Goal: Task Accomplishment & Management: Manage account settings

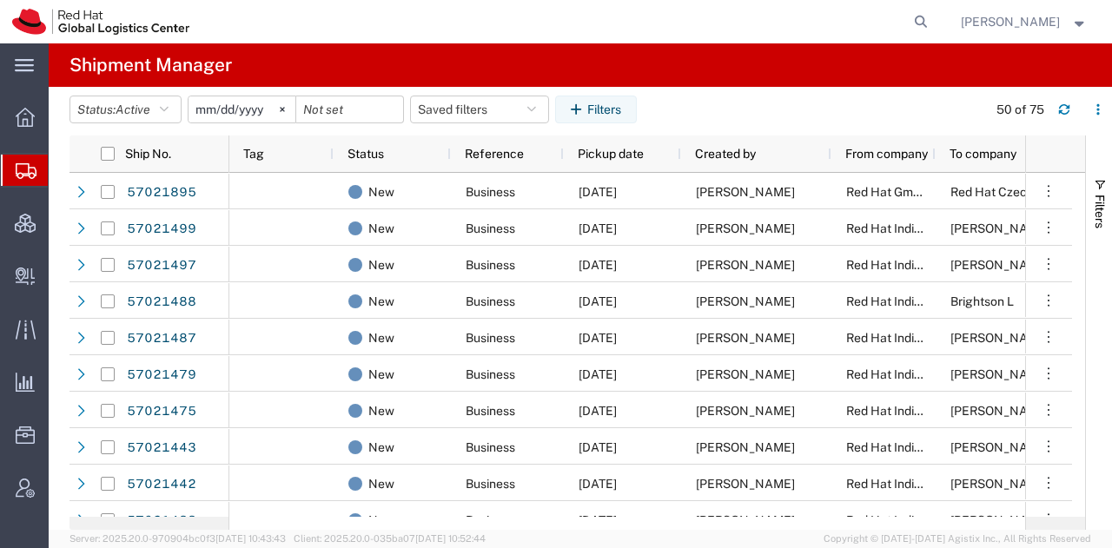
click at [1071, 17] on span "[PERSON_NAME]" at bounding box center [1024, 21] width 127 height 19
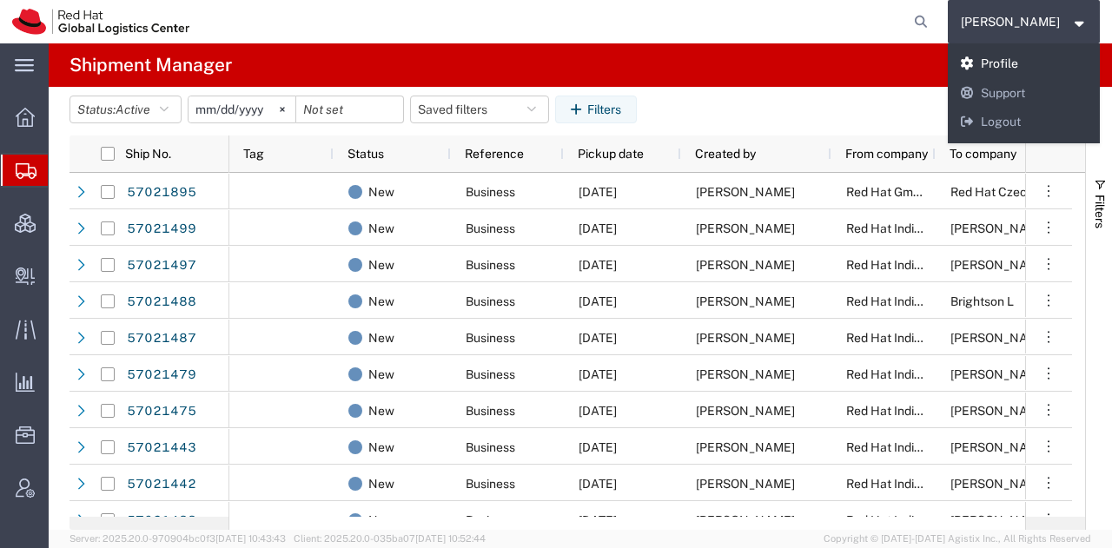
click at [1027, 56] on link "Profile" at bounding box center [1024, 65] width 153 height 30
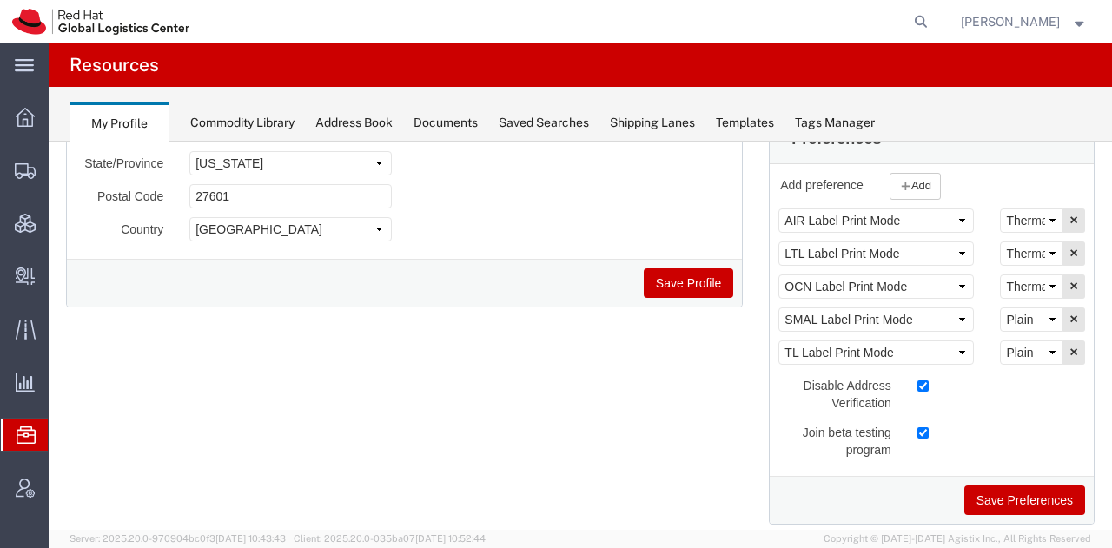
scroll to position [301, 0]
click at [1027, 317] on select "Select Plain Thermal" at bounding box center [1031, 319] width 63 height 24
select select "Thermal"
click at [1000, 307] on select "Select Plain Thermal" at bounding box center [1031, 319] width 63 height 24
click at [994, 502] on button "Save Preferences" at bounding box center [1024, 500] width 121 height 30
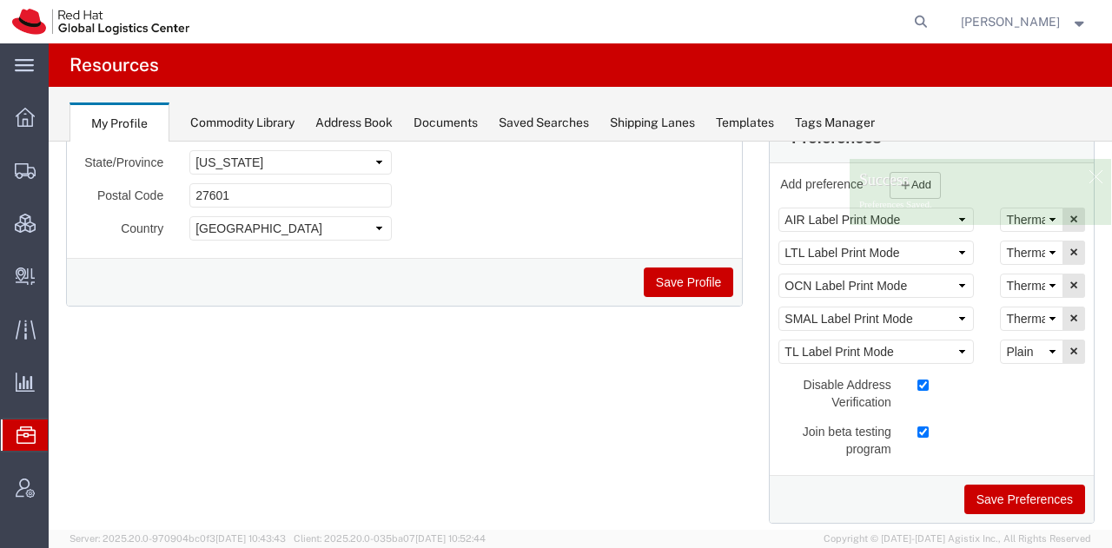
drag, startPoint x: 78, startPoint y: 195, endPoint x: 123, endPoint y: 15, distance: 186.2
click at [0, 0] on span "Shipment Manager" at bounding box center [0, 0] width 0 height 0
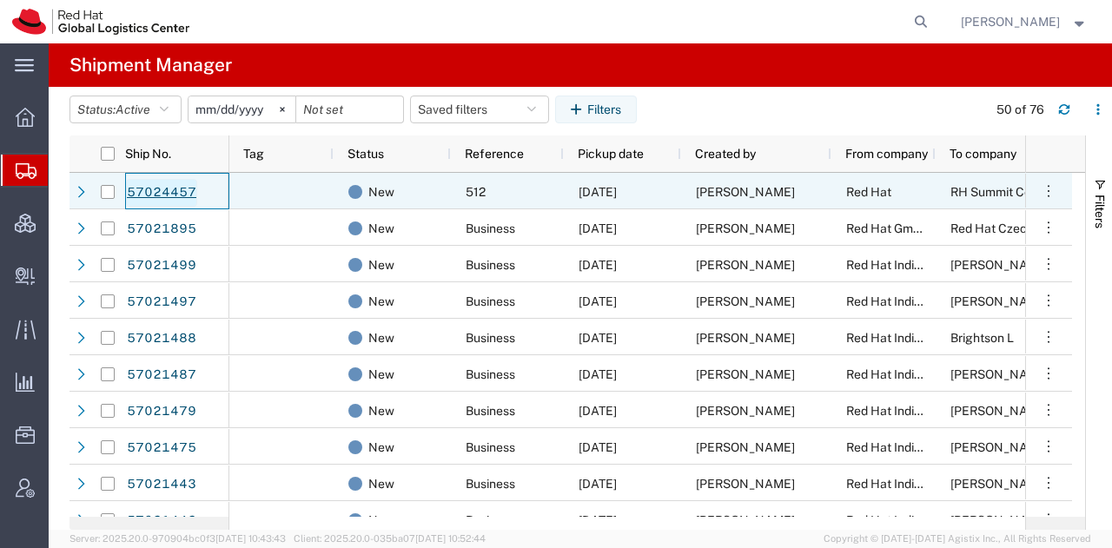
click at [177, 187] on link "57024457" at bounding box center [161, 193] width 71 height 28
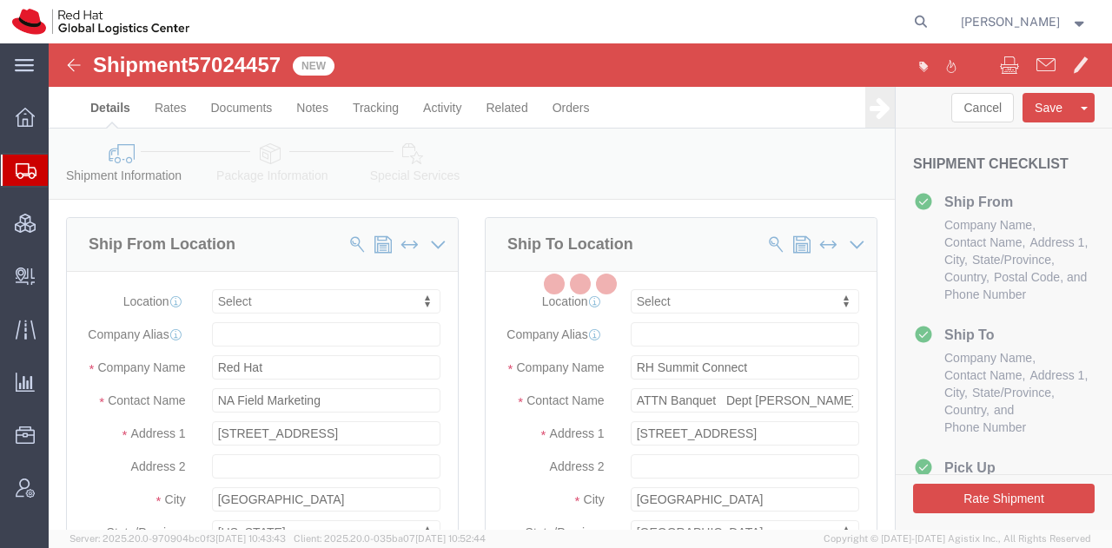
select select
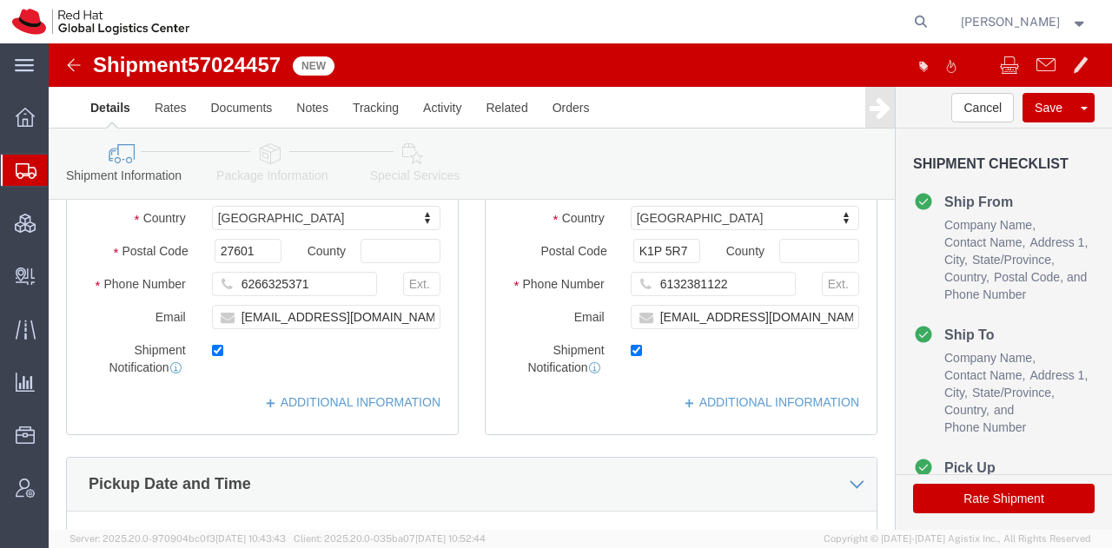
scroll to position [349, 0]
drag, startPoint x: 670, startPoint y: 254, endPoint x: 538, endPoint y: 259, distance: 131.2
click div "Phone Number [PHONE_NUMBER]"
click icon
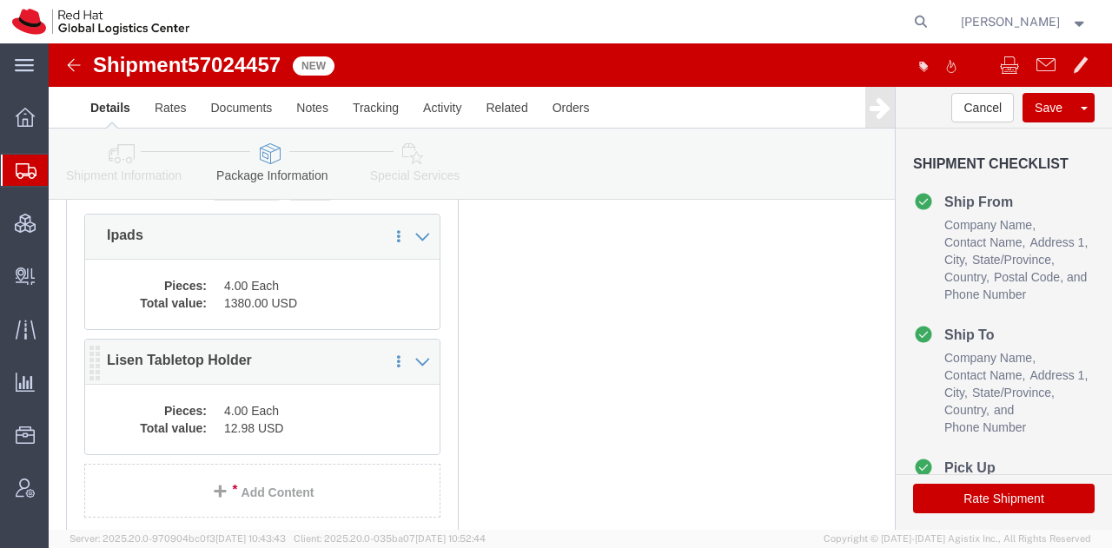
scroll to position [295, 0]
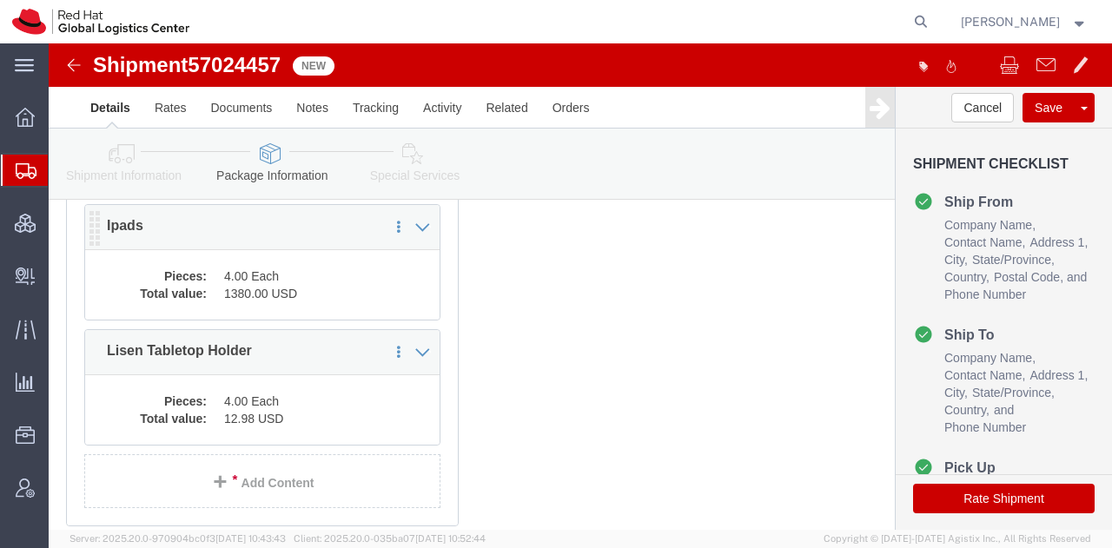
click dd "1380.00 USD"
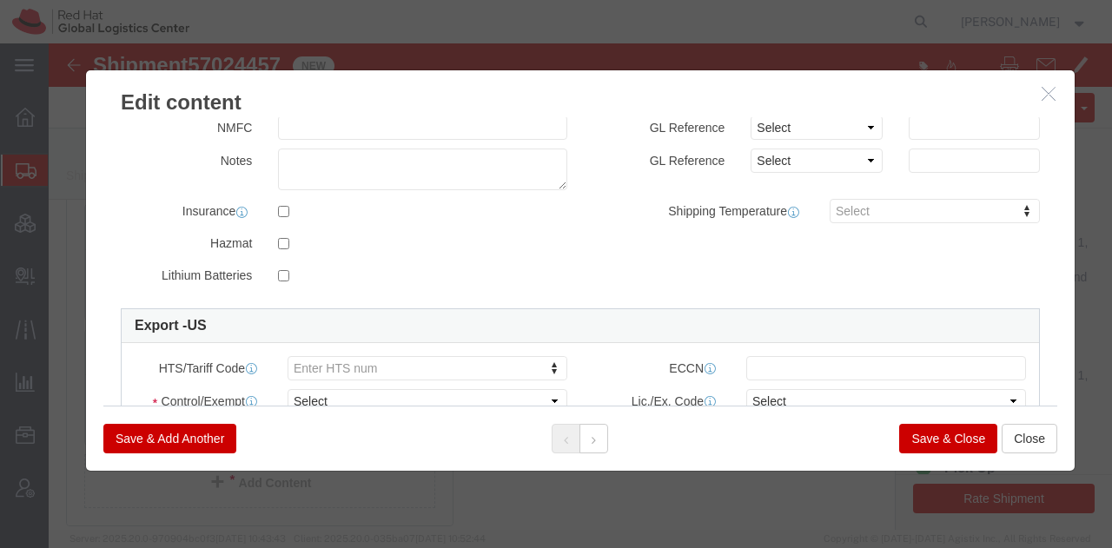
scroll to position [340, 0]
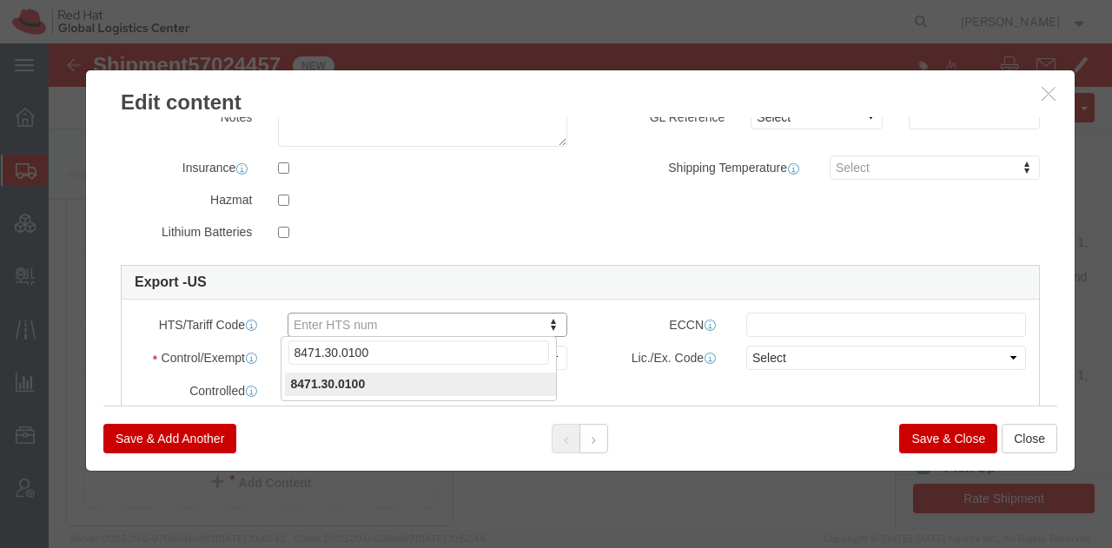
type input "8471.30.0100"
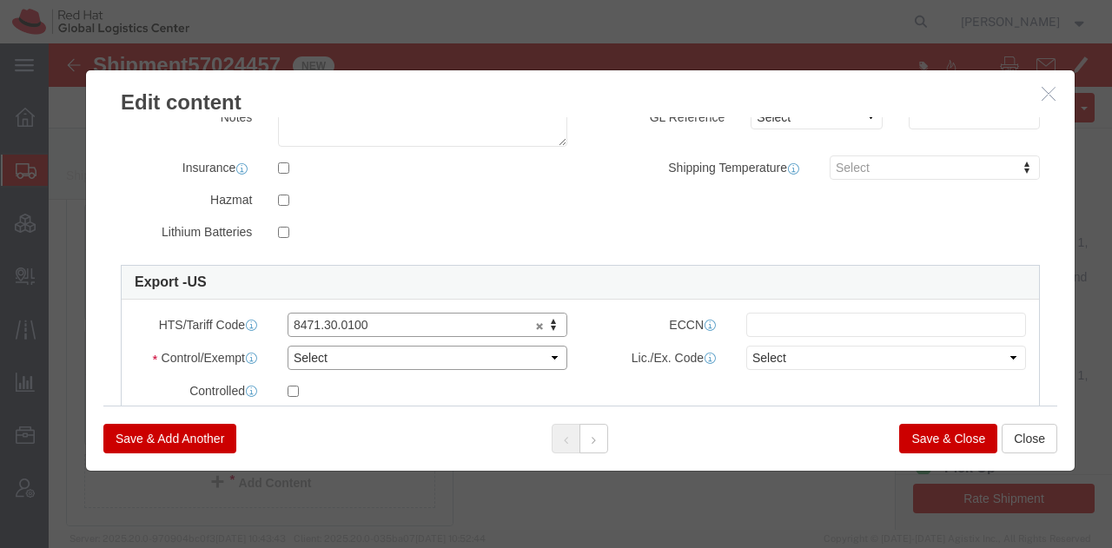
click select "Select ATF BIS DEA EPA FDA FTR ITAR OFAC Other (OPA)"
select select "FTR"
click select "Select ATF BIS DEA EPA FDA FTR ITAR OFAC Other (OPA)"
click select "Select 30.2(d)(2) 30.36 30.37(a) 30.37(f) 30.37(g) 30.37(h) 30.37(i) 30.37(j) 3…"
select select "30.36"
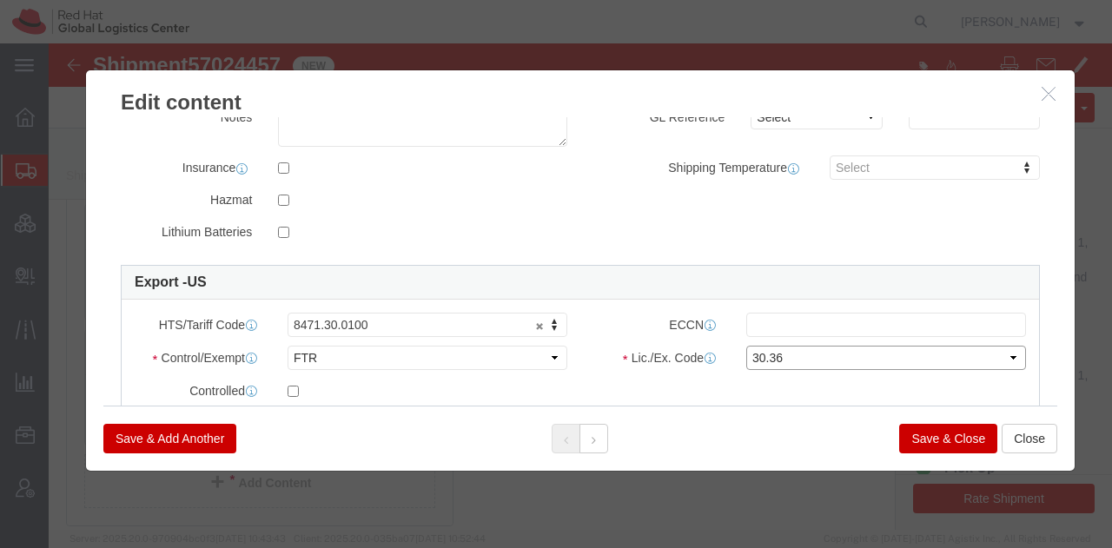
click select "Select 30.2(d)(2) 30.36 30.37(a) 30.37(f) 30.37(g) 30.37(h) 30.37(i) 30.37(j) 3…"
click input "checkbox"
checkbox input "true"
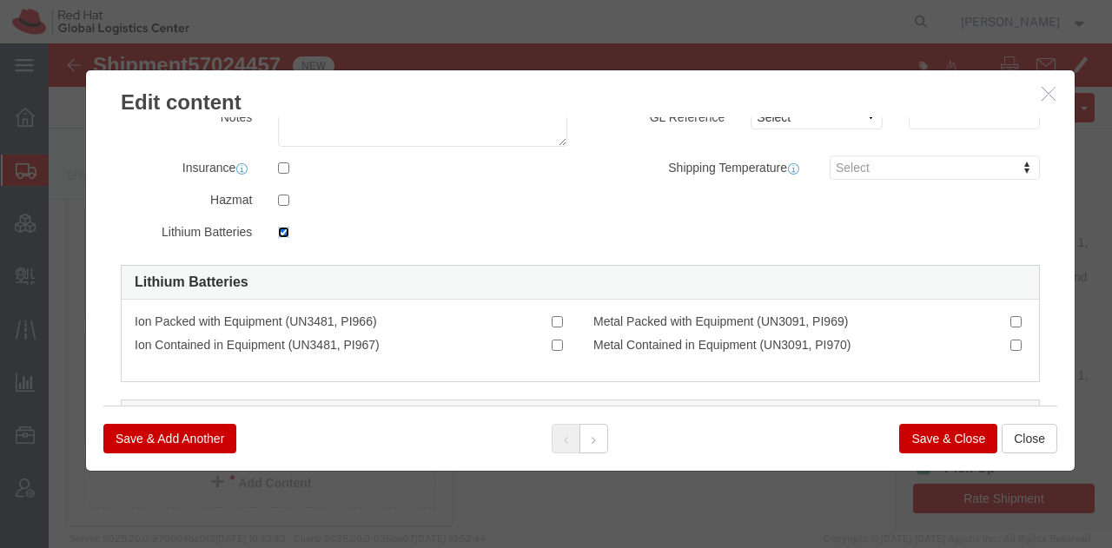
scroll to position [397, 0]
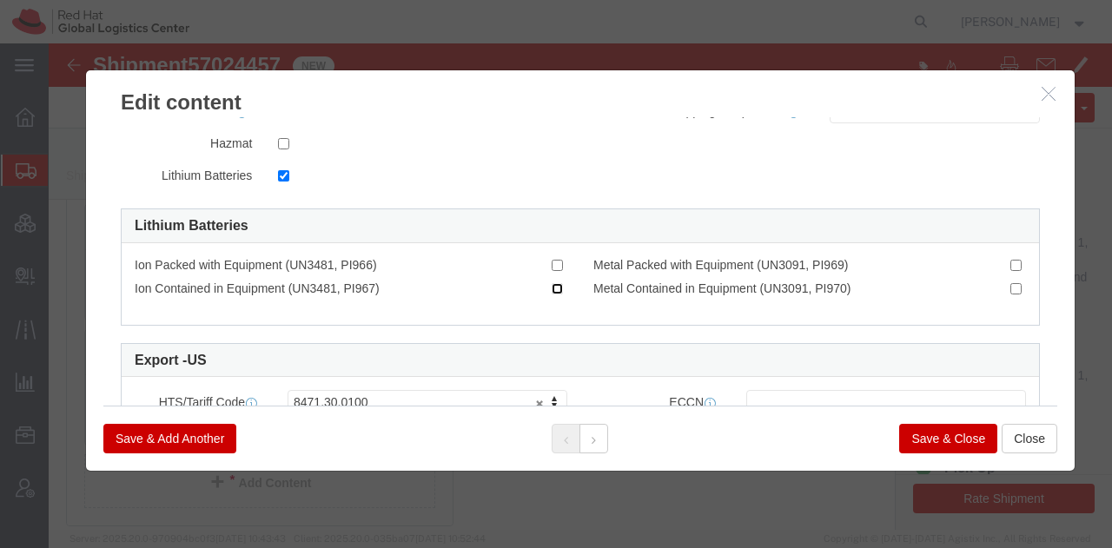
click input "Ion Contained in Equipment (UN3481, PI967)"
checkbox input "true"
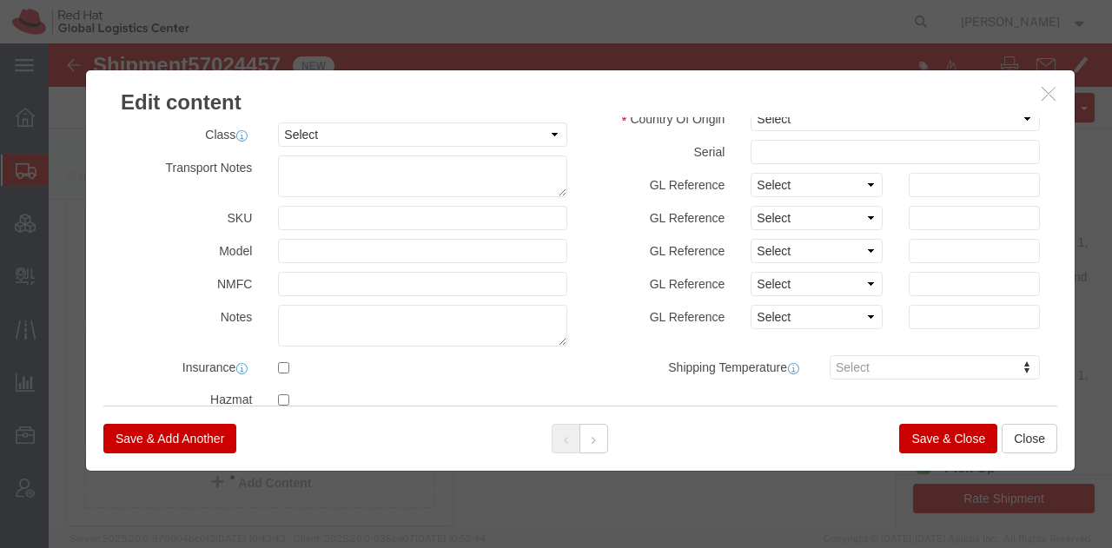
scroll to position [0, 0]
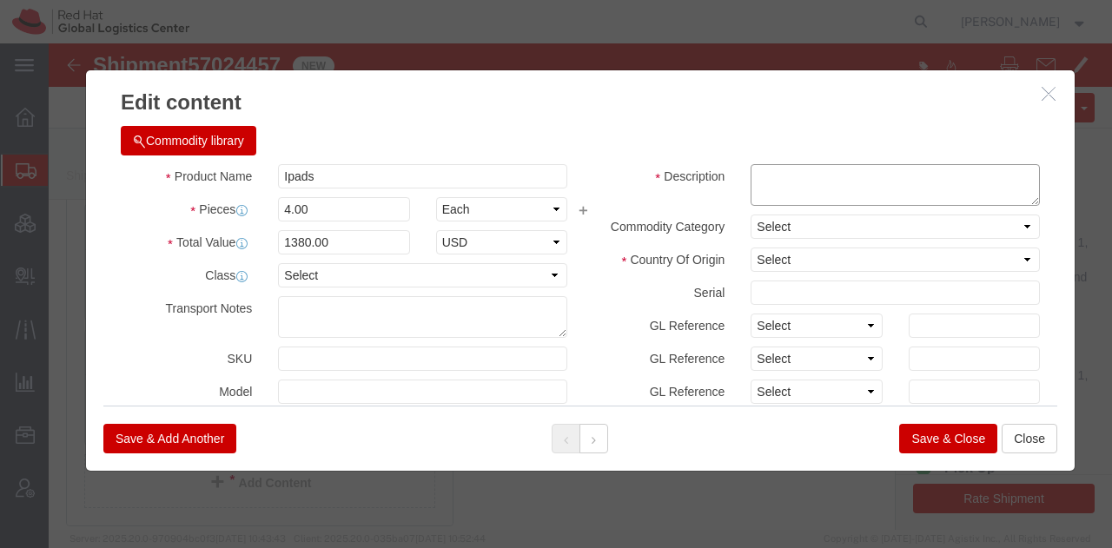
click textarea
click select "Select [GEOGRAPHIC_DATA] [GEOGRAPHIC_DATA] [GEOGRAPHIC_DATA] [GEOGRAPHIC_DATA] …"
select select "CN"
click textarea
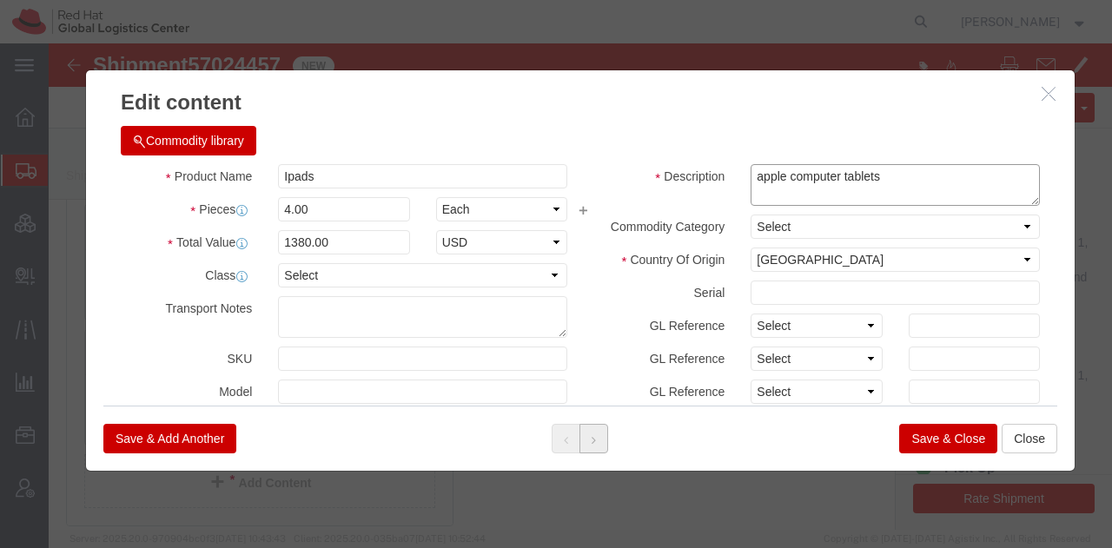
type textarea "apple computer tablets"
click button
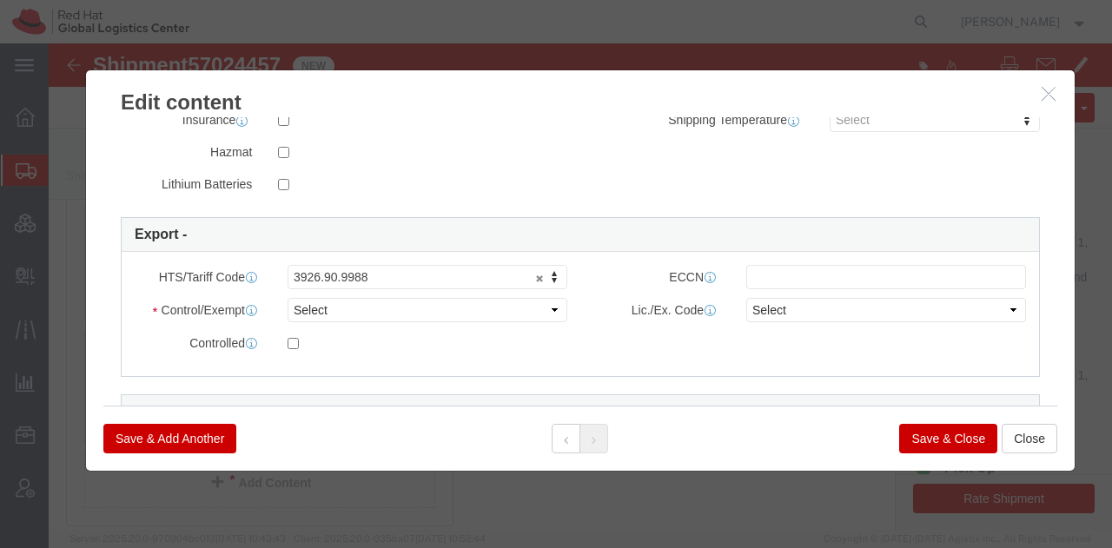
scroll to position [389, 0]
click select "Select ATF BIS DEA EPA FDA FTR ITAR OFAC Other (OPA)"
select select "FTR"
click select "Select ATF BIS DEA EPA FDA FTR ITAR OFAC Other (OPA)"
click select "Select 30.2(d)(2) 30.36 30.37(a) 30.37(f) 30.37(g) 30.37(h) 30.37(i) 30.37(j) 3…"
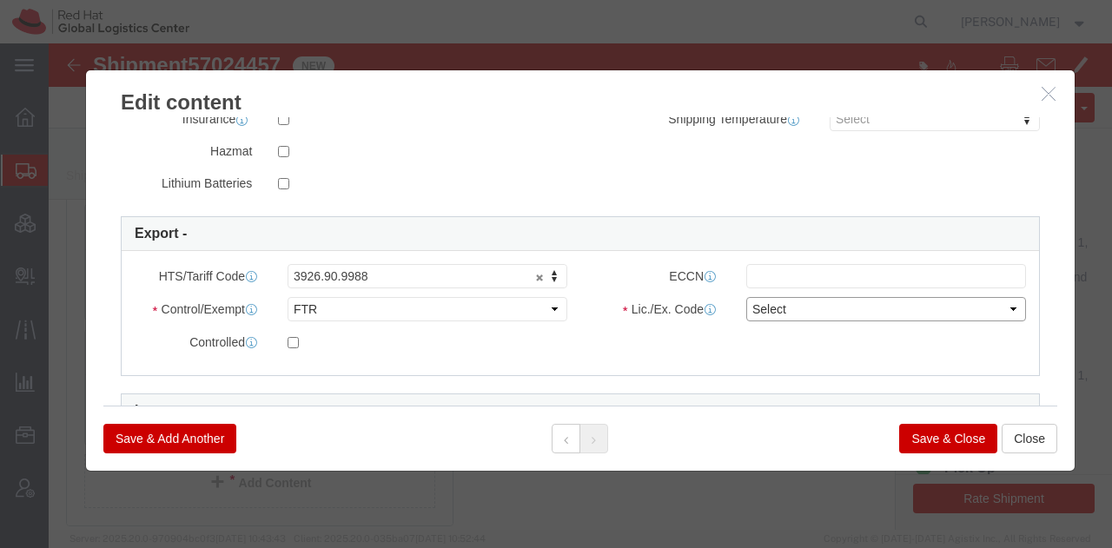
select select "30.36"
click select "Select 30.2(d)(2) 30.36 30.37(a) 30.37(f) 30.37(g) 30.37(h) 30.37(i) 30.37(j) 3…"
click button "Save & Close"
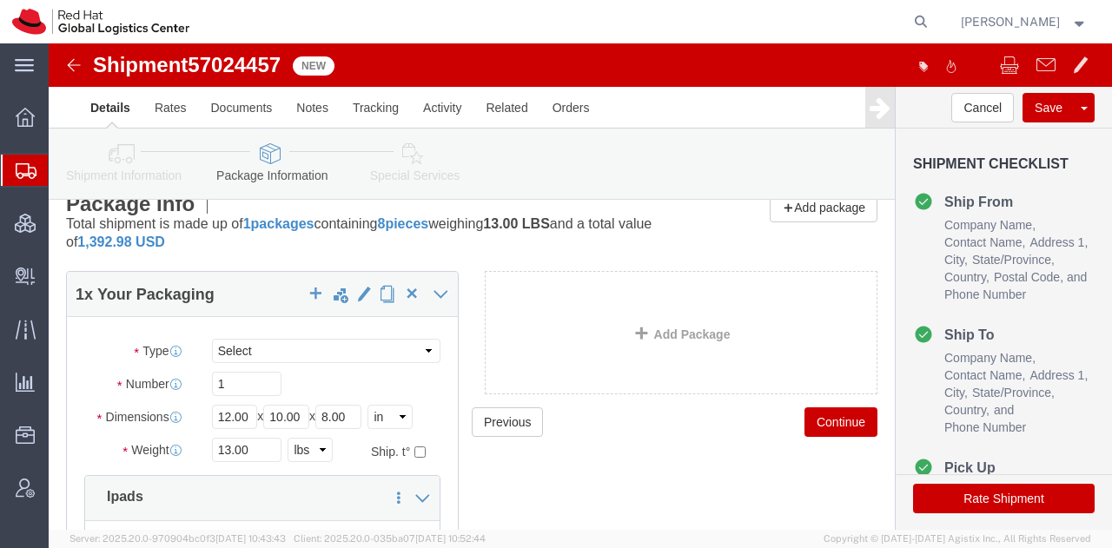
scroll to position [0, 0]
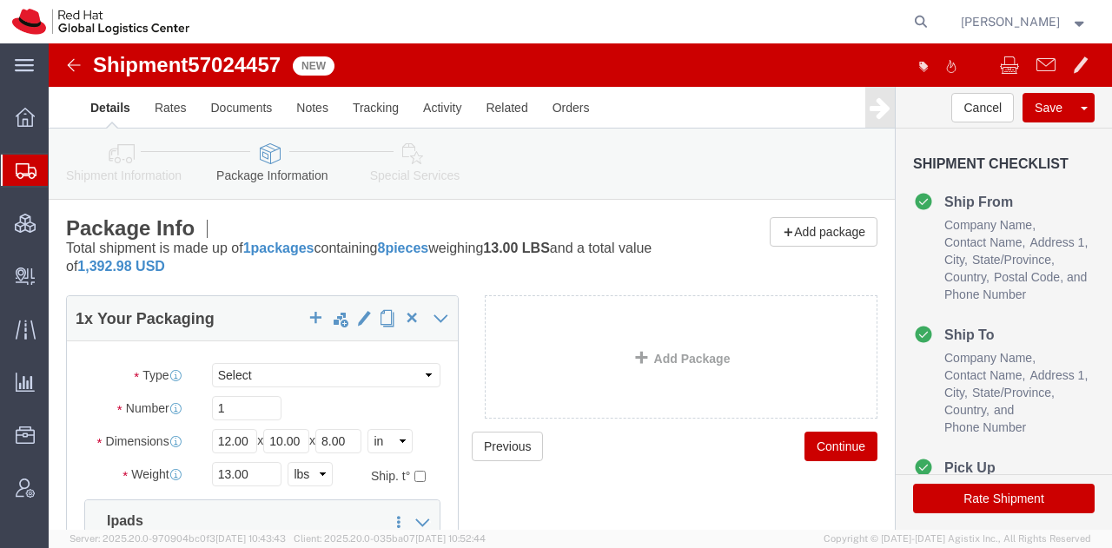
click icon
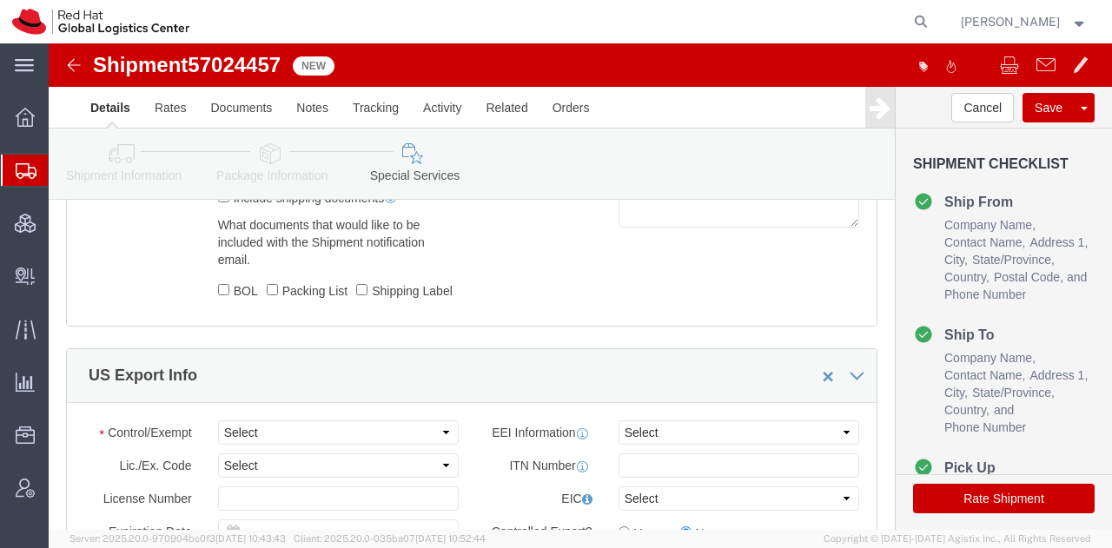
scroll to position [1446, 0]
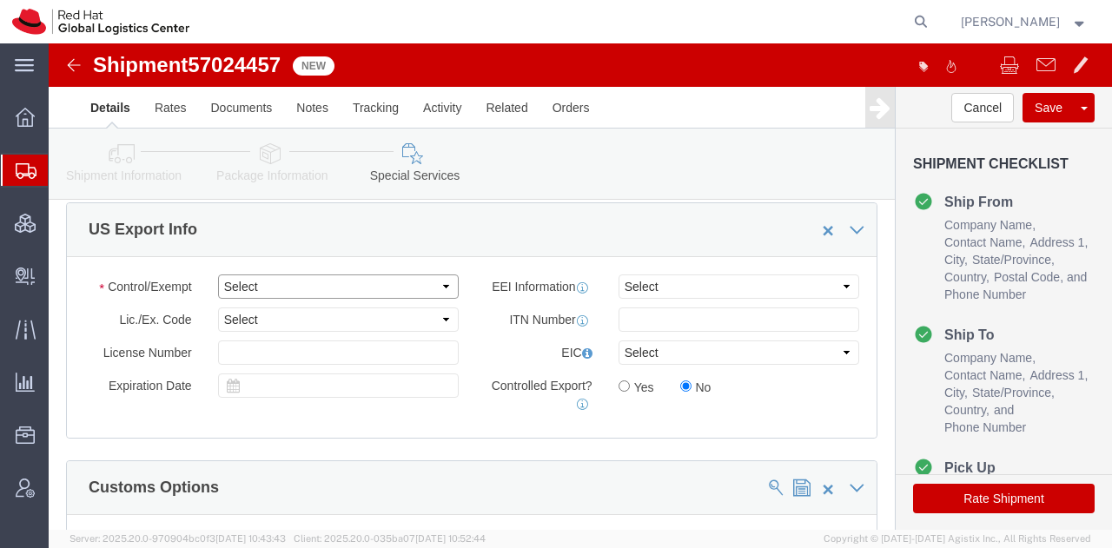
click select "Select ATF BIS DEA EPA FDA FTR ITAR OFAC Other (OPA)"
select select "FTR"
click select "Select ATF BIS DEA EPA FDA FTR ITAR OFAC Other (OPA)"
click select "Select 30.2(d)(2) 30.36 30.37(a) 30.37(f) 30.37(g) 30.37(h) 30.37(i) 30.37(j) 3…"
select select "30.36"
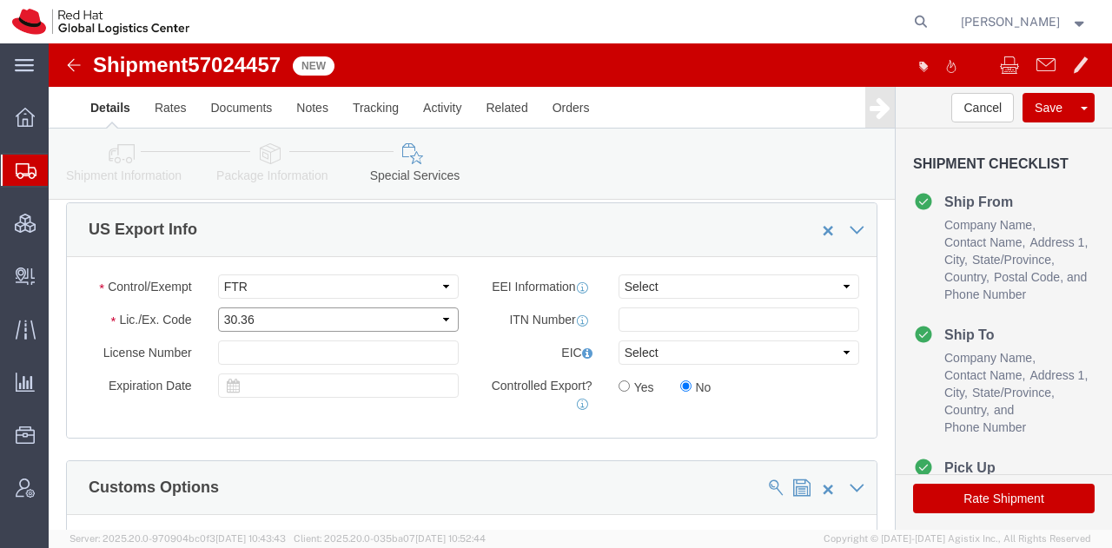
click select "Select 30.2(d)(2) 30.36 30.37(a) 30.37(f) 30.37(g) 30.37(h) 30.37(i) 30.37(j) 3…"
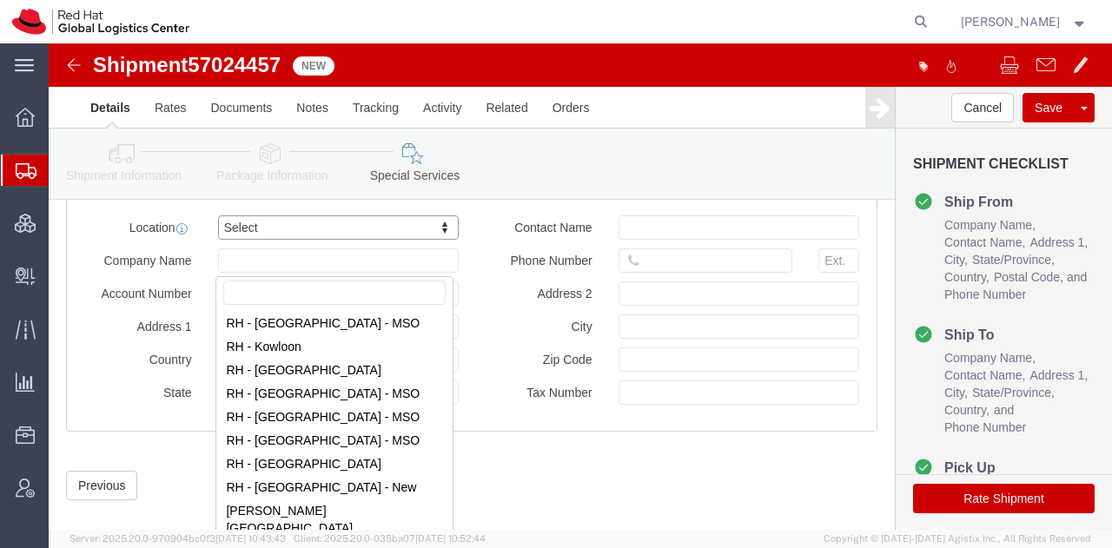
scroll to position [1717, 0]
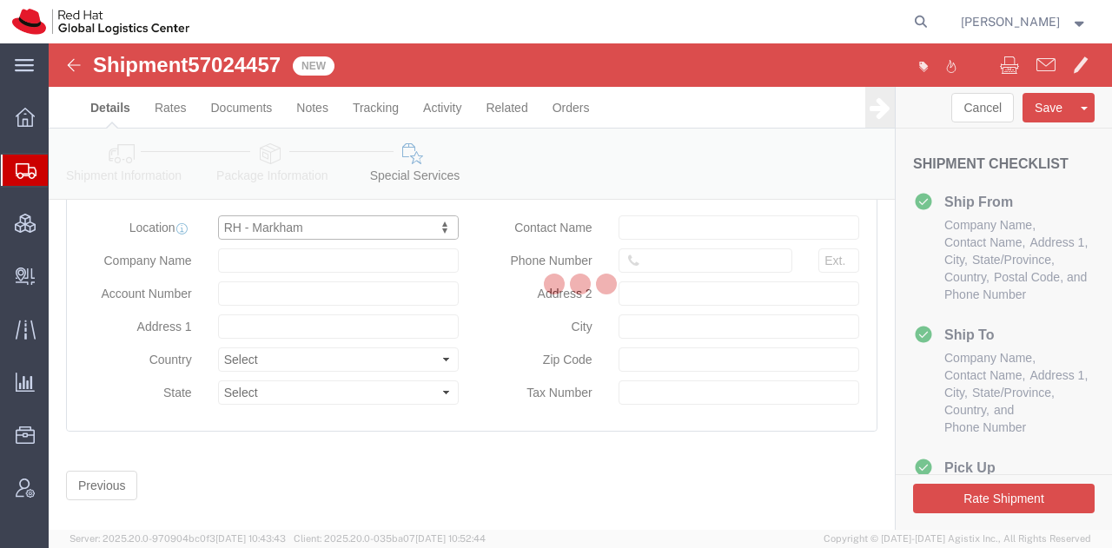
select select "ON"
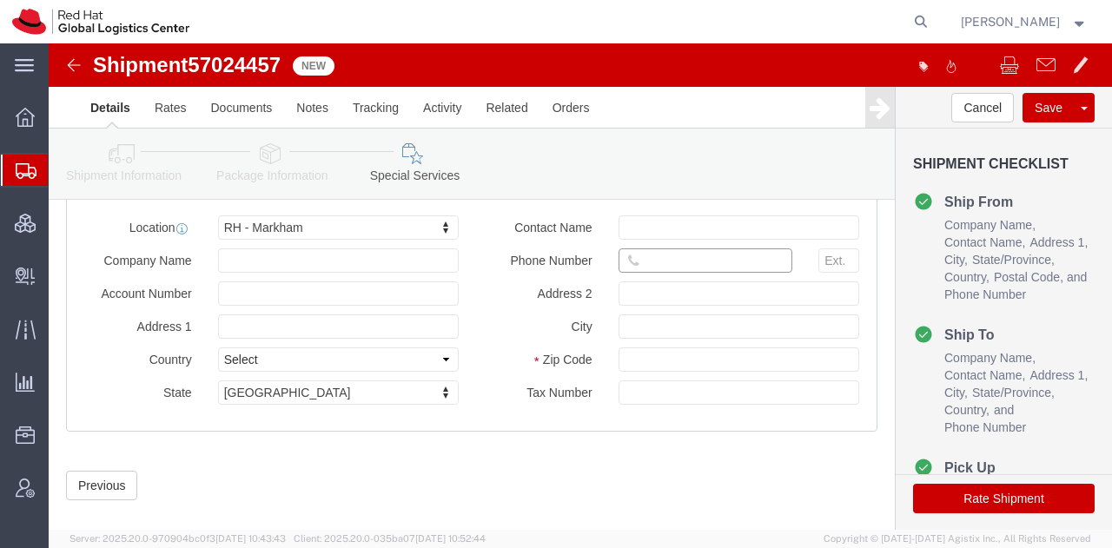
click input "text"
paste input "8471.30.0100"
type input "8"
click li "Package Information"
click icon
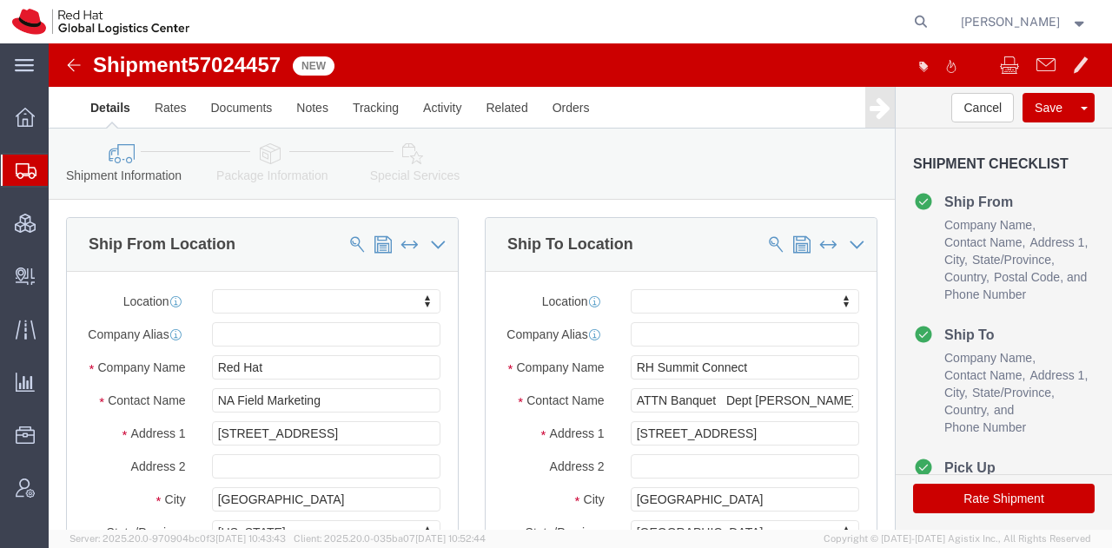
scroll to position [354, 0]
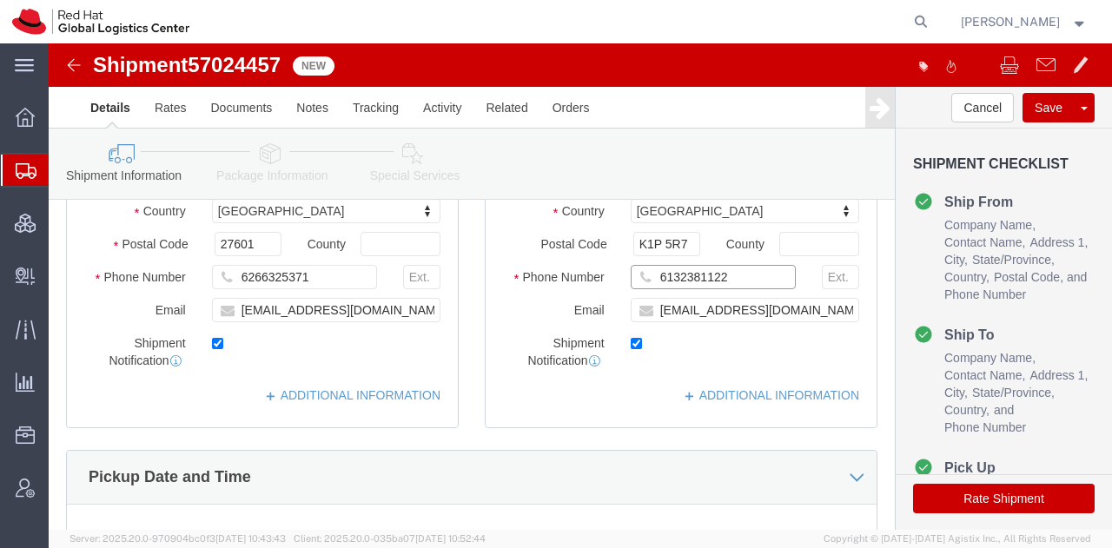
drag, startPoint x: 672, startPoint y: 248, endPoint x: 512, endPoint y: 271, distance: 162.4
click div "Location My Profile Location [GEOGRAPHIC_DATA] - [GEOGRAPHIC_DATA] - [GEOGRAPHI…"
click icon
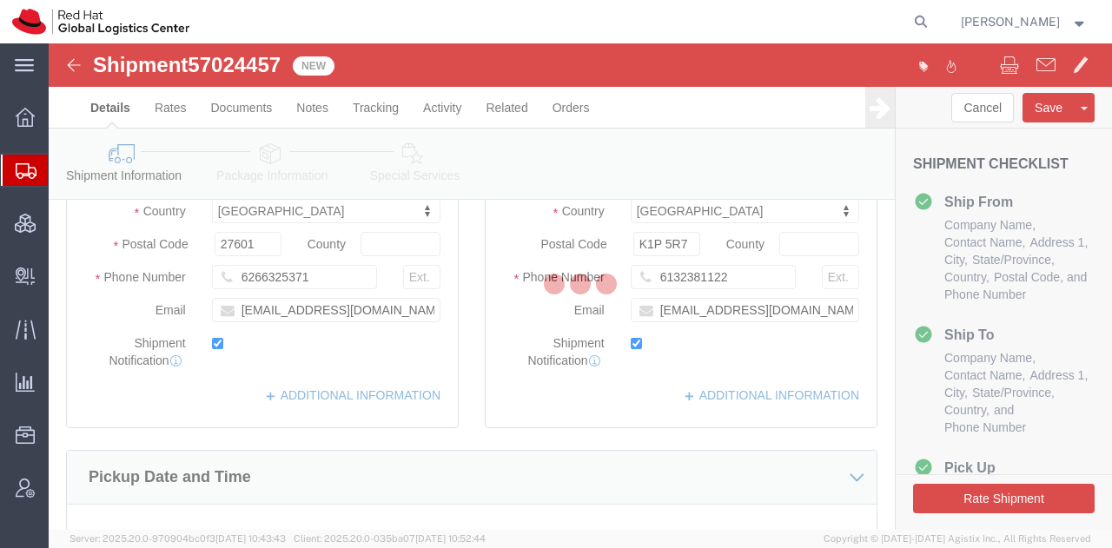
select select
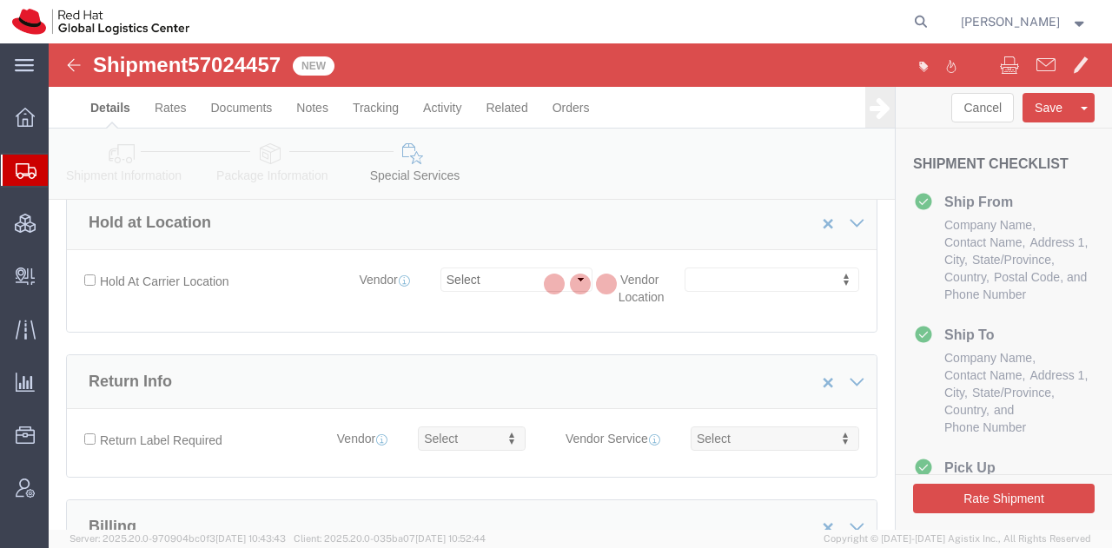
select select "COSTCENTER"
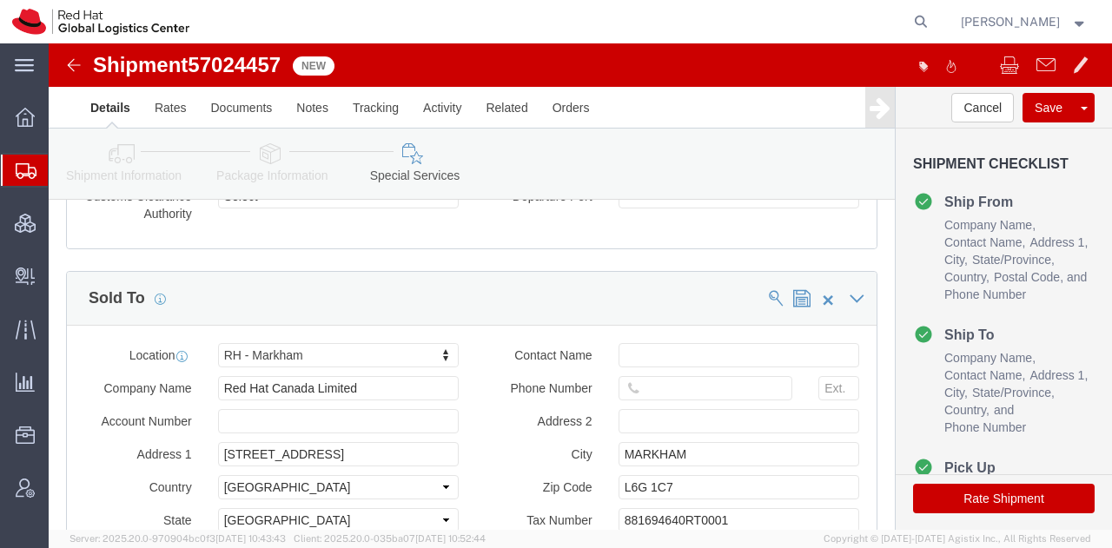
scroll to position [1979, 0]
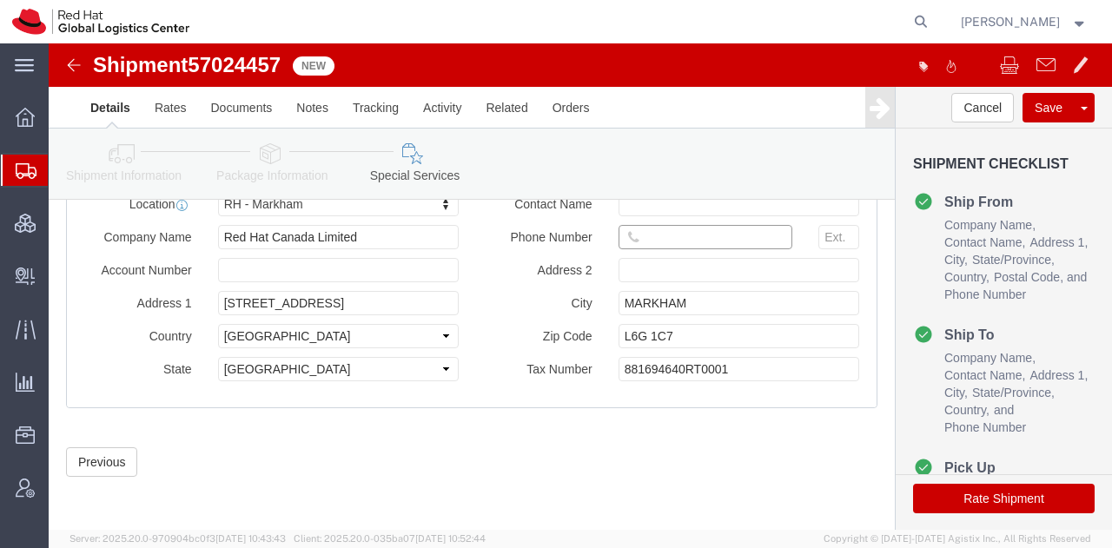
click input "text"
paste input "6132381122"
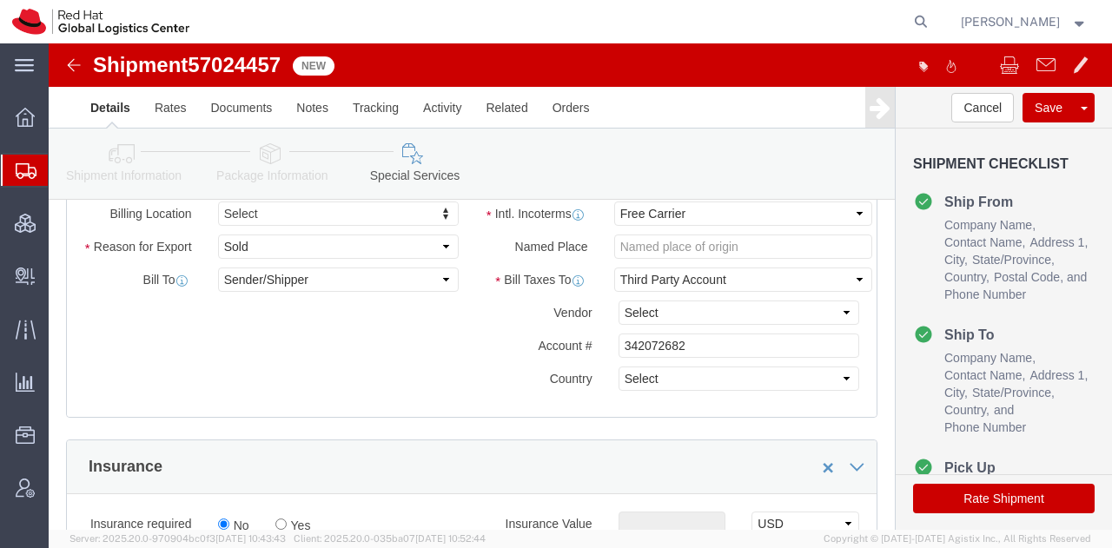
scroll to position [789, 0]
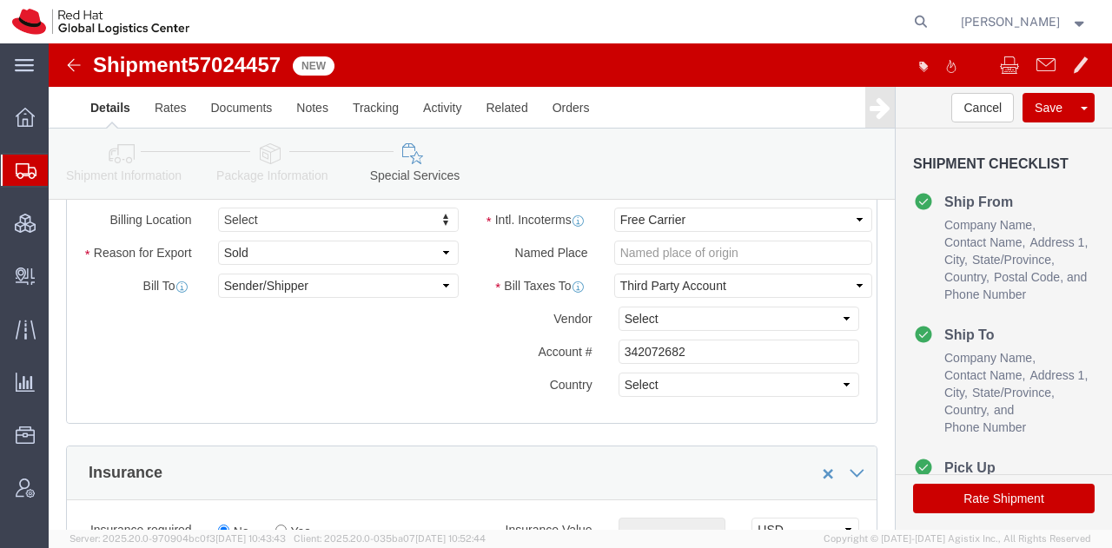
type input "6132381122"
click select "Select DHL FedEx Express UPS"
select select "FedEx Express"
click select "Select DHL FedEx Express UPS"
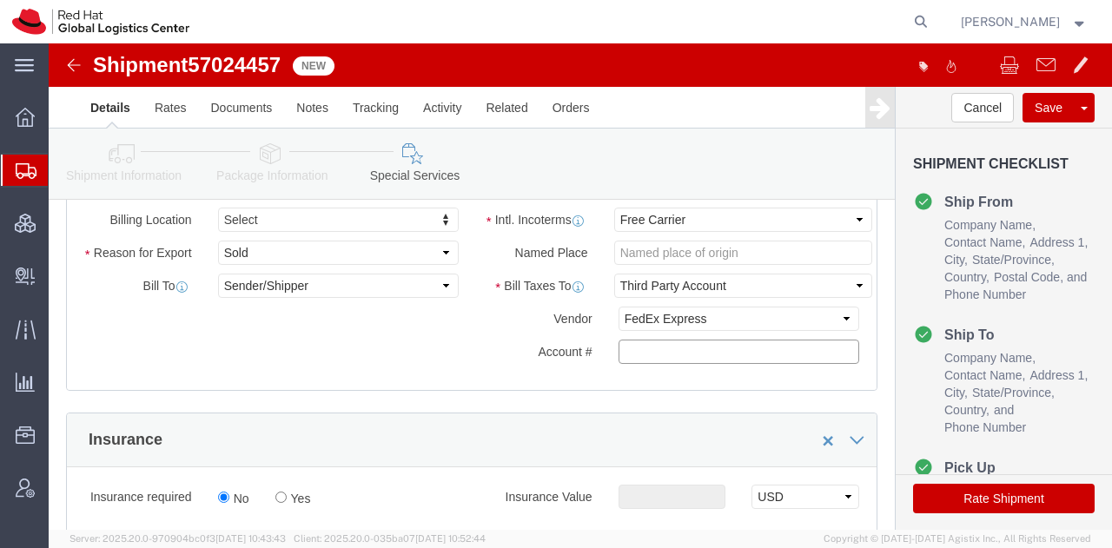
click input "text"
paste input "222181879"
type input "222181879"
click button "Rate Shipment"
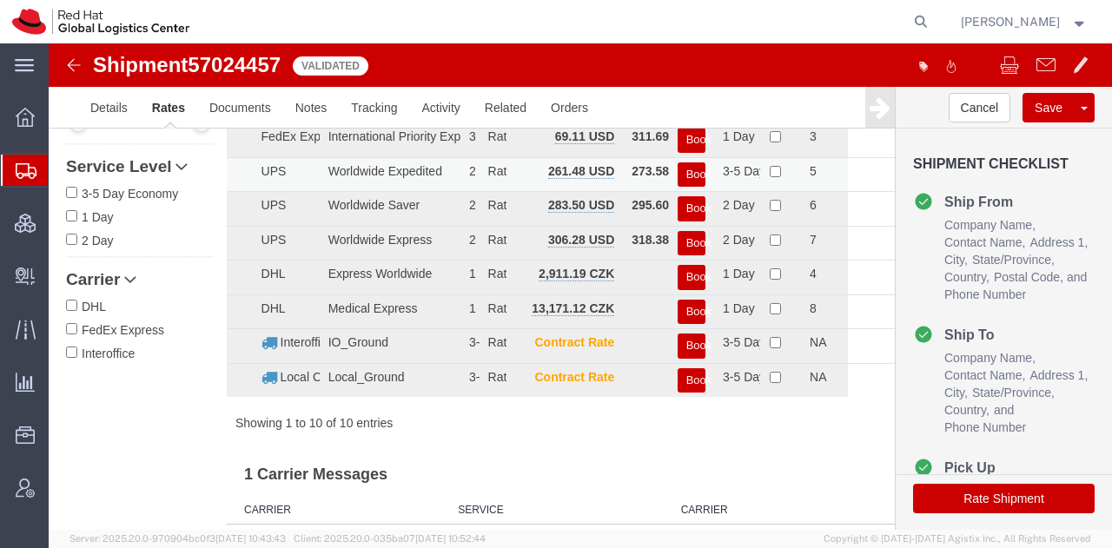
scroll to position [0, 0]
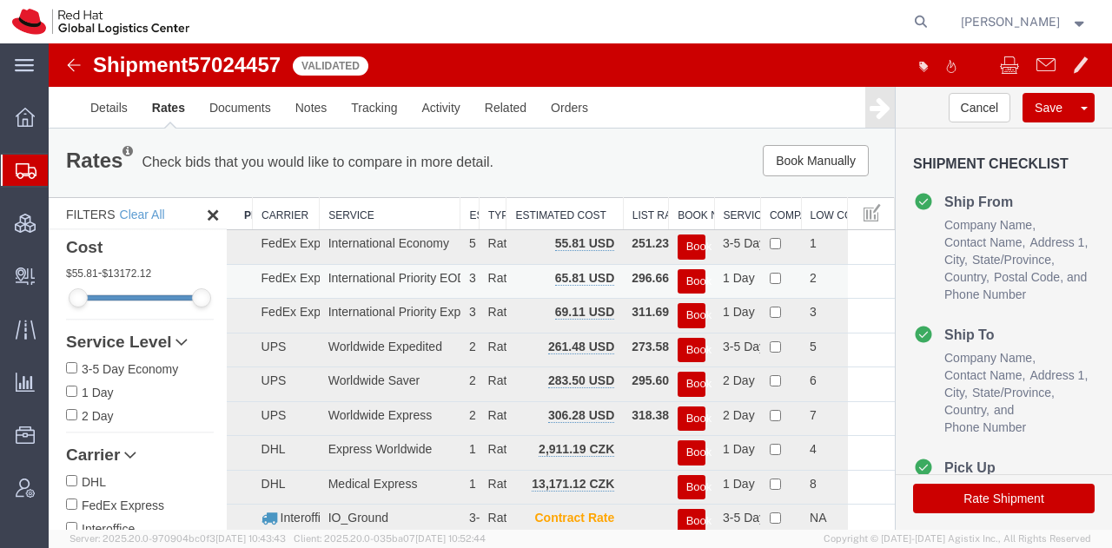
click at [677, 280] on button "Book" at bounding box center [691, 281] width 28 height 25
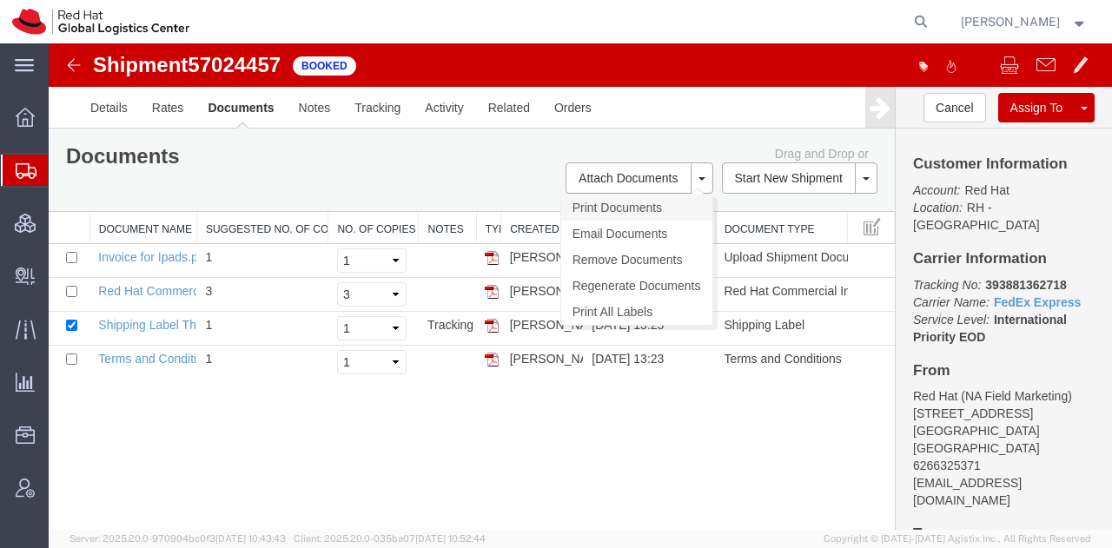
click at [604, 197] on link "Print Documents" at bounding box center [636, 208] width 151 height 26
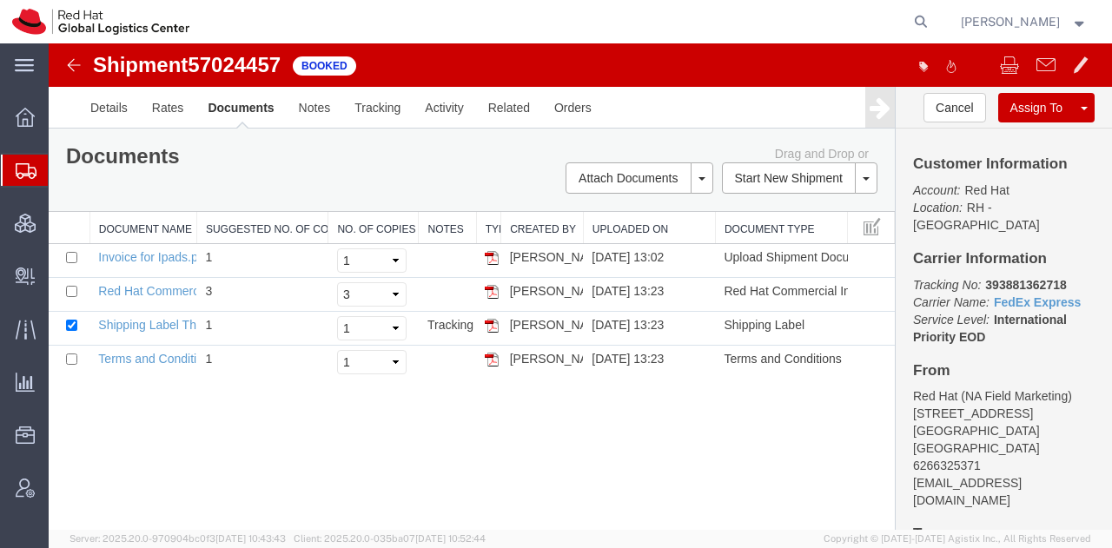
drag, startPoint x: 86, startPoint y: 195, endPoint x: 90, endPoint y: 30, distance: 165.1
click at [0, 0] on span "Shipment Manager" at bounding box center [0, 0] width 0 height 0
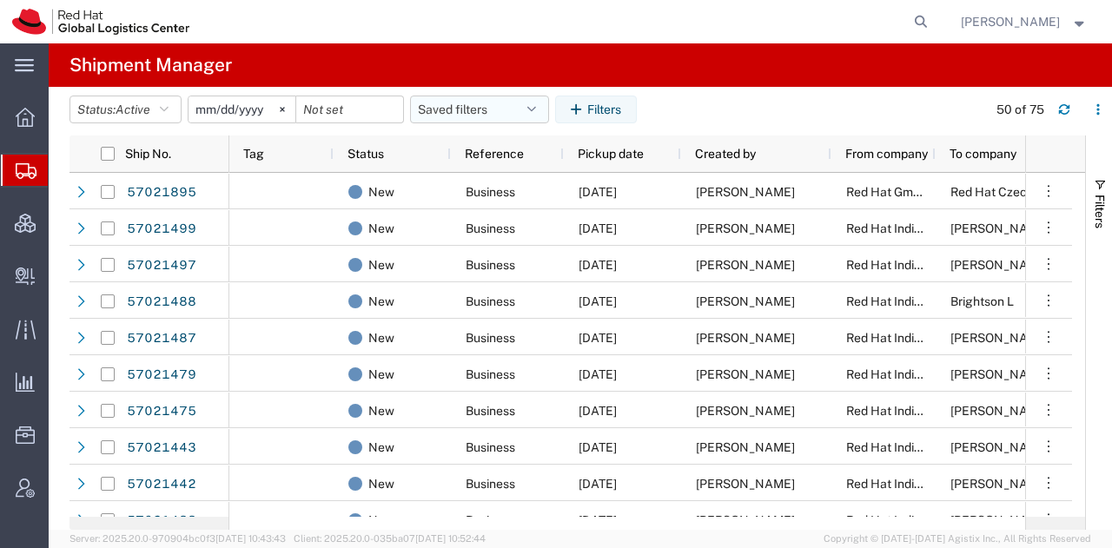
click at [532, 114] on button "Saved filters" at bounding box center [479, 110] width 139 height 28
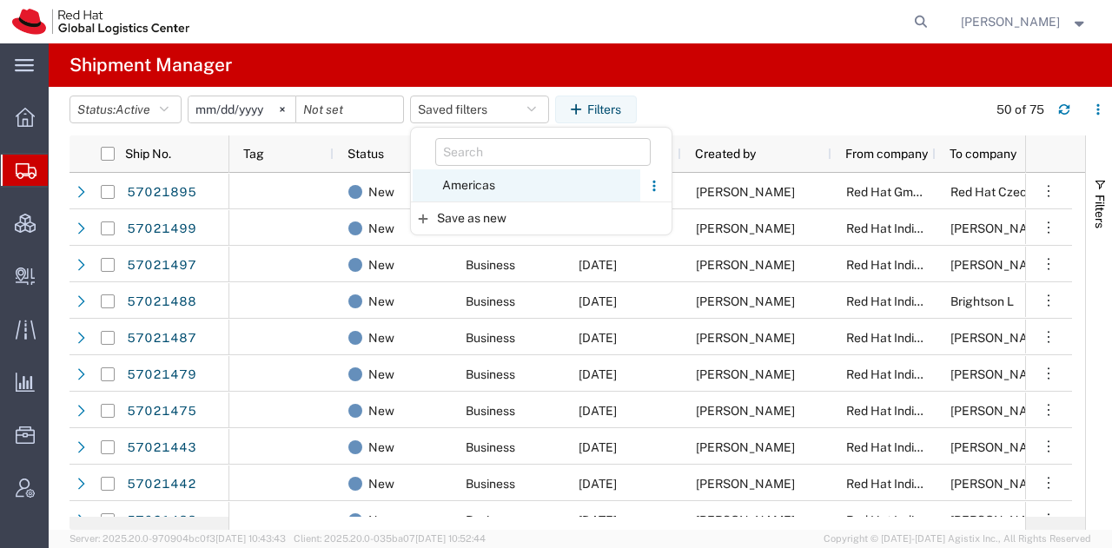
click at [477, 180] on span "Americas" at bounding box center [527, 185] width 228 height 32
type input "[DATE]"
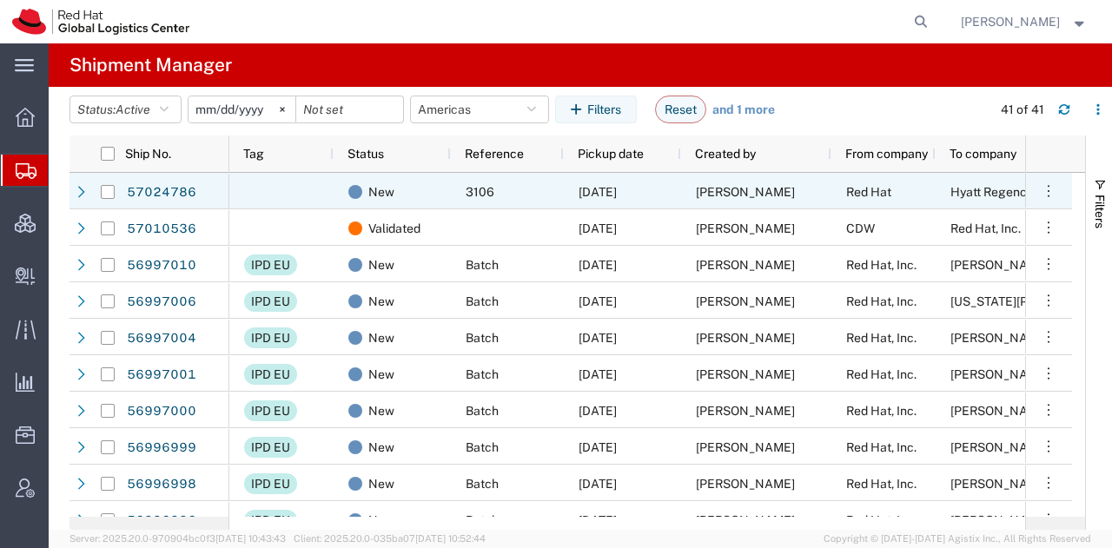
click at [710, 180] on div "[PERSON_NAME]" at bounding box center [756, 191] width 150 height 36
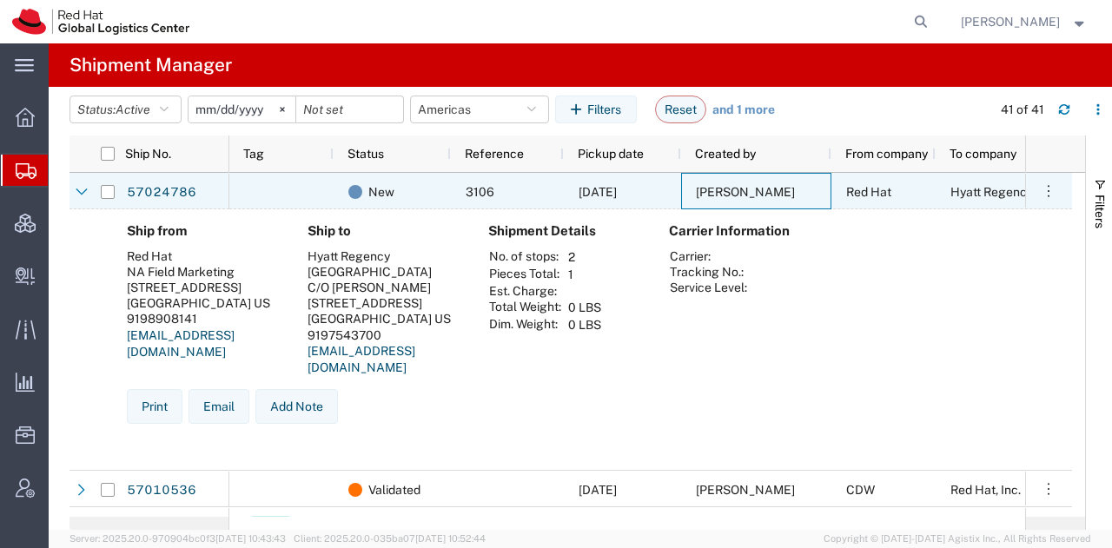
click at [710, 180] on div "[PERSON_NAME]" at bounding box center [756, 191] width 150 height 36
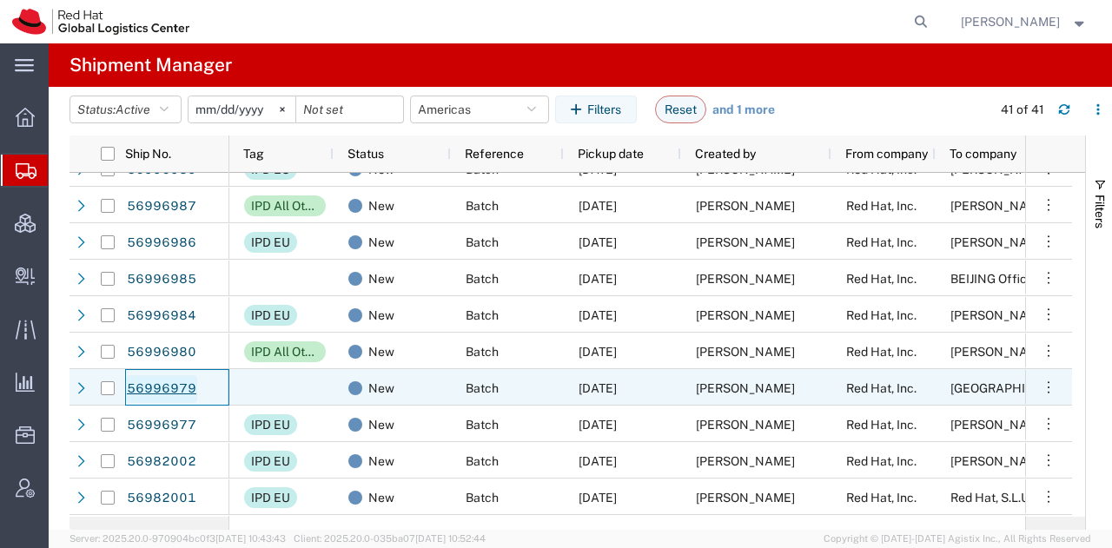
click at [171, 380] on link "56996979" at bounding box center [161, 389] width 71 height 28
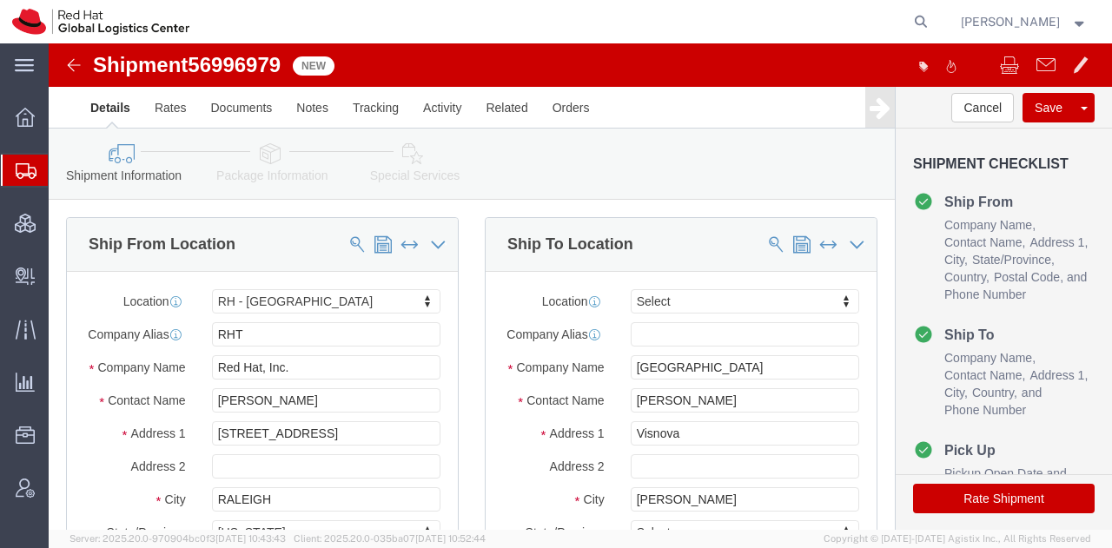
select select "38014"
select select
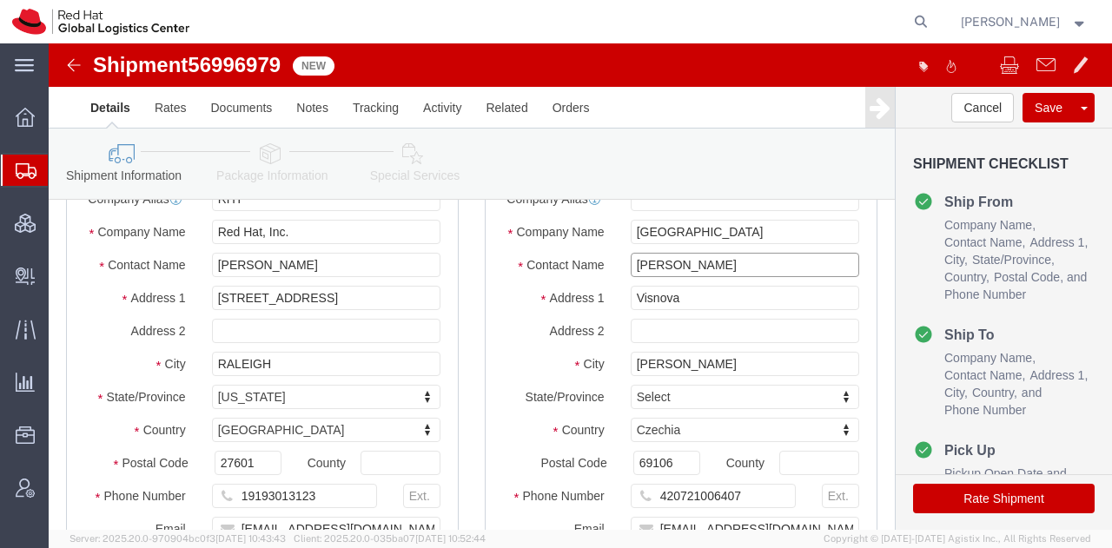
click input "[PERSON_NAME]"
type input "S"
click input "S"
type input "[PERSON_NAME]"
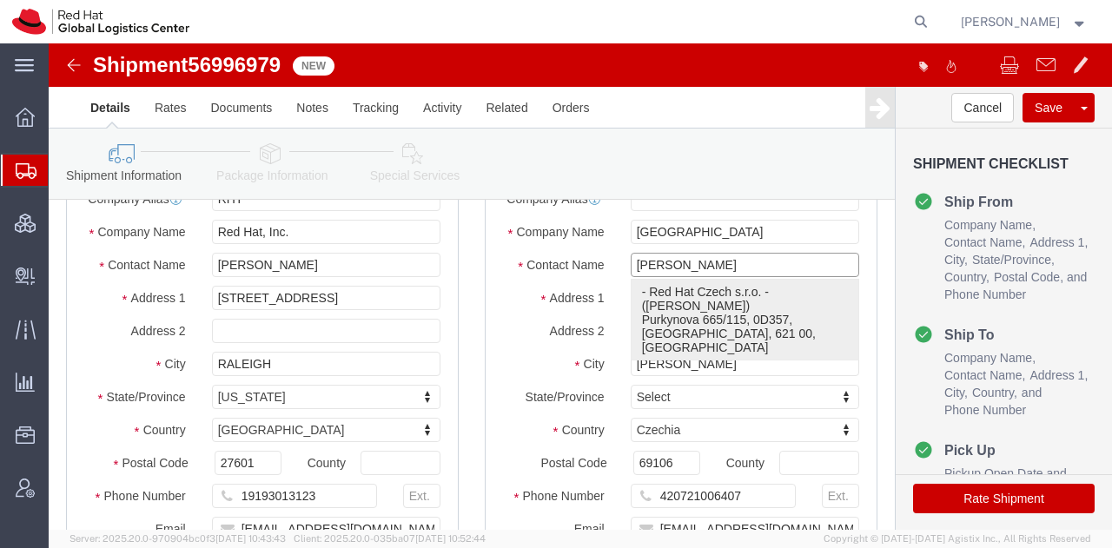
click p "- Red Hat Czech s.r.o. - ([PERSON_NAME]) Purkynova 665/115, 0D357, [GEOGRAPHIC_…"
select select "38037"
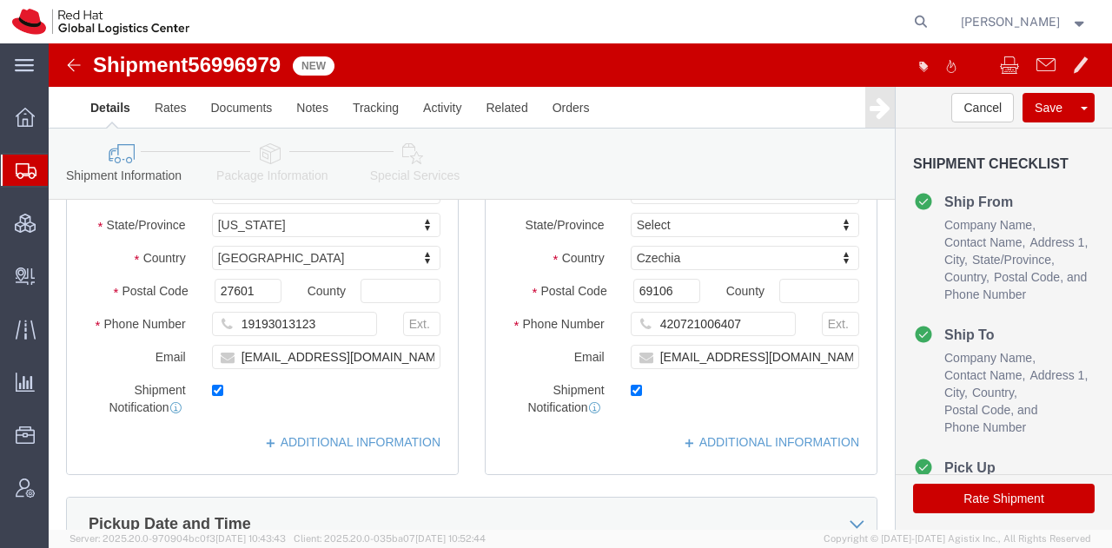
scroll to position [309, 0]
type input "[PERSON_NAME]"
click icon
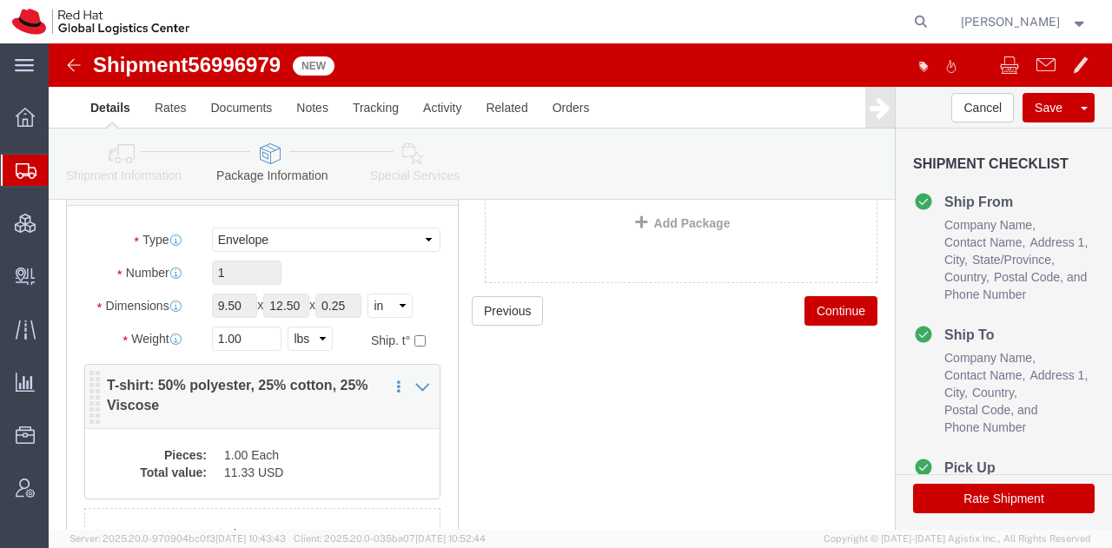
scroll to position [115, 0]
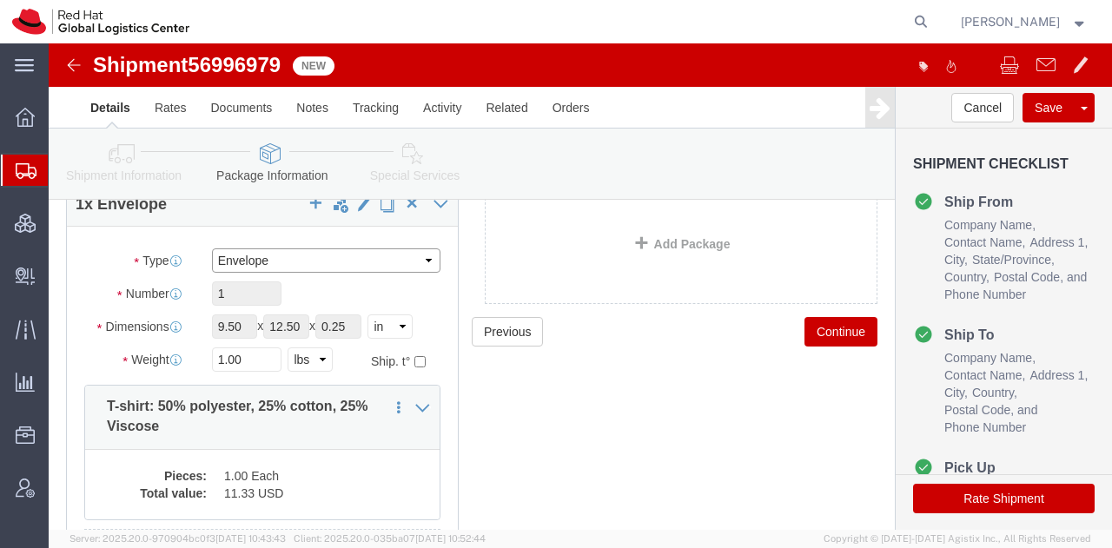
click select "Select Case(s) Crate(s) Envelope Large Box Medium Box PAK Skid(s) Small Box Sma…"
select select "YRPK"
click select "Select Case(s) Crate(s) Envelope Large Box Medium Box PAK Skid(s) Small Box Sma…"
drag, startPoint x: 194, startPoint y: 278, endPoint x: 64, endPoint y: 289, distance: 129.9
click div "Dimensions Length 9.50 x Width 12.50 x Height 0.25 Select cm ft in"
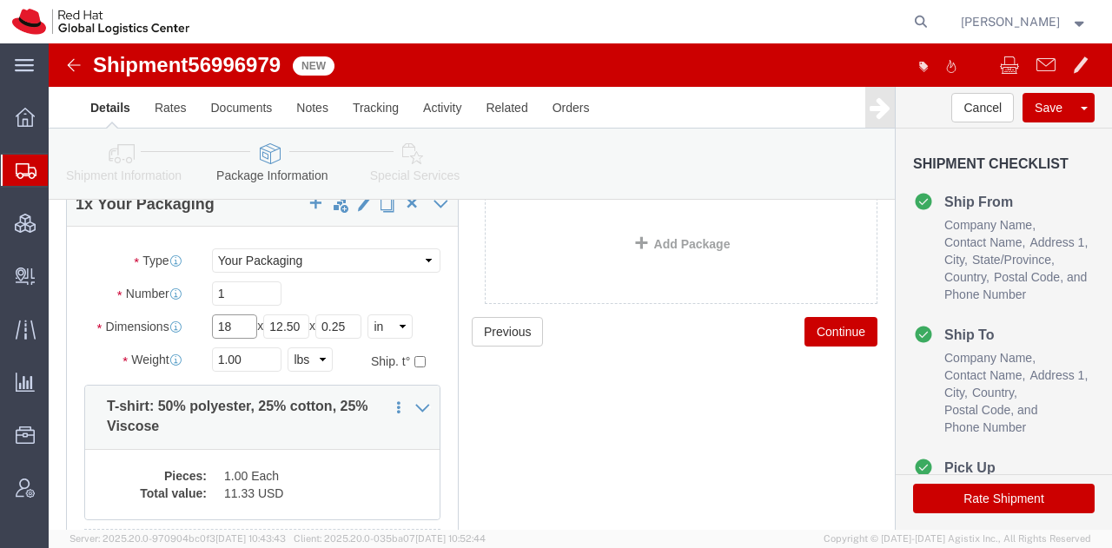
type input "18"
type input "16"
type input "12"
type input "21"
click dd "1.00 Each"
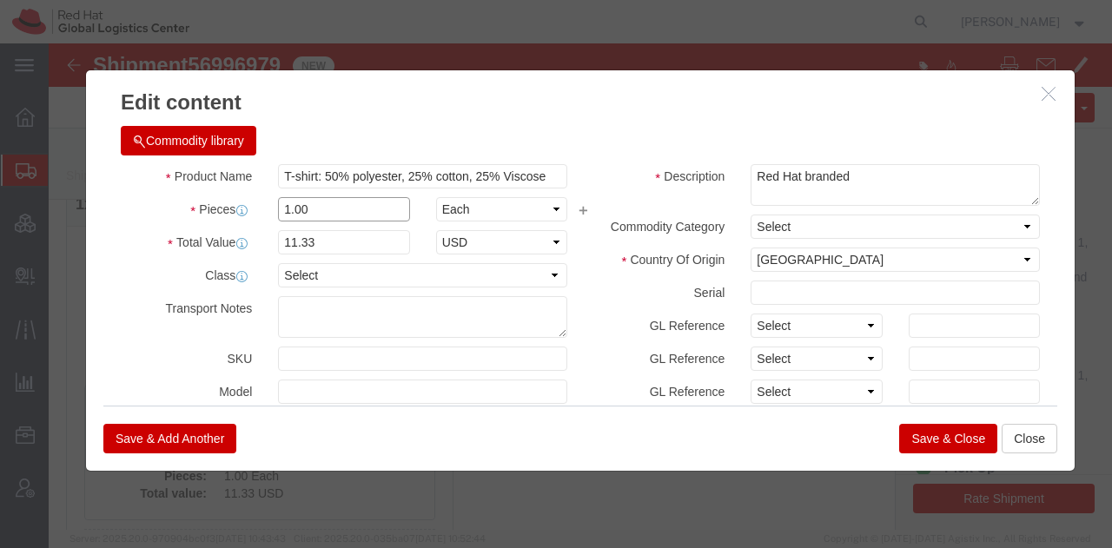
drag, startPoint x: 276, startPoint y: 173, endPoint x: 14, endPoint y: 104, distance: 271.1
click div "Edit content Commodity library Product Name T-shirt: 50% polyester, 25% cotton,…"
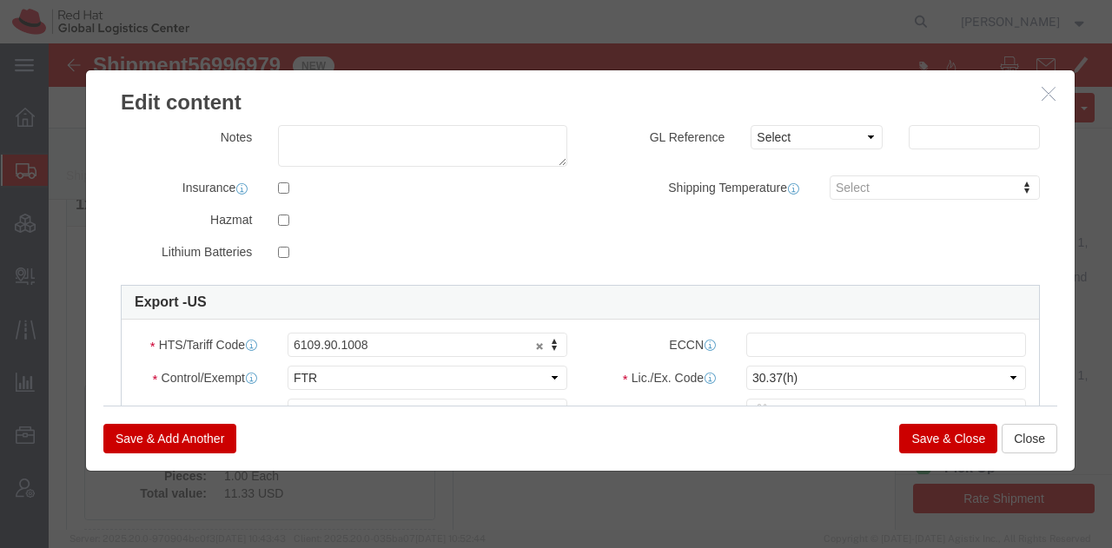
scroll to position [466, 0]
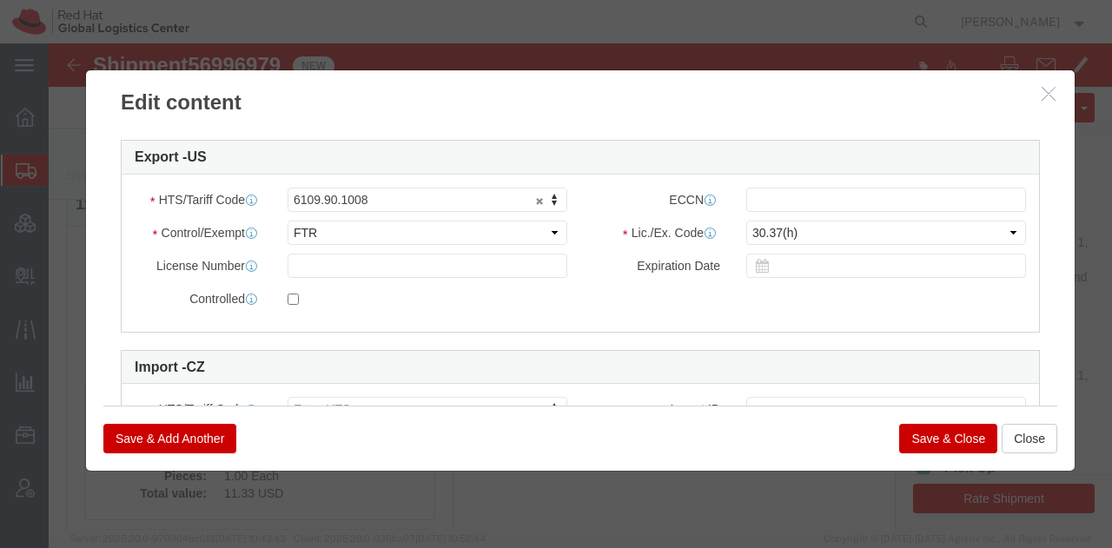
type input "3"
type input "33.99"
click select "Select 30.2(d)(2) 30.36 30.37(a) 30.37(f) 30.37(g) 30.37(h) 30.37(i) 30.37(j) 3…"
select select "30.37(a)"
click select "Select 30.2(d)(2) 30.36 30.37(a) 30.37(f) 30.37(g) 30.37(h) 30.37(i) 30.37(j) 3…"
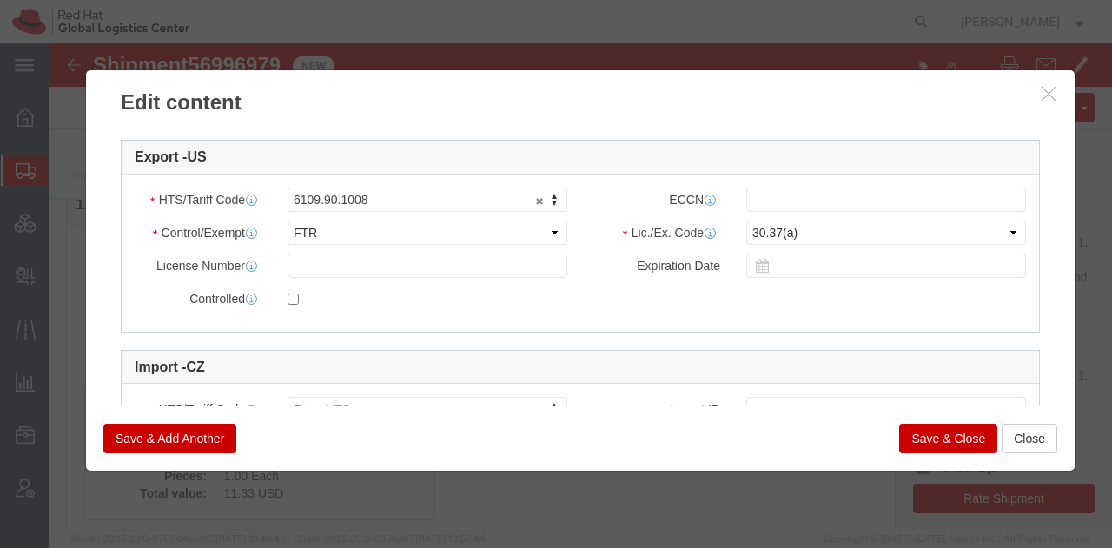
click button "Save & Add Another"
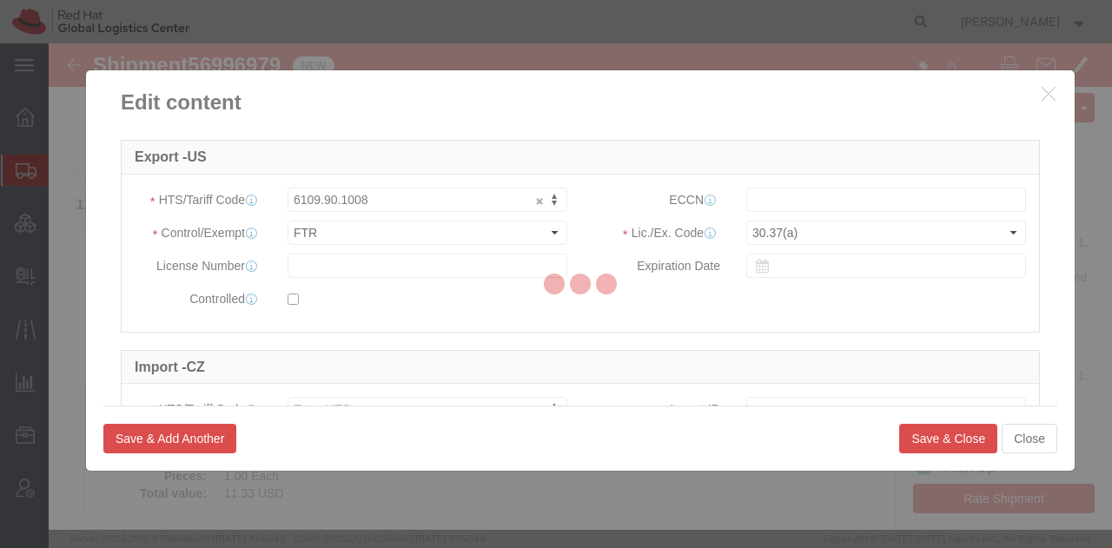
select select "EA"
select select
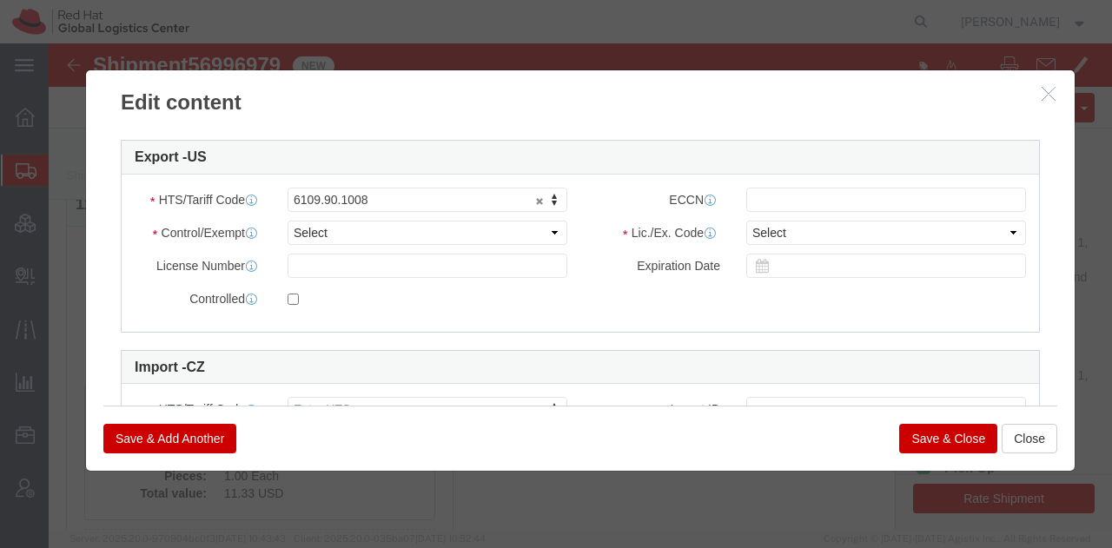
select select "USD"
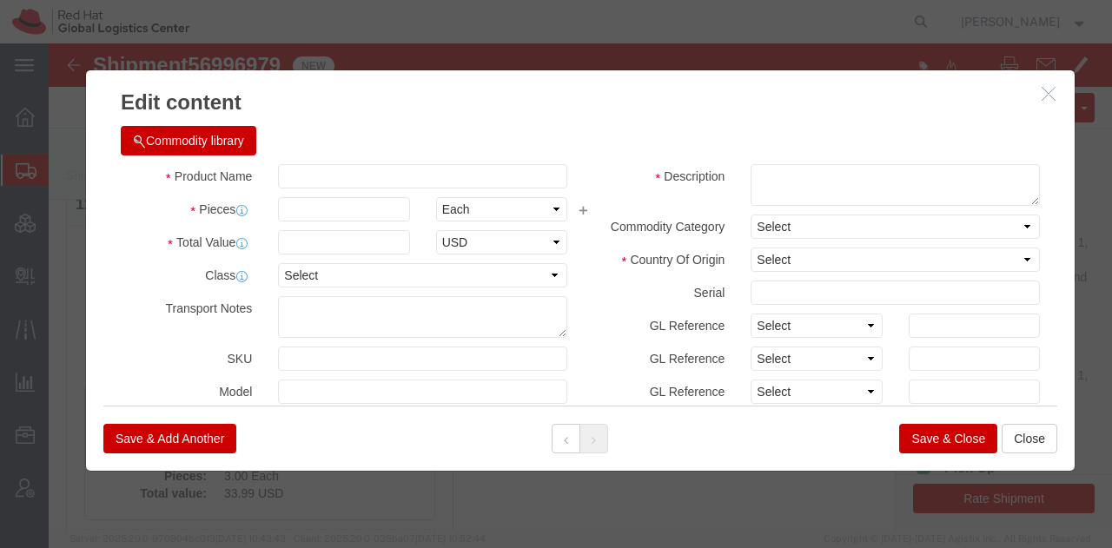
click button "Commodity library"
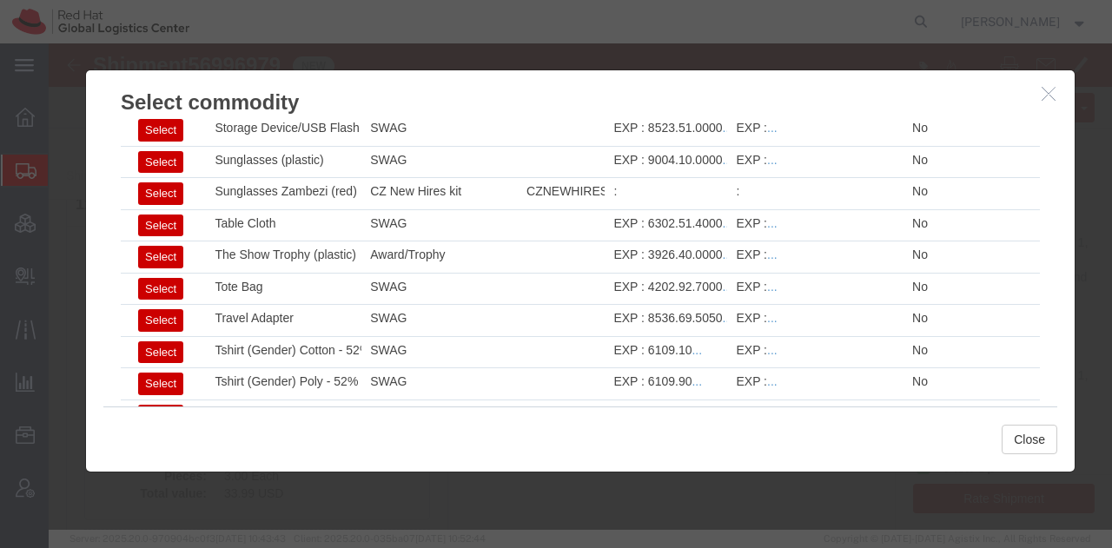
scroll to position [2318, 0]
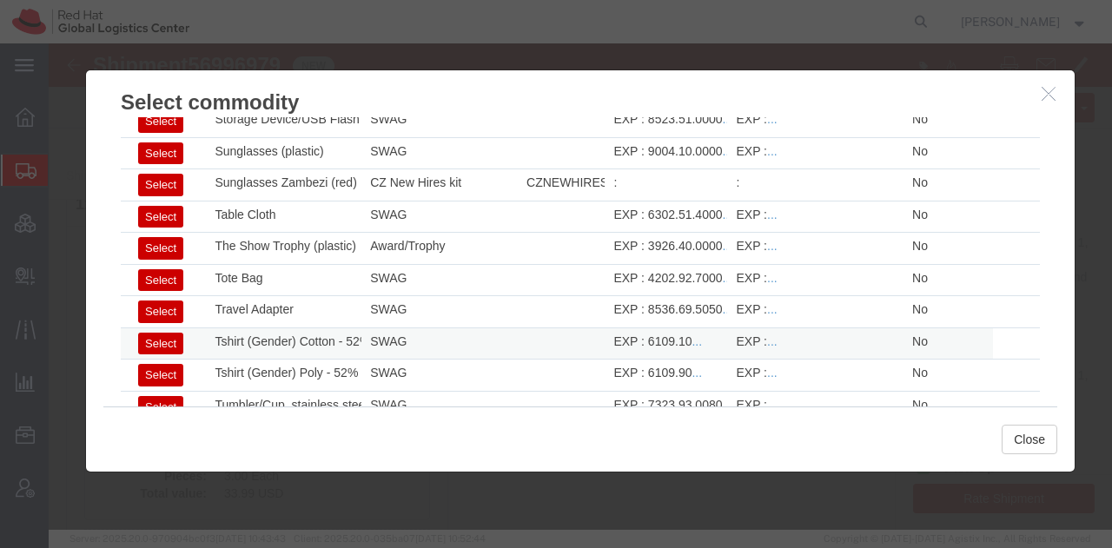
click button "Select"
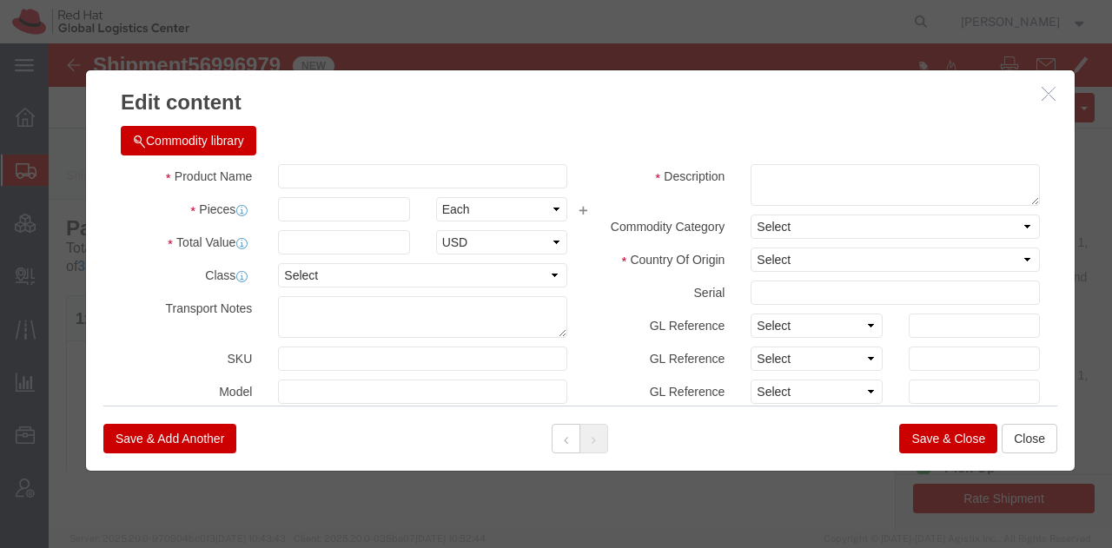
scroll to position [0, 0]
type input "6109.10"
select select
type input "Tshirt (Gender) Cotton - 52% cotton, 48% polyester"
type textarea "- Red Hat branded"
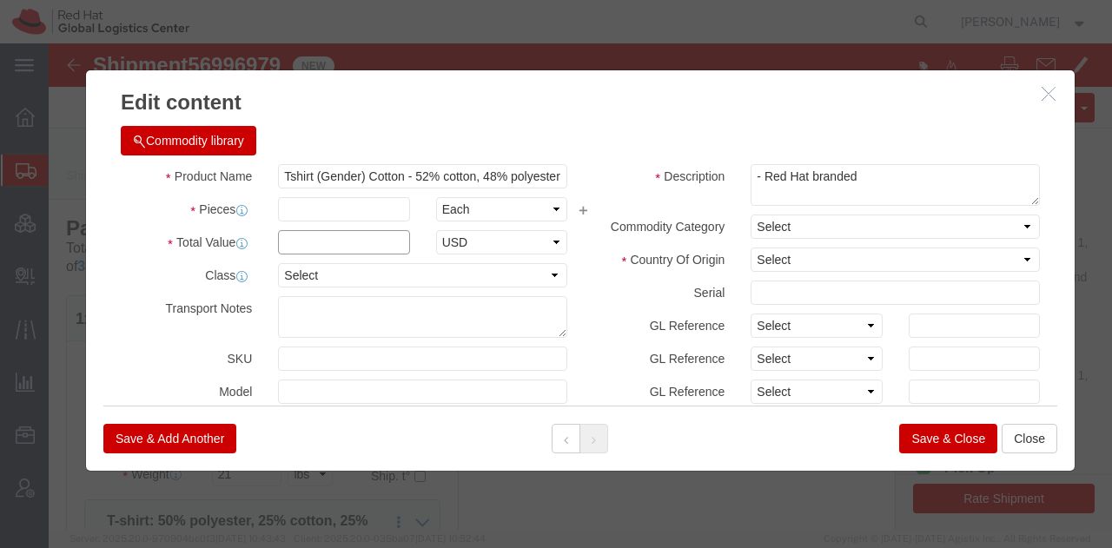
click input "text"
type input "8.21"
type input "40"
type input "328.4"
click input "Tshirt (Gender) Cotton - 52% cotton, 48% polyester"
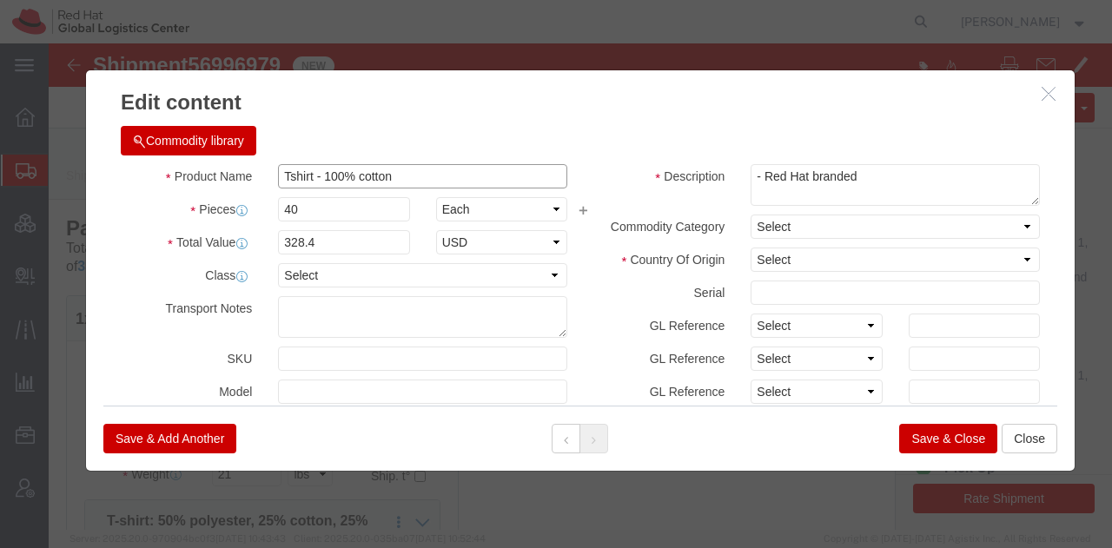
type input "Tshirt - 100% cotton"
click select "Select [GEOGRAPHIC_DATA] [GEOGRAPHIC_DATA] [GEOGRAPHIC_DATA] [GEOGRAPHIC_DATA] …"
select select "HN"
click select "Select [GEOGRAPHIC_DATA] [GEOGRAPHIC_DATA] [GEOGRAPHIC_DATA] [GEOGRAPHIC_DATA] …"
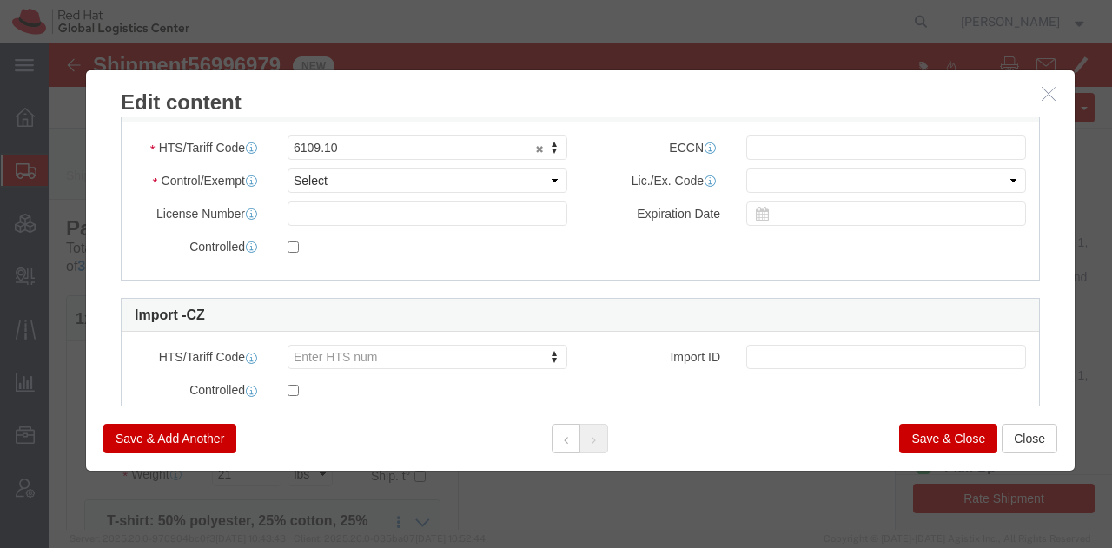
scroll to position [519, 0]
click select "Select ATF BIS DEA EPA FDA FTR ITAR OFAC Other (OPA)"
select select "FTR"
click select "Select ATF BIS DEA EPA FDA FTR ITAR OFAC Other (OPA)"
click select "Select 30.2(d)(2) 30.36 30.37(a) 30.37(f) 30.37(g) 30.37(h) 30.37(i) 30.37(j) 3…"
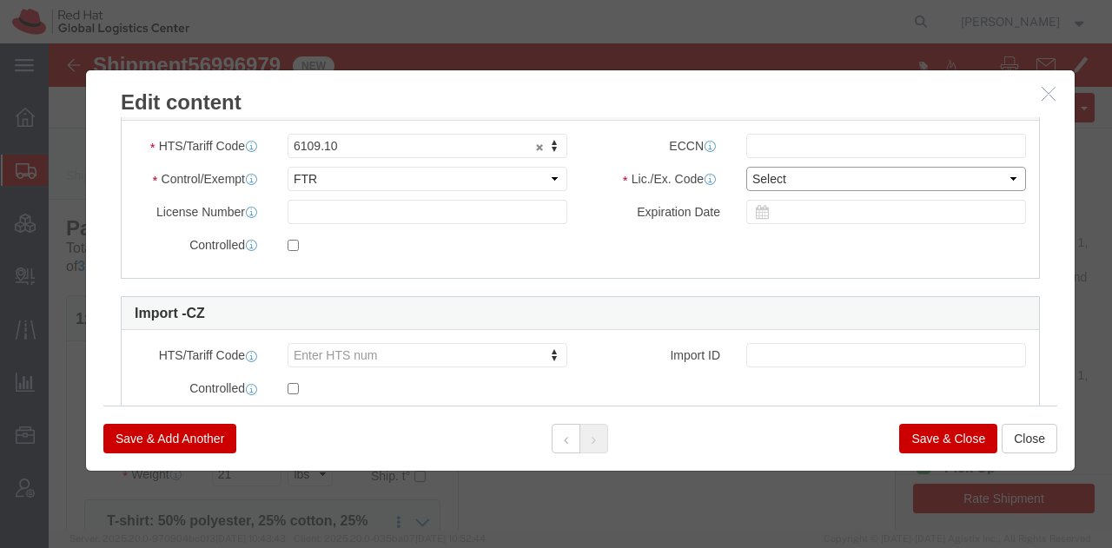
select select "30.37(a)"
click select "Select 30.2(d)(2) 30.36 30.37(a) 30.37(f) 30.37(g) 30.37(h) 30.37(i) 30.37(j) 3…"
click button "Save & Add Another"
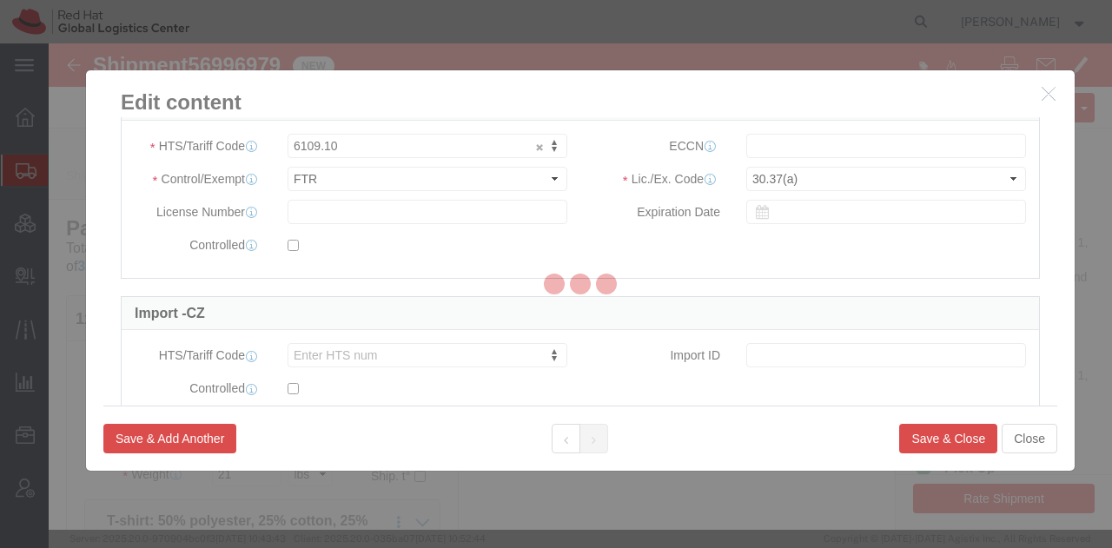
select select "EA"
select select
select select "USD"
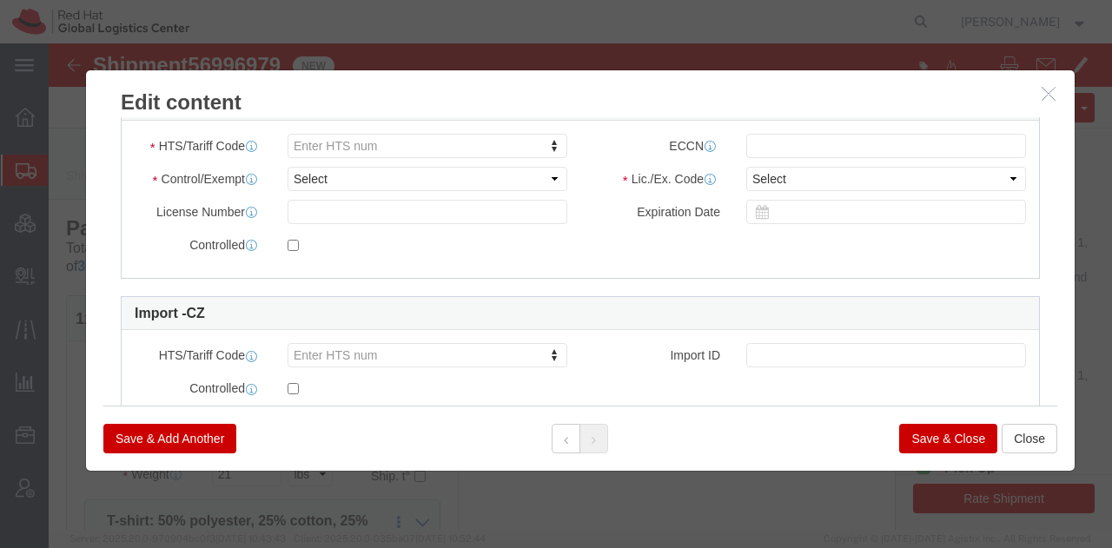
scroll to position [0, 0]
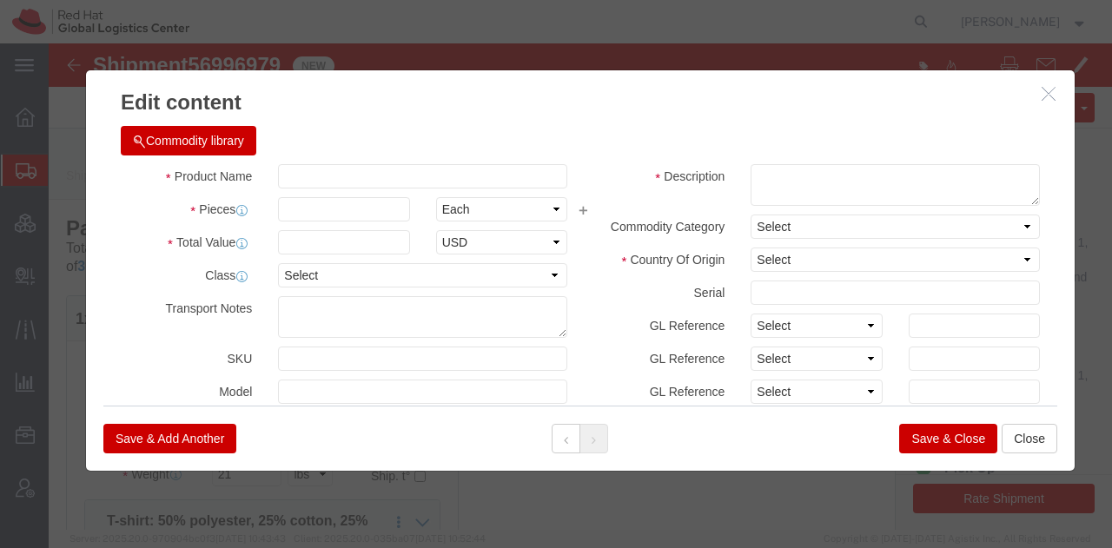
click button "Commodity library"
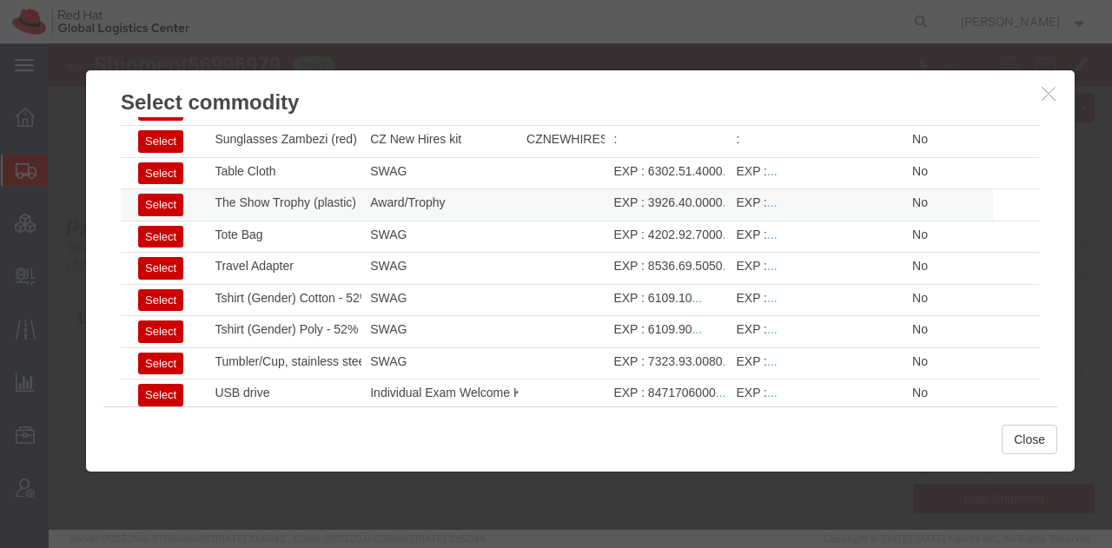
scroll to position [2368, 0]
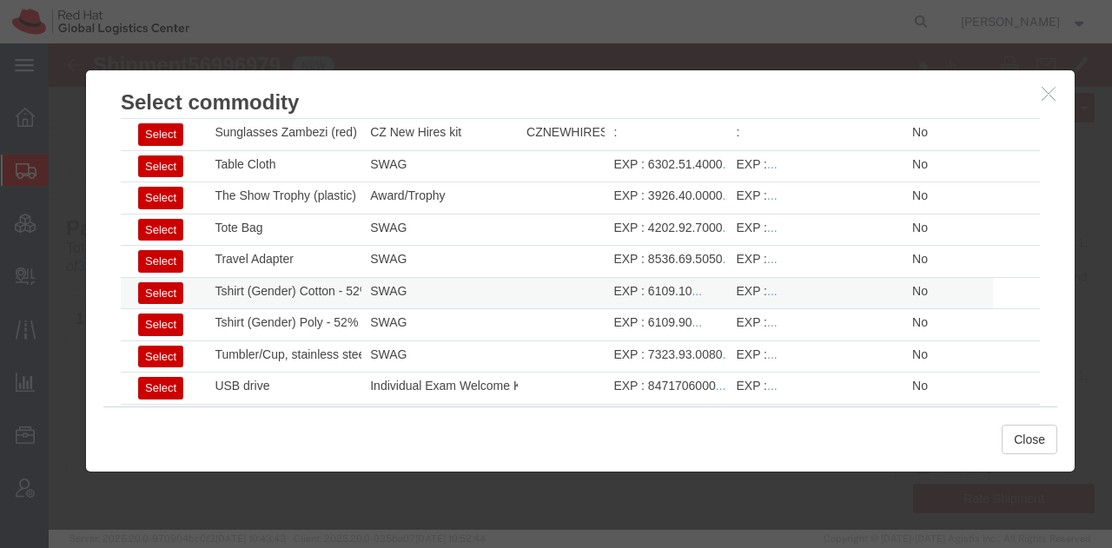
click button "Select"
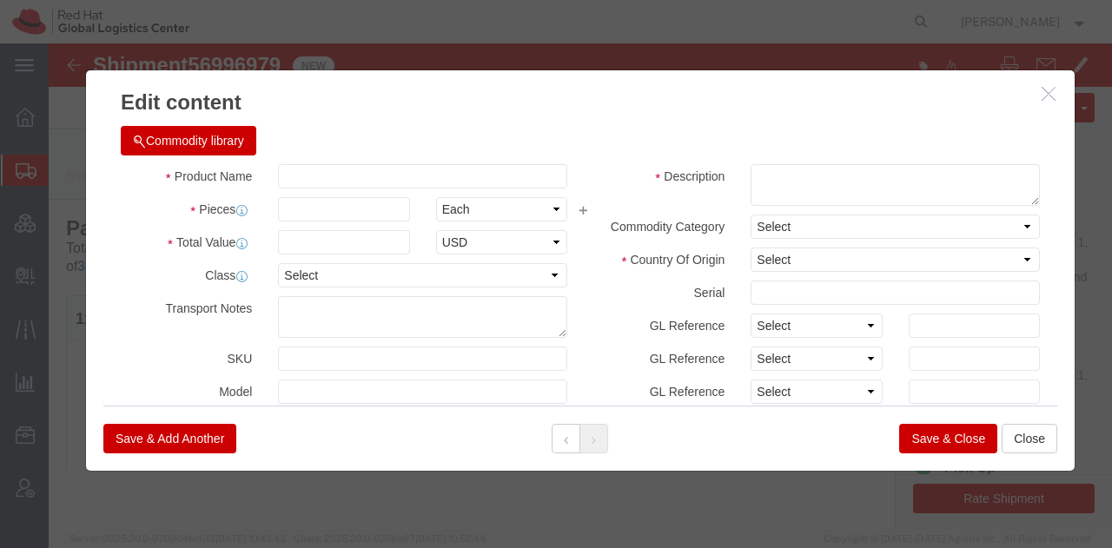
type input "6109.10"
select select
type input "Tshirt (Gender) Cotton - 52% cotton, 48% polyester"
type textarea "- Red Hat branded"
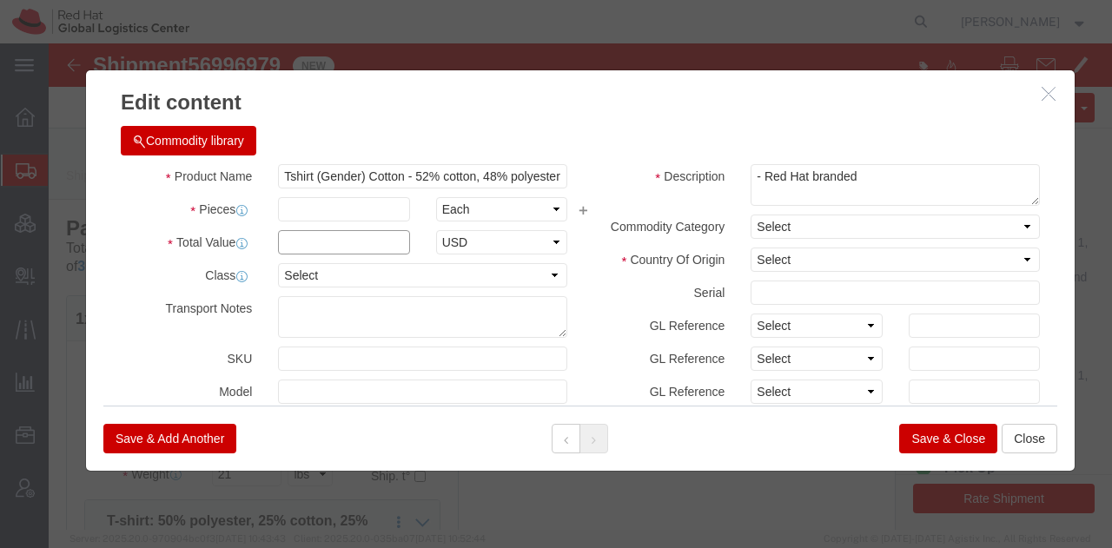
click input "text"
type input "10.50"
type input "7"
type input "73.5"
click input "Tshirt (Gender) Cotton - 52% cotton, 48% polyester"
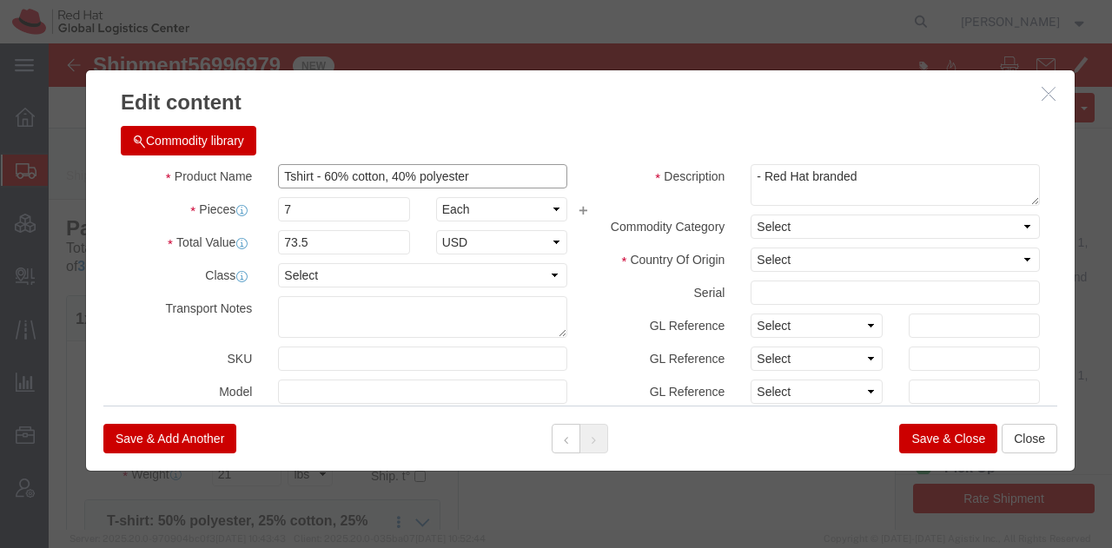
type input "Tshirt - 60% cotton, 40% polyester"
click select "Select [GEOGRAPHIC_DATA] [GEOGRAPHIC_DATA] [GEOGRAPHIC_DATA] [GEOGRAPHIC_DATA] …"
select select "HT"
click select "Select [GEOGRAPHIC_DATA] [GEOGRAPHIC_DATA] [GEOGRAPHIC_DATA] [GEOGRAPHIC_DATA] …"
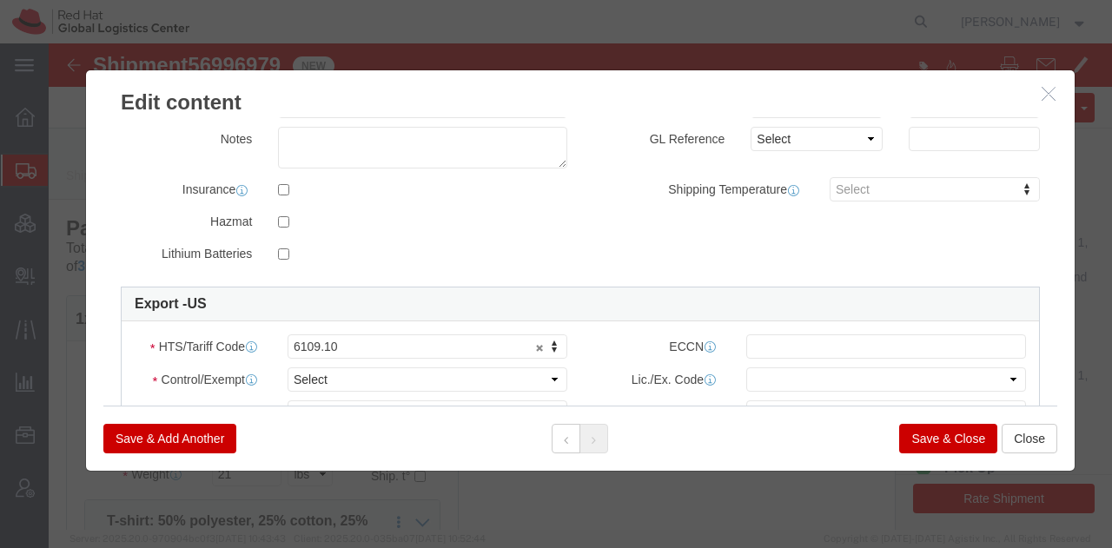
scroll to position [390, 0]
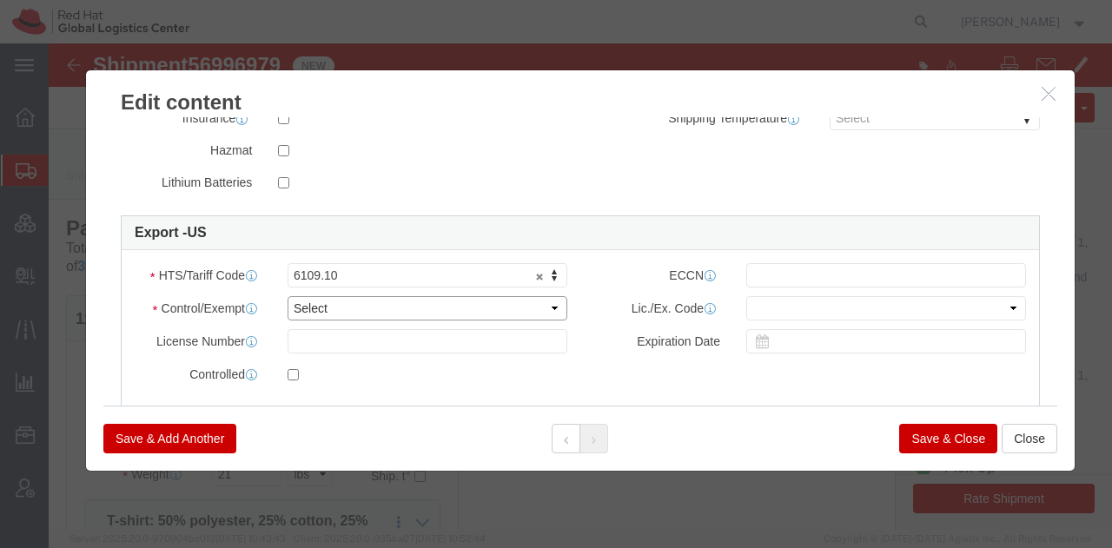
click select "Select ATF BIS DEA EPA FDA FTR ITAR OFAC Other (OPA)"
select select "FTR"
click select "Select ATF BIS DEA EPA FDA FTR ITAR OFAC Other (OPA)"
click select "Select 30.2(d)(2) 30.36 30.37(a) 30.37(f) 30.37(g) 30.37(h) 30.37(i) 30.37(j) 3…"
select select "30.37(a)"
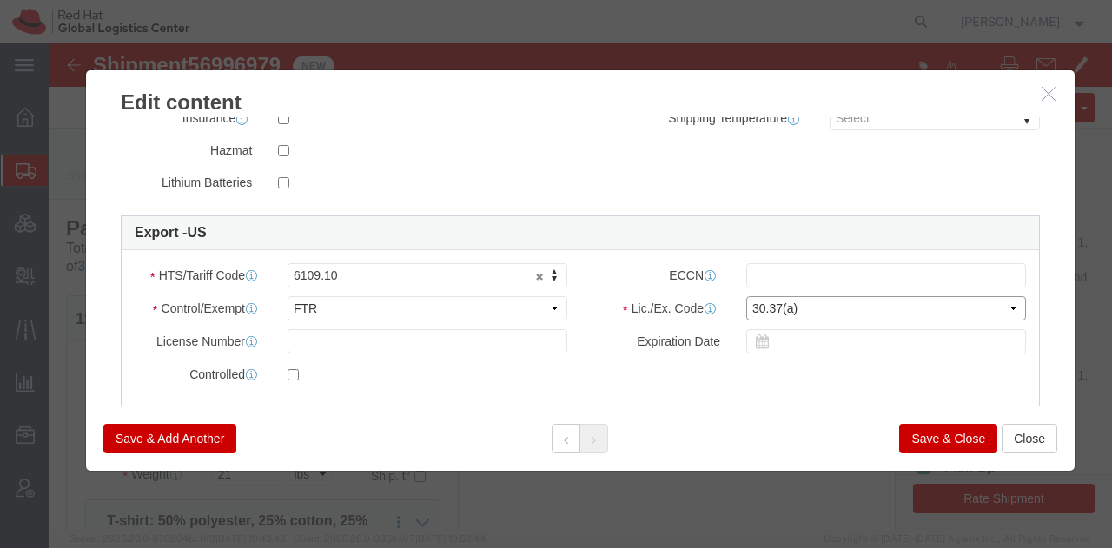
click select "Select 30.2(d)(2) 30.36 30.37(a) 30.37(f) 30.37(g) 30.37(h) 30.37(i) 30.37(j) 3…"
click button "Save & Add Another"
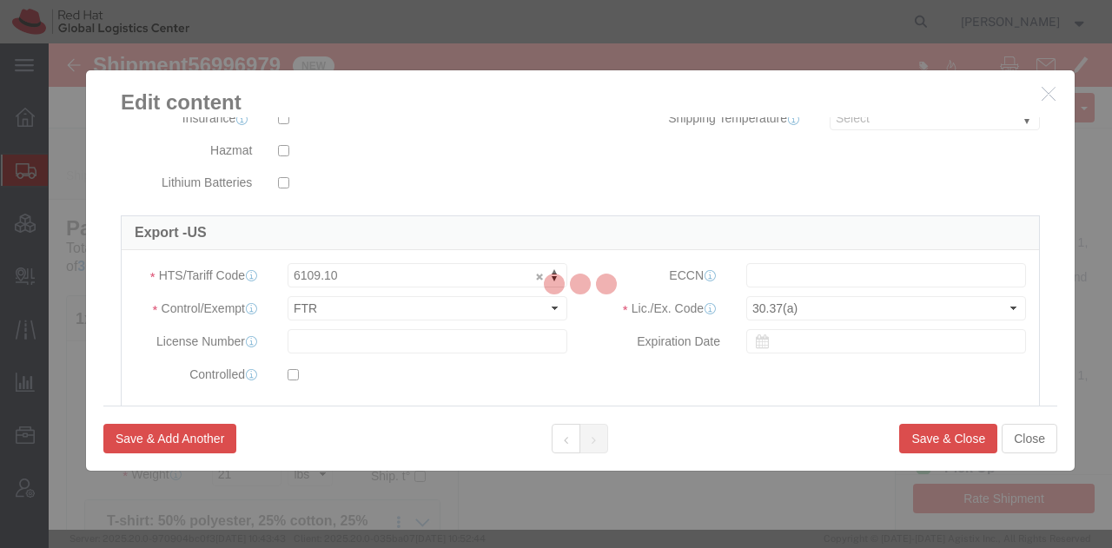
select select "EA"
select select
select select "USD"
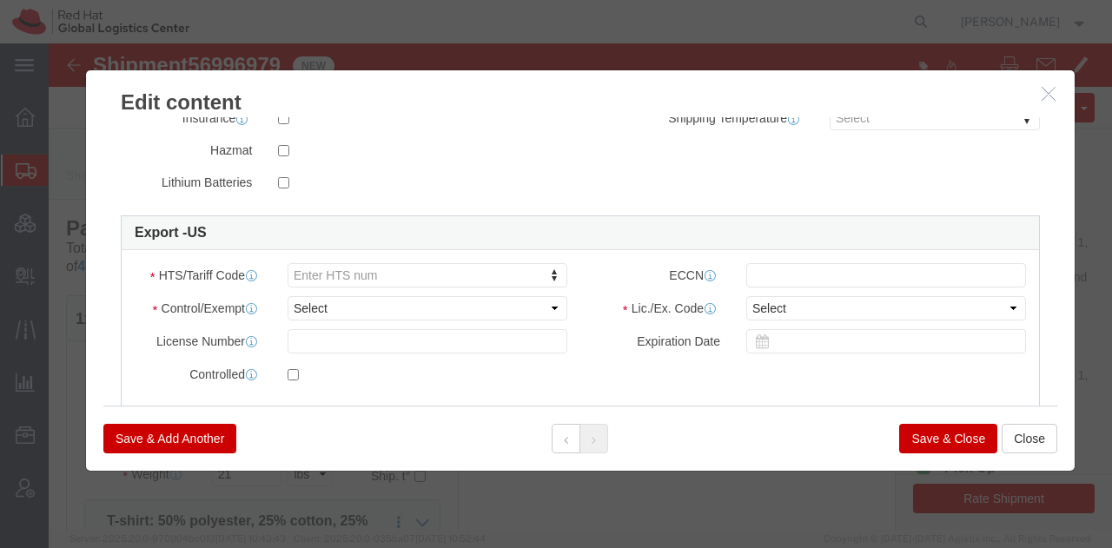
scroll to position [0, 0]
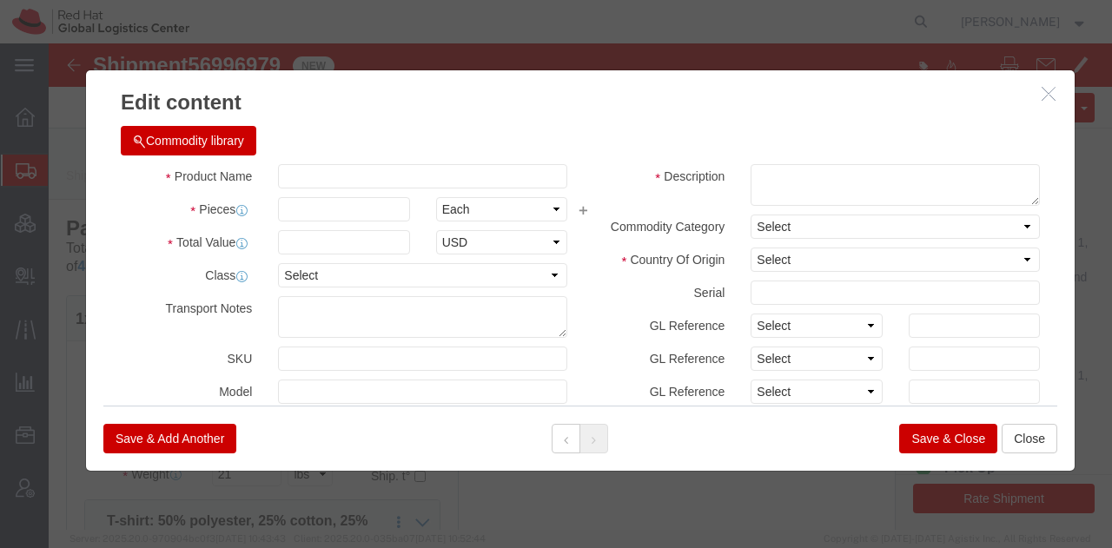
click button "Commodity library"
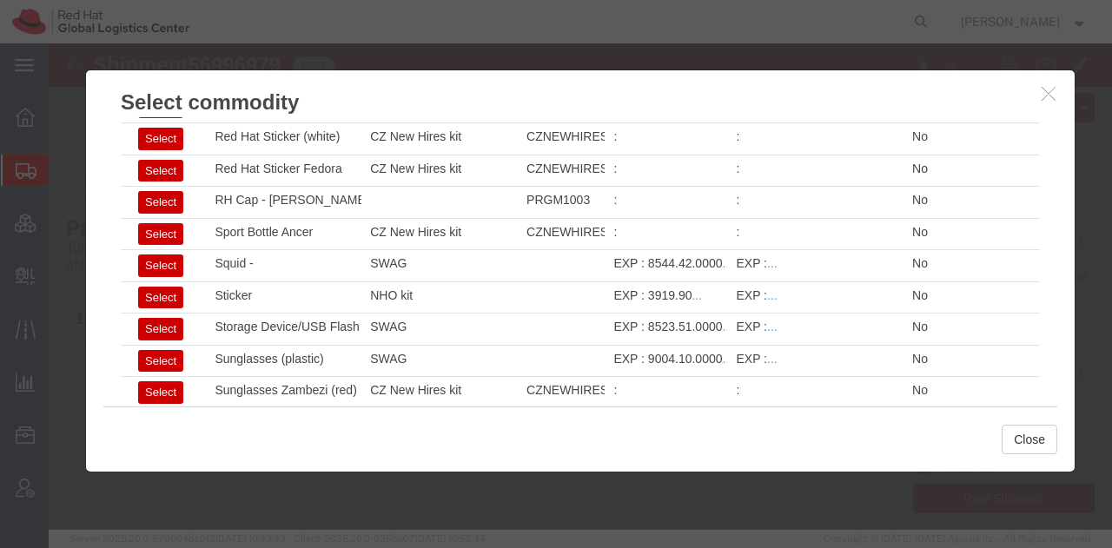
scroll to position [2111, 0]
click button "Select"
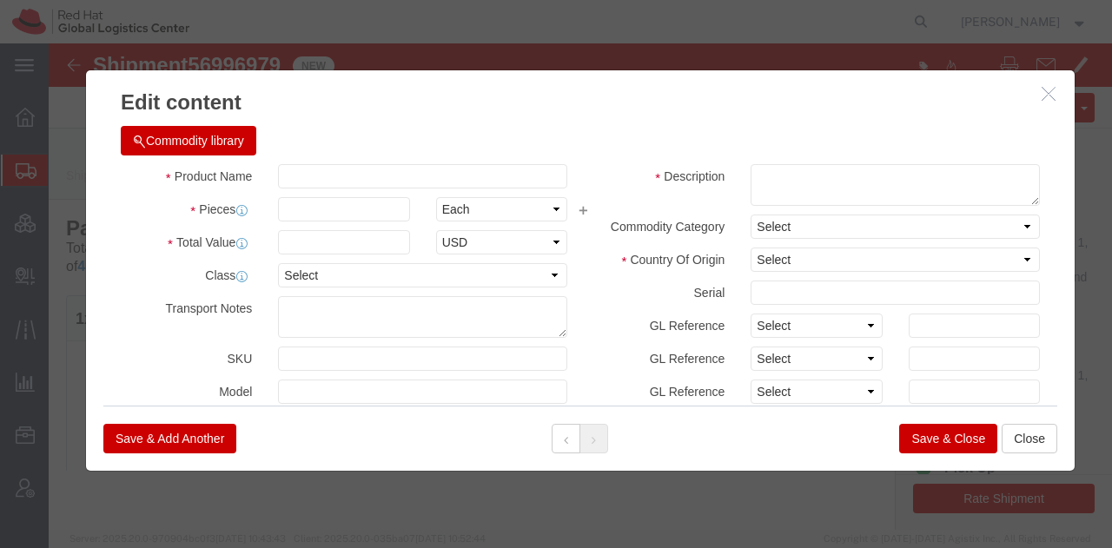
type input "1"
type input "0.29"
select select "US"
type input "3919.90"
select select
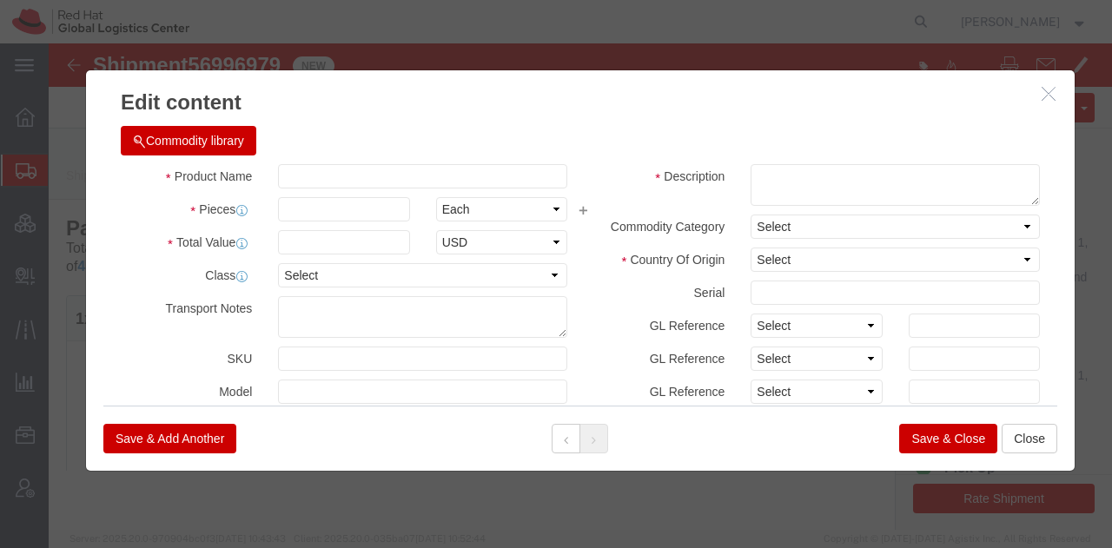
type input "Sticker"
type textarea "Red Hat branded"
drag, startPoint x: 262, startPoint y: 196, endPoint x: -11, endPoint y: 140, distance: 279.4
click html "Shipment 56996979 New Details Rates Documents Notes Tracking Activity Related O…"
type input ".75"
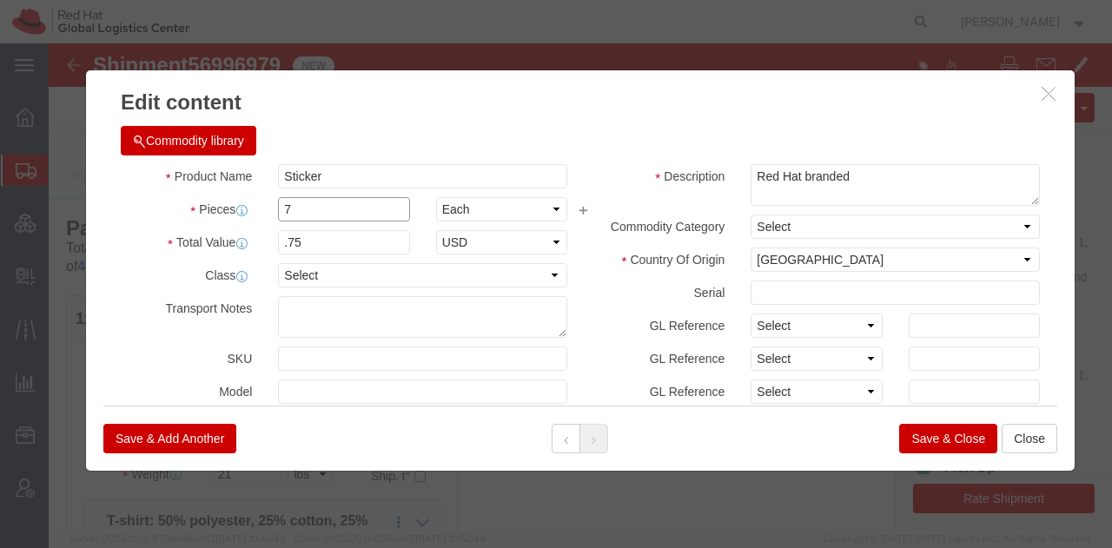
type input "7"
type input "5.25"
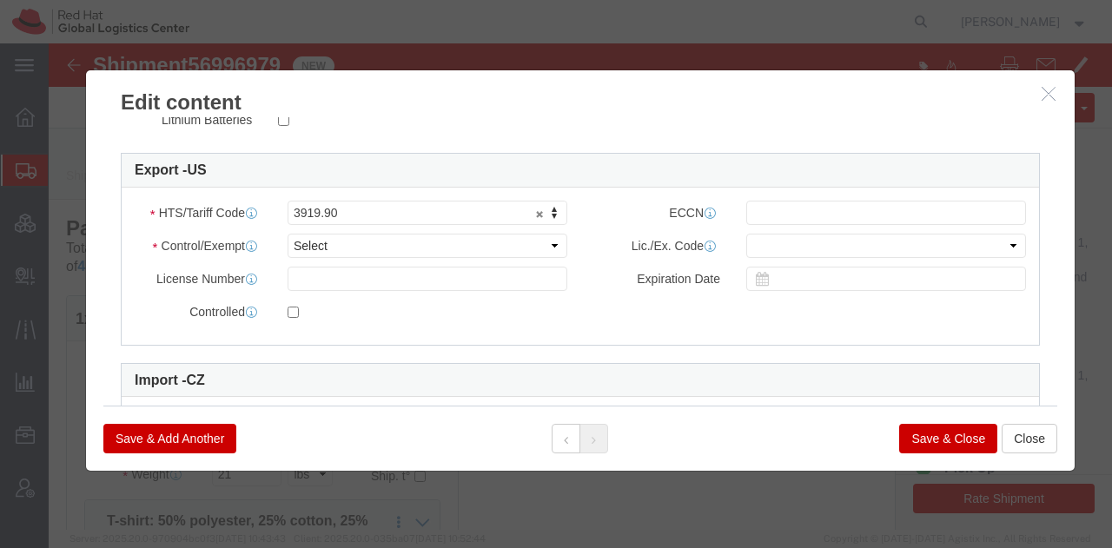
scroll to position [453, 0]
click select "Select ATF BIS DEA EPA FDA FTR ITAR OFAC Other (OPA)"
select select "FTR"
click select "Select ATF BIS DEA EPA FDA FTR ITAR OFAC Other (OPA)"
click select "Select 30.2(d)(2) 30.36 30.37(a) 30.37(f) 30.37(g) 30.37(h) 30.37(i) 30.37(j) 3…"
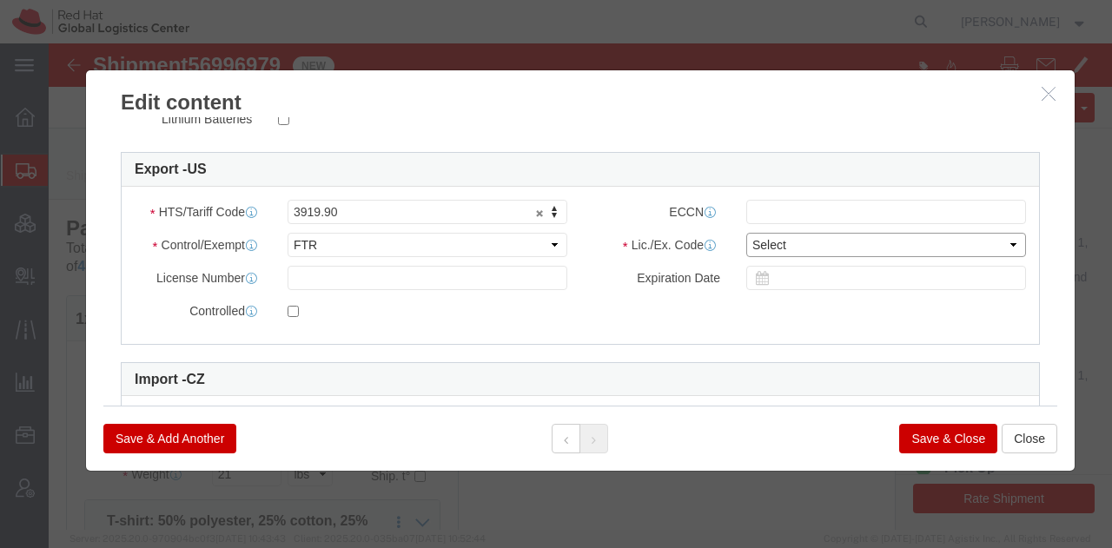
select select "30.37(a)"
click select "Select 30.2(d)(2) 30.36 30.37(a) 30.37(f) 30.37(g) 30.37(h) 30.37(i) 30.37(j) 3…"
click button "Save & Close"
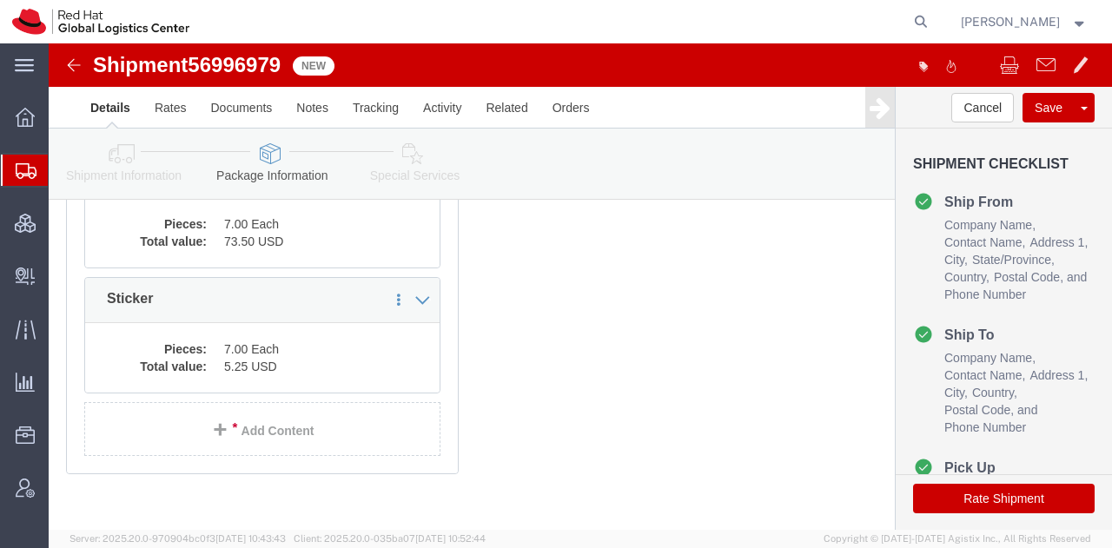
scroll to position [624, 0]
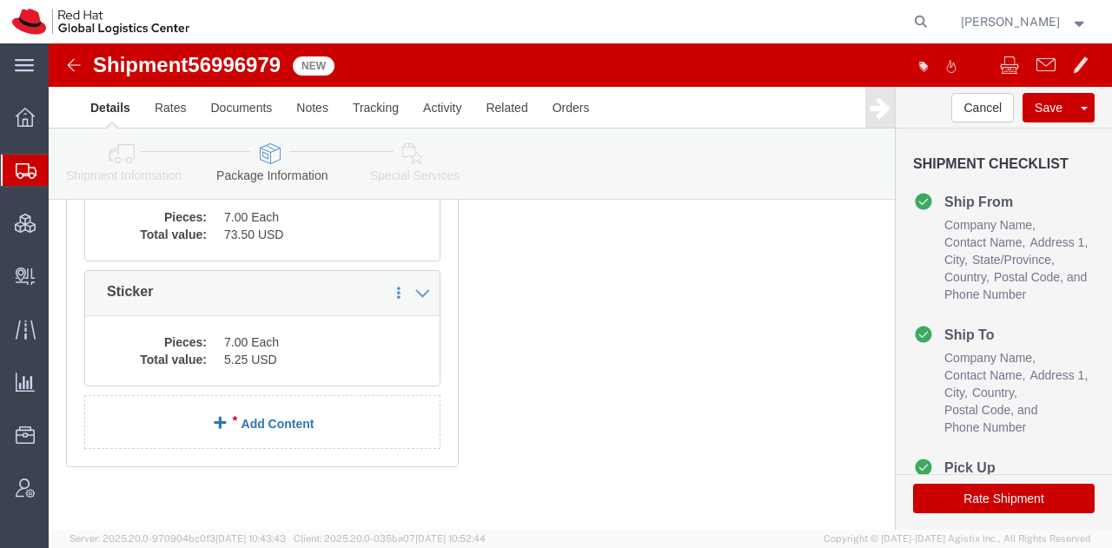
click link "Add Content"
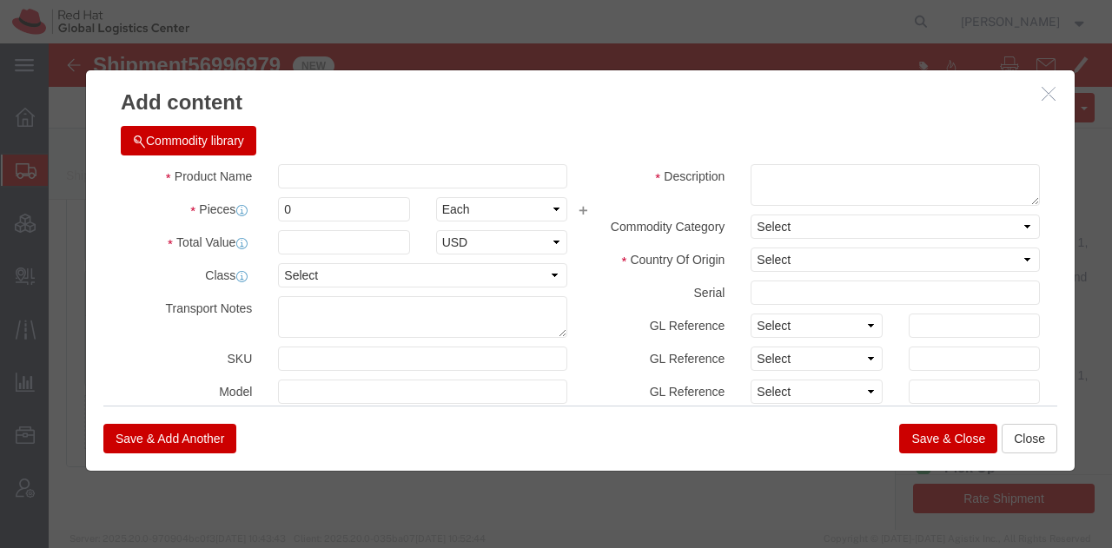
click button "Commodity library"
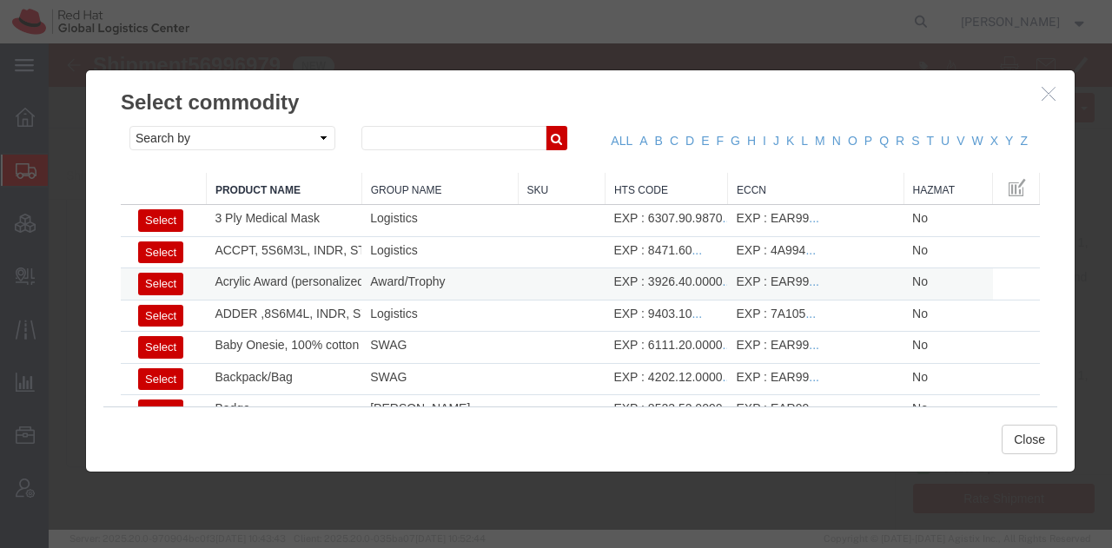
click button "Select"
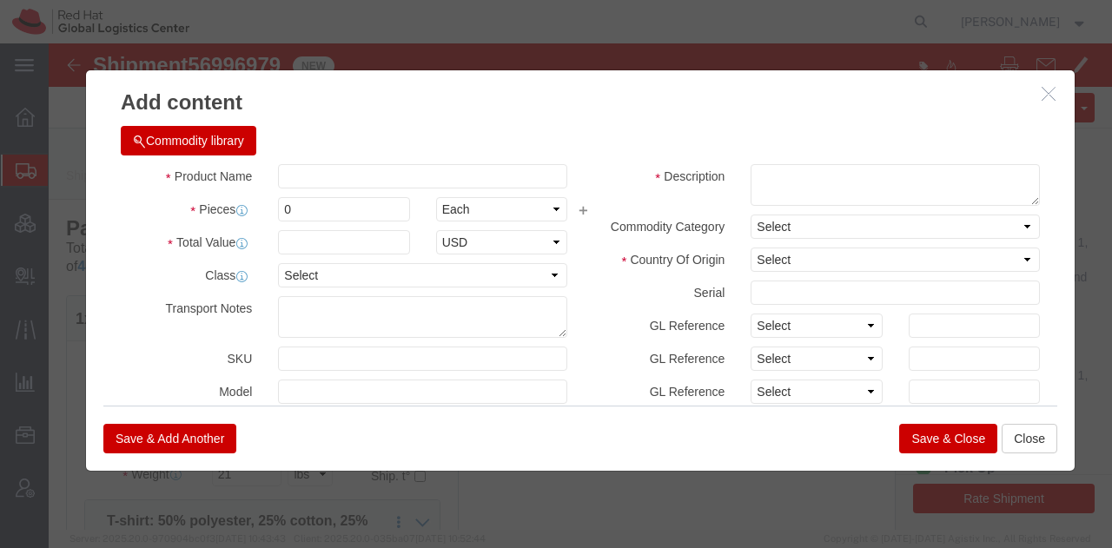
type input "55"
select select "CN"
type input "3926.40.0000"
type input "EAR99"
select select
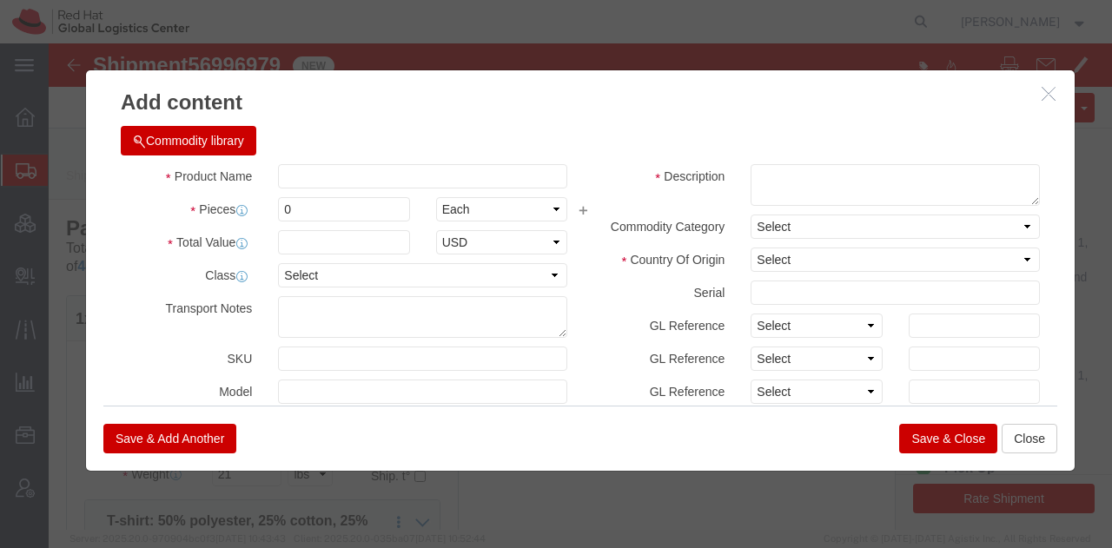
type input "Acrylic Award (personalized)"
type textarea "- Red Hat branded"
click button "Save & Add Another"
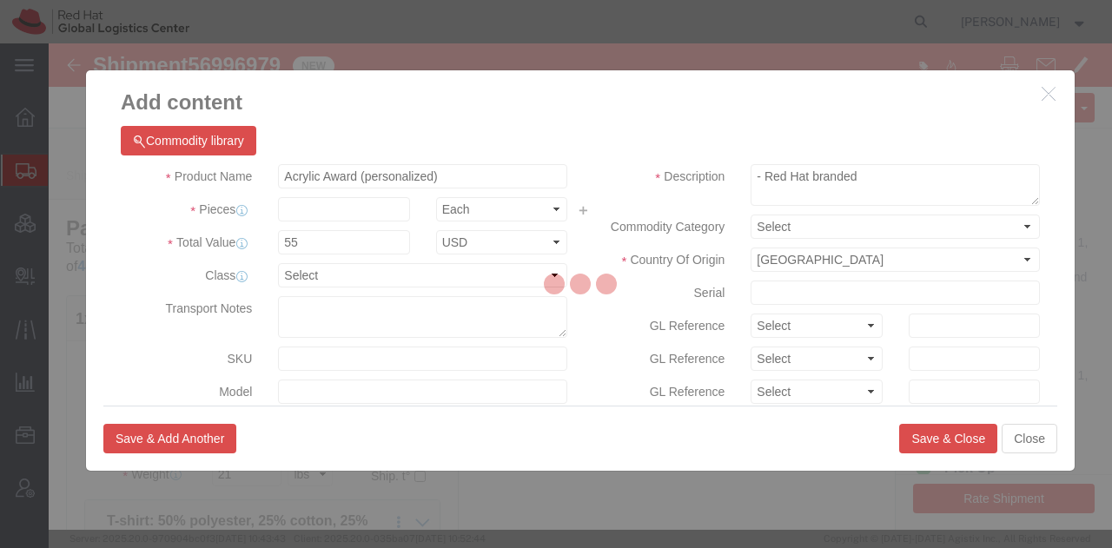
select select "EA"
select select
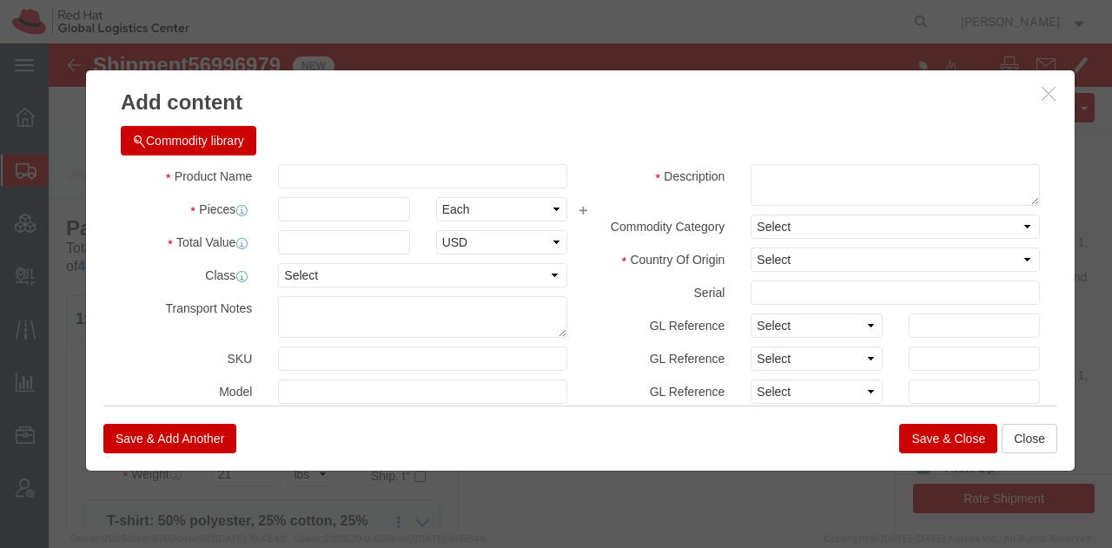
select select "USD"
click button "Commodity library"
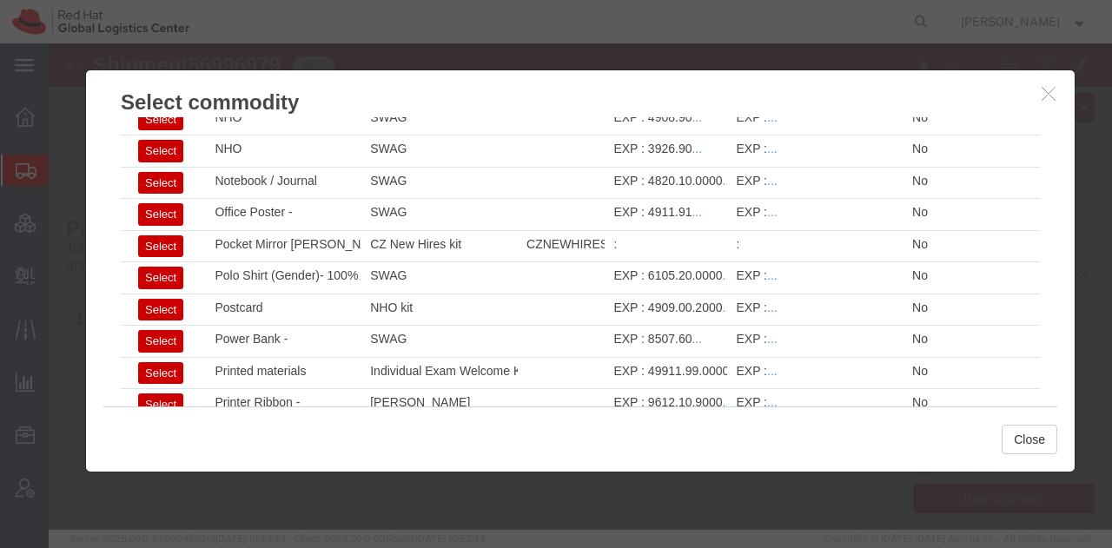
scroll to position [1780, 0]
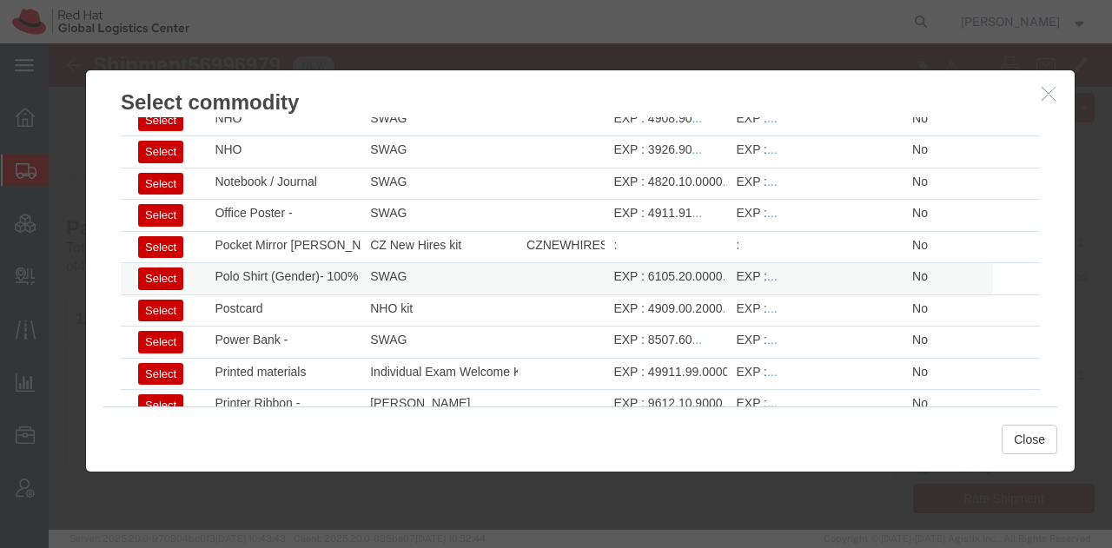
click button "Select"
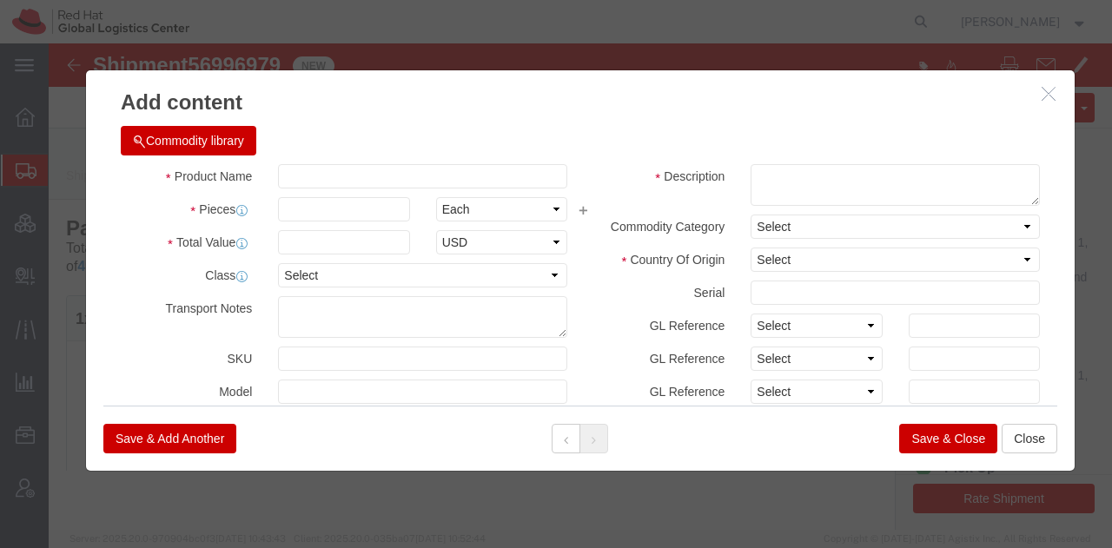
type input "6105.20.0000"
select select
type input "Polo Shirt (Gender)- 100% polyester"
type textarea "- Red Hat branded"
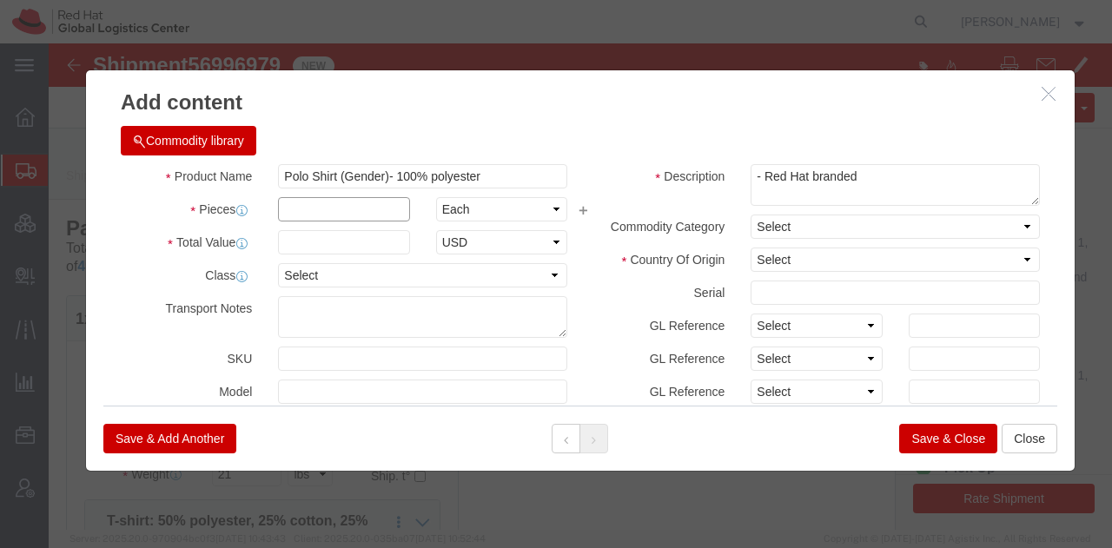
click input "text"
type input "1"
click button "Save & Add Another"
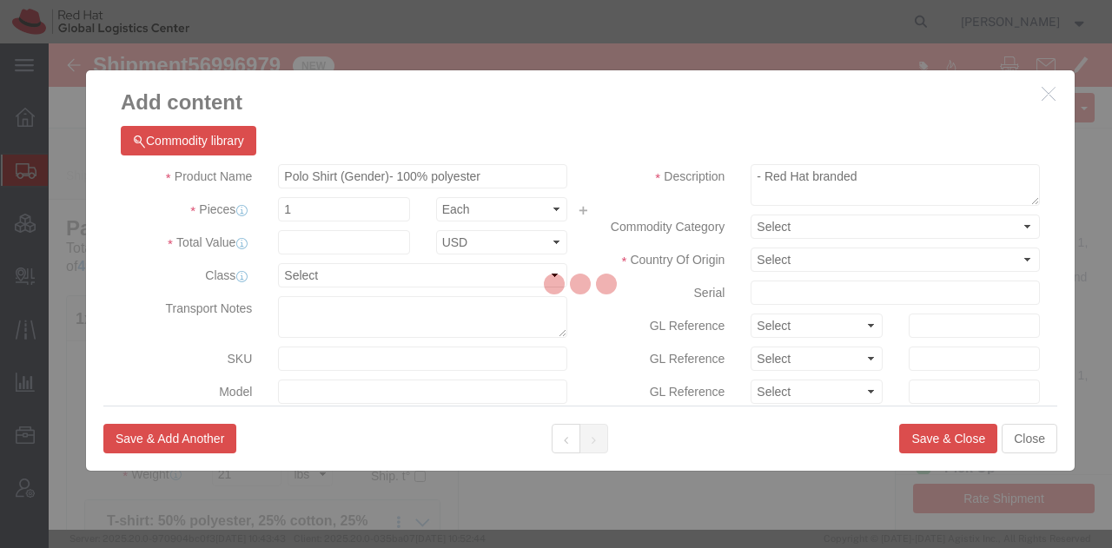
select select "EA"
select select
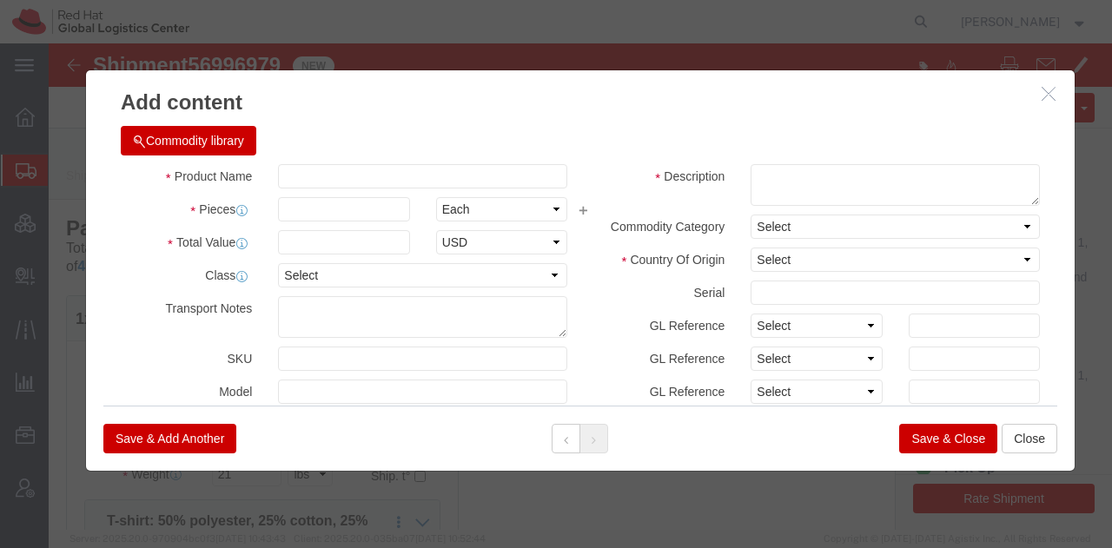
select select "USD"
click button "Commodity library"
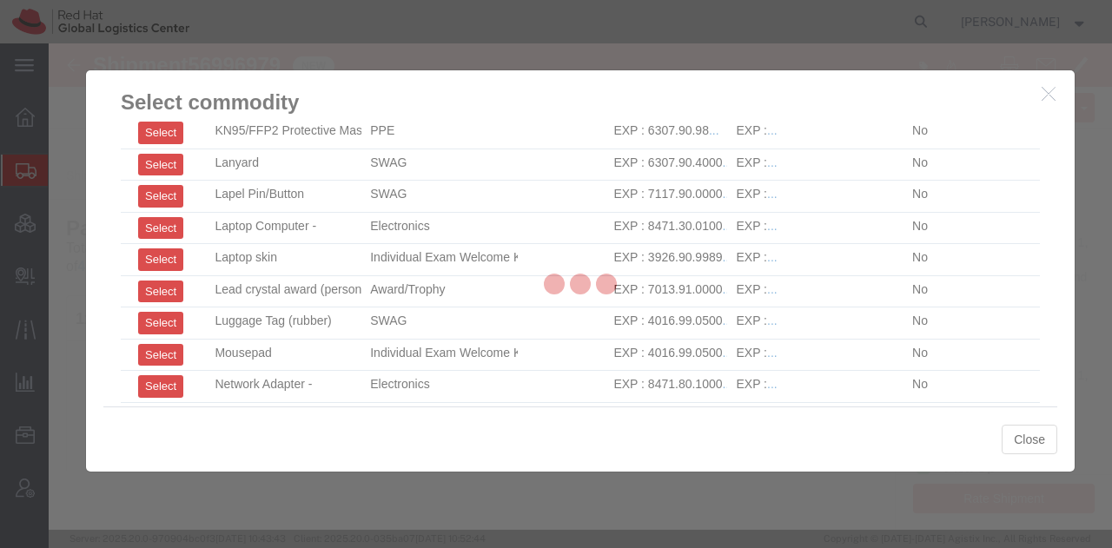
scroll to position [1390, 0]
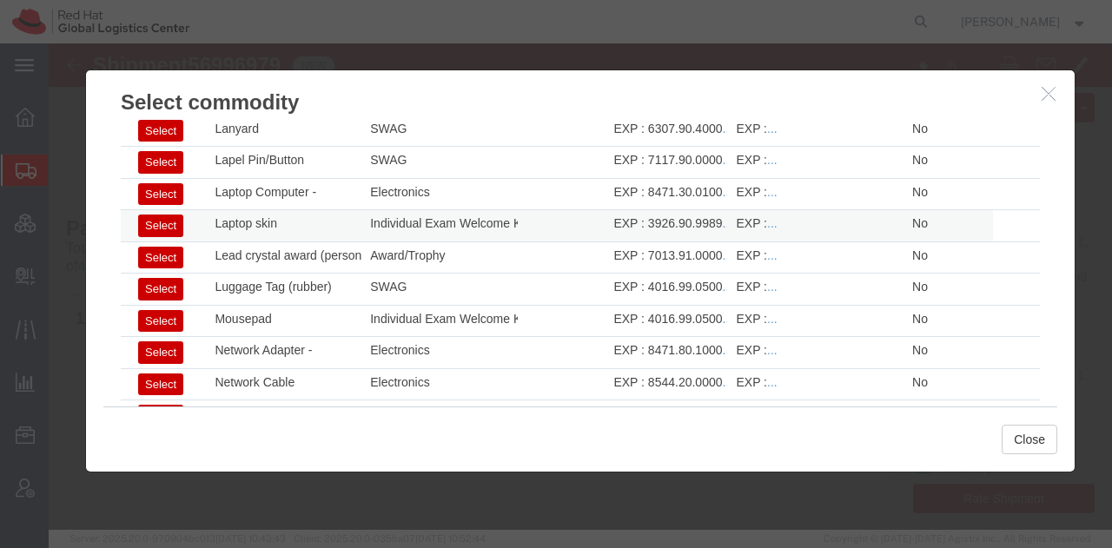
click button "Select"
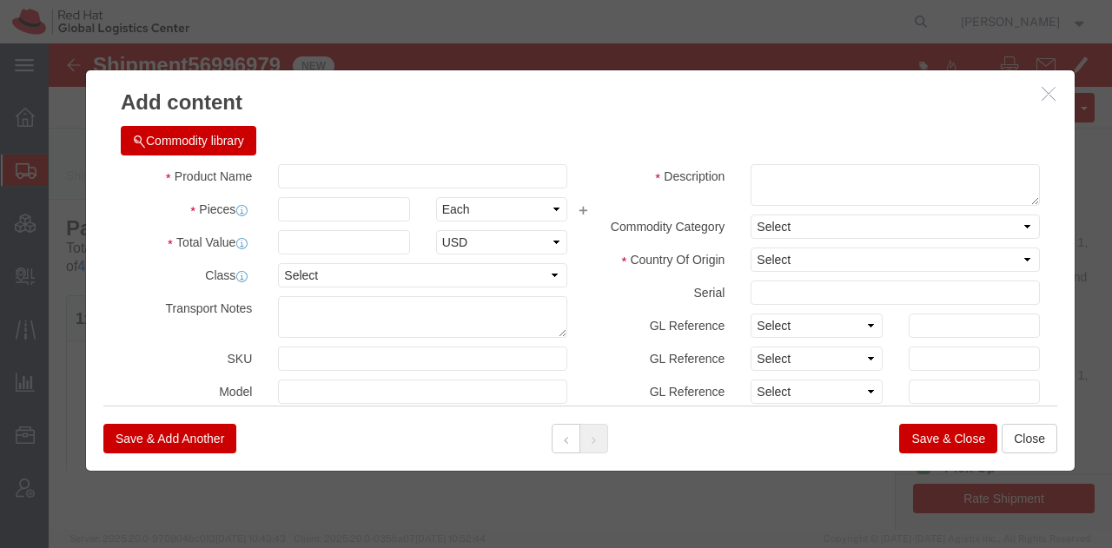
type input "1"
type input "2.98"
select select "US"
type input "3926.90.9989"
select select "FTR"
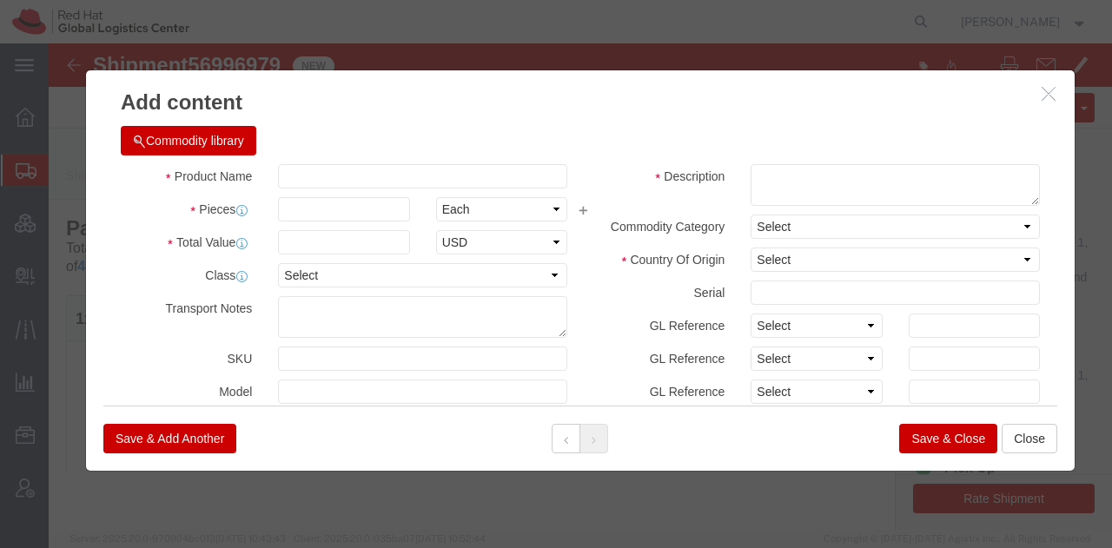
type input "Laptop skin"
type textarea "Red Hat branded"
select select "30.37(a)"
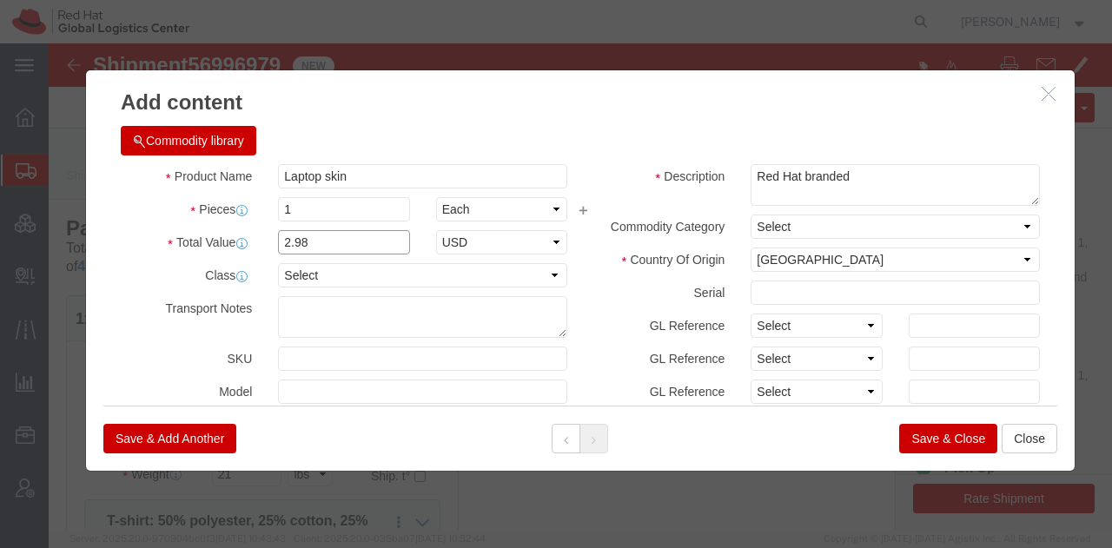
click input "2.98"
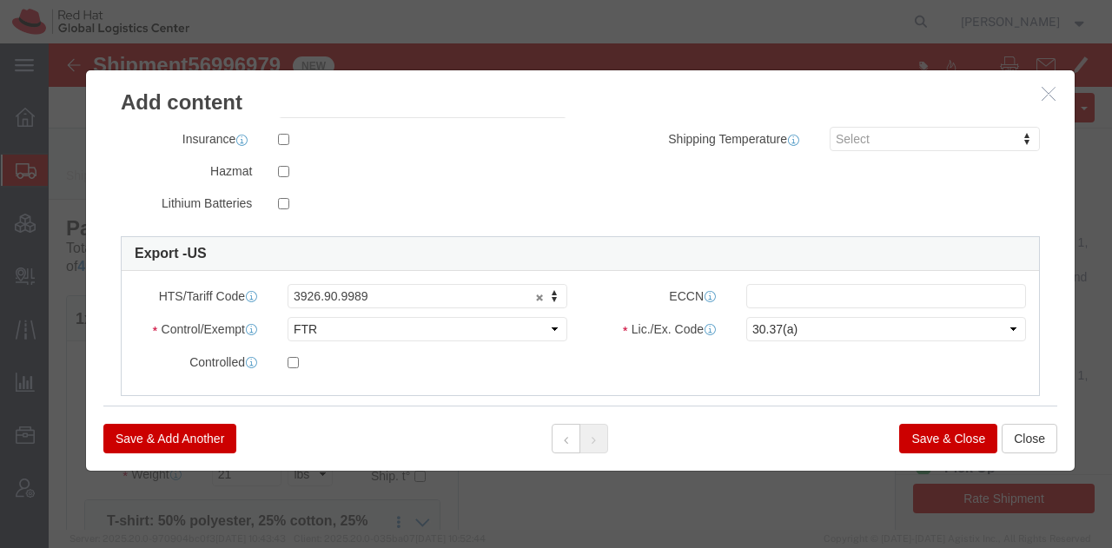
scroll to position [370, 0]
type input "2.91"
click button
click select "Select ATF BIS DEA EPA FDA FTR ITAR OFAC Other (OPA)"
select select "FTR"
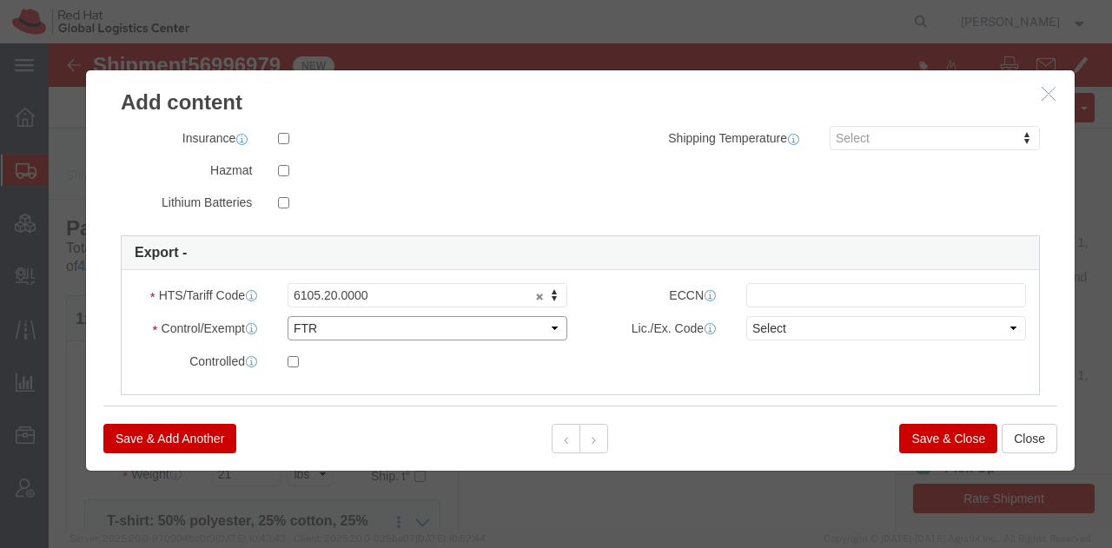
click select "Select ATF BIS DEA EPA FDA FTR ITAR OFAC Other (OPA)"
click select "Select 30.2(d)(2) 30.36 30.37(a) 30.37(f) 30.37(g) 30.37(h) 30.37(i) 30.37(j) 3…"
select select "30.37(a)"
click select "Select 30.2(d)(2) 30.36 30.37(a) 30.37(f) 30.37(g) 30.37(h) 30.37(i) 30.37(j) 3…"
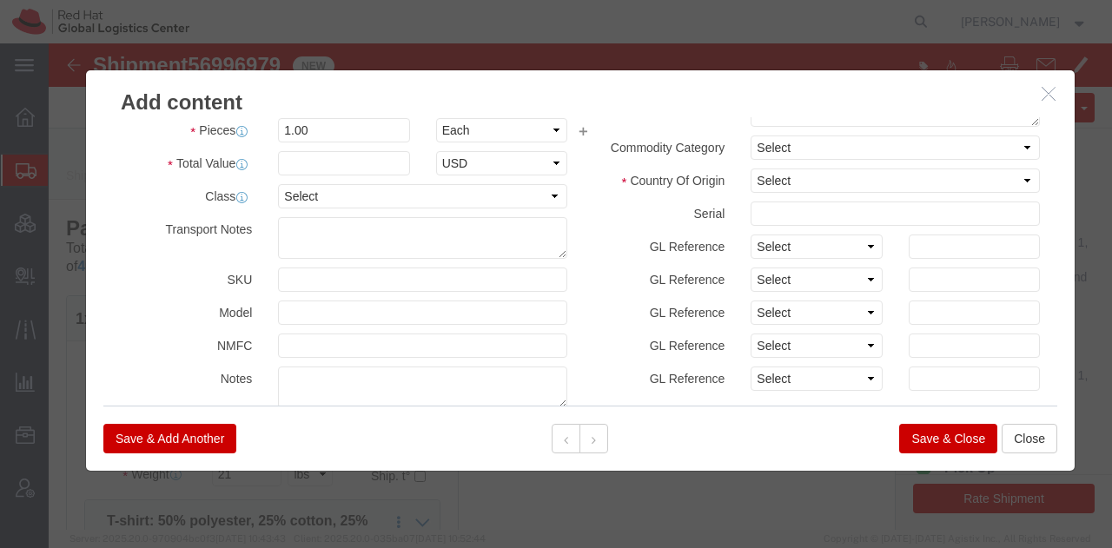
scroll to position [0, 0]
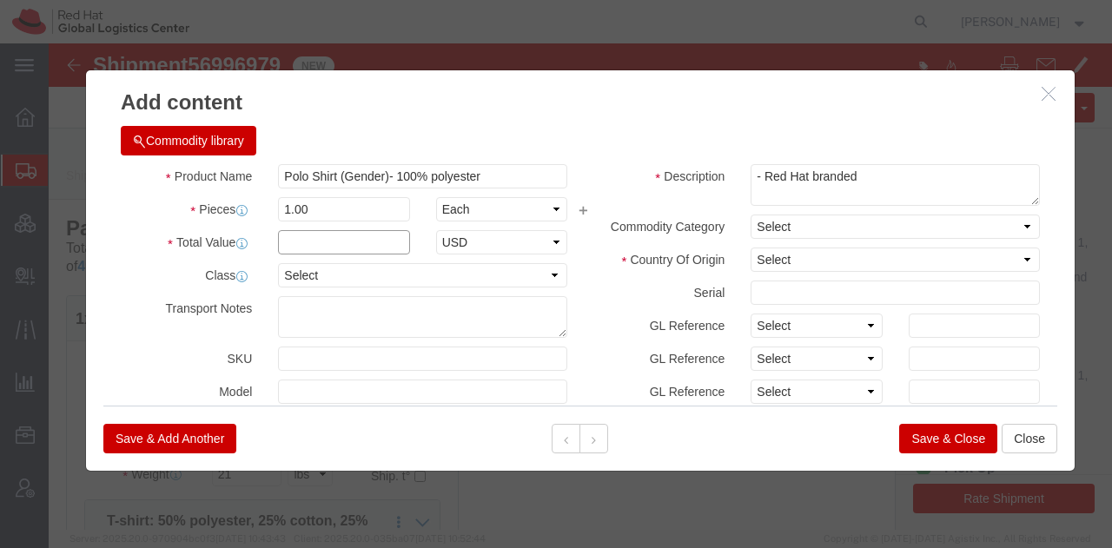
click input "text"
type input "41.25"
click select "Select [GEOGRAPHIC_DATA] [GEOGRAPHIC_DATA] [GEOGRAPHIC_DATA] [GEOGRAPHIC_DATA] …"
select select "EG"
click select "Select [GEOGRAPHIC_DATA] [GEOGRAPHIC_DATA] [GEOGRAPHIC_DATA] [GEOGRAPHIC_DATA] …"
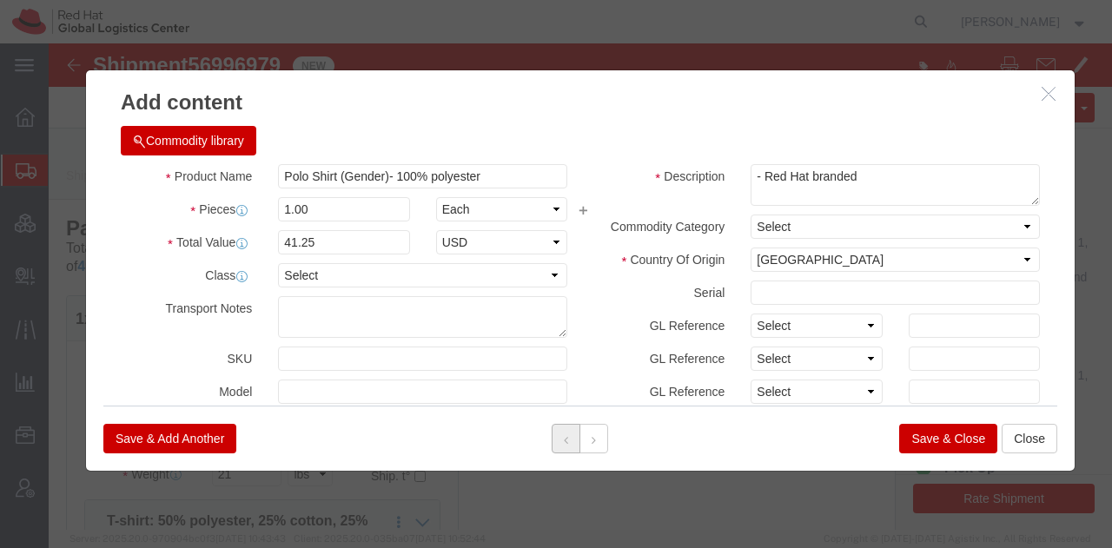
click button
drag, startPoint x: 280, startPoint y: 171, endPoint x: 162, endPoint y: 157, distance: 118.9
click div "Pieces 0.00 Select Bag Barrels 100Board Feet Bottle Box Blister Pack Carats Can…"
type input "1"
type input "55"
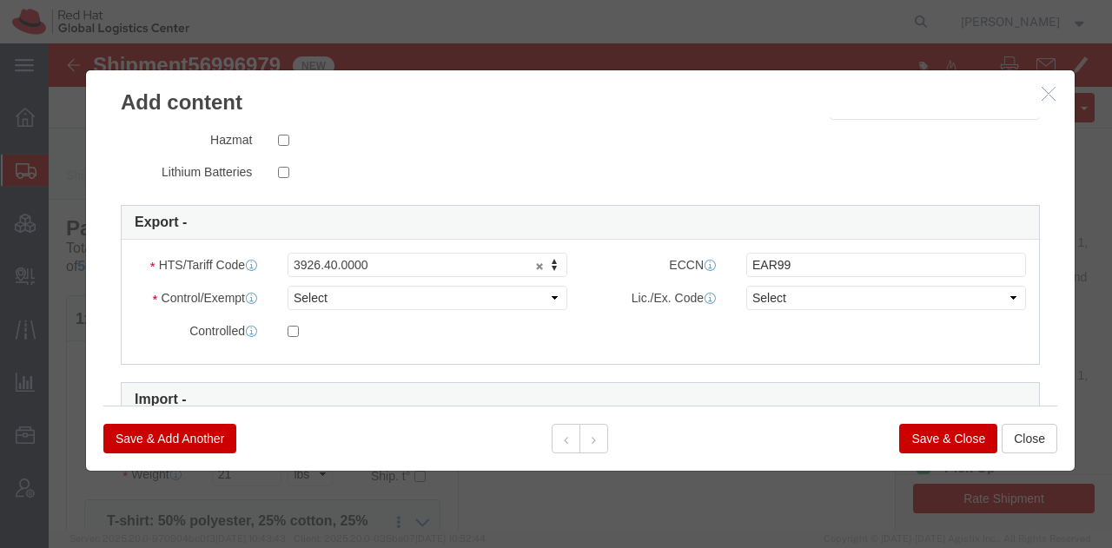
scroll to position [437, 0]
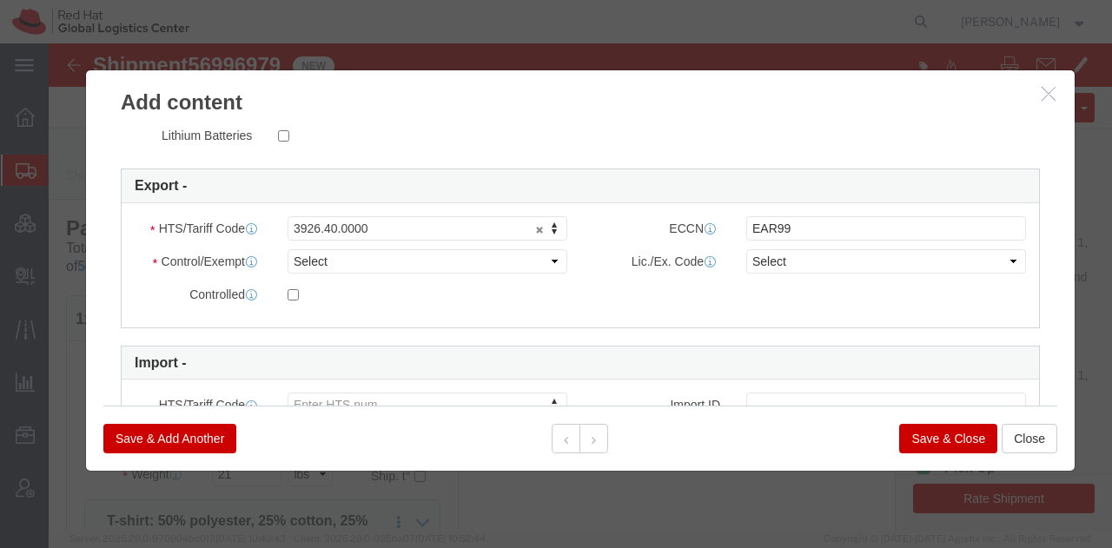
type input "31.40"
click select "Select ATF BIS DEA EPA FDA FTR ITAR OFAC Other (OPA)"
select select "FTR"
click select "Select ATF BIS DEA EPA FDA FTR ITAR OFAC Other (OPA)"
click select "Select 30.2(d)(2) 30.36 30.37(a) 30.37(f) 30.37(g) 30.37(h) 30.37(i) 30.37(j) 3…"
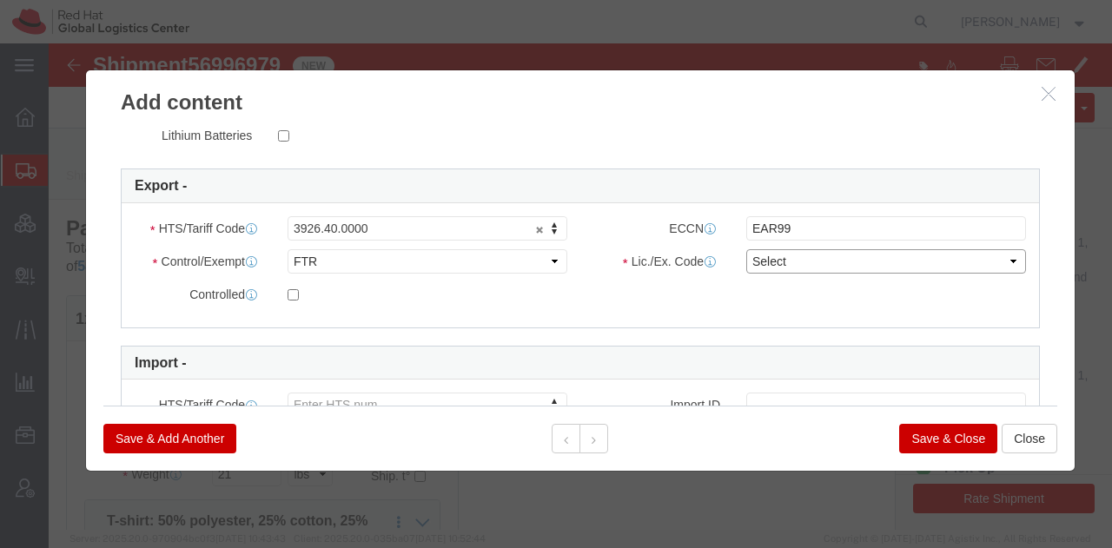
select select "30.37(a)"
click select "Select 30.2(d)(2) 30.36 30.37(a) 30.37(f) 30.37(g) 30.37(h) 30.37(i) 30.37(j) 3…"
click button "Save & Close"
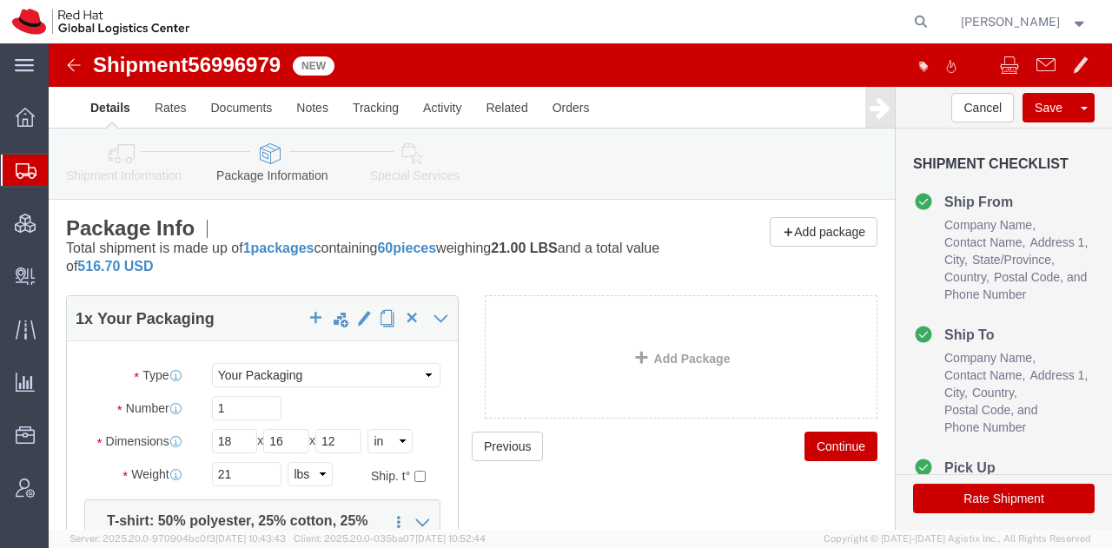
click icon
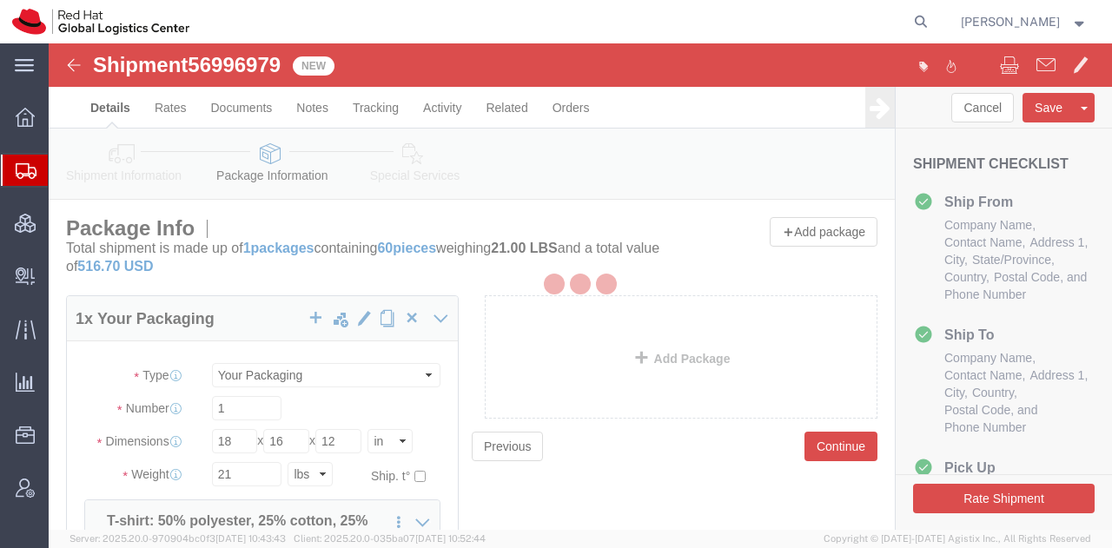
select select
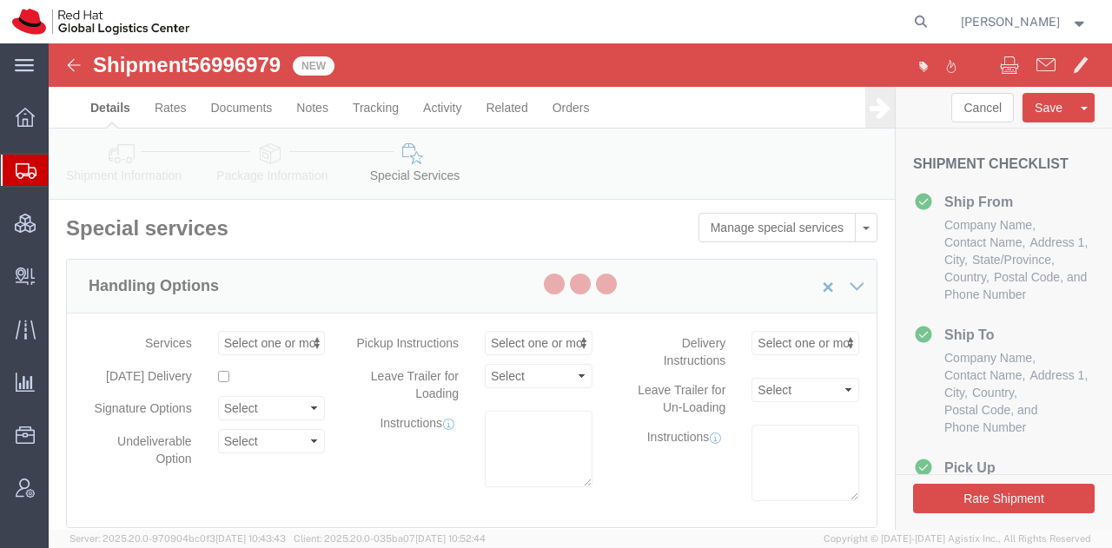
select select "COSTCENTER"
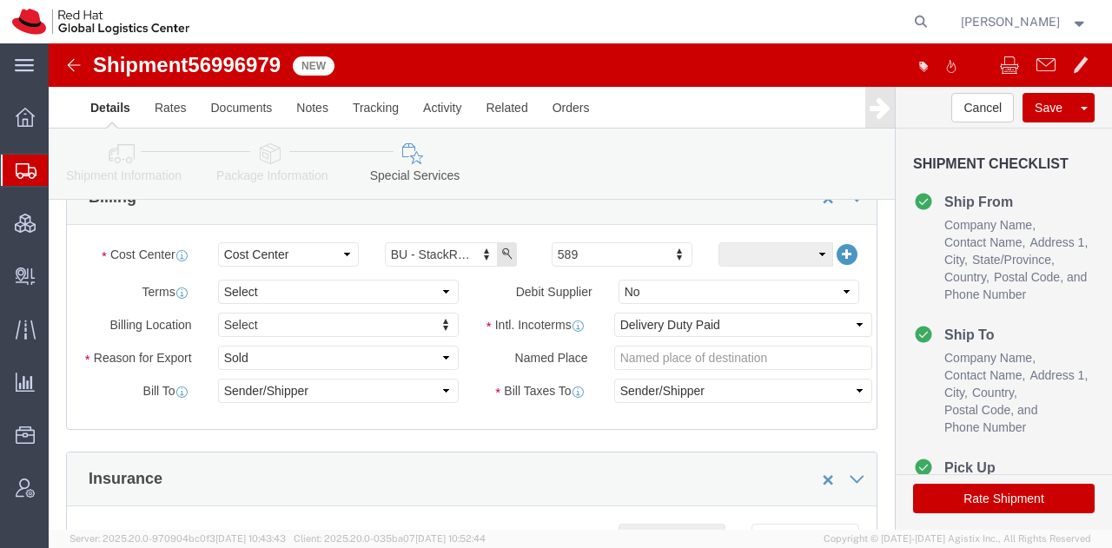
scroll to position [685, 0]
click select "Select Carriage Insurance Paid Carriage Paid To Cost and Freight Cost Insurance…"
select select
click select "Select Carriage Insurance Paid Carriage Paid To Cost and Freight Cost Insurance…"
select select
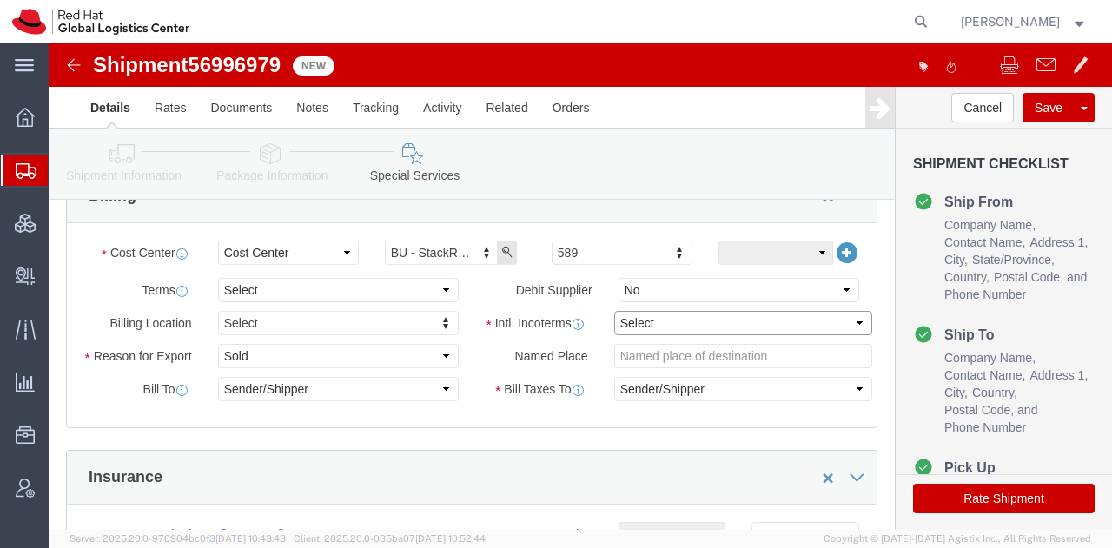
select select
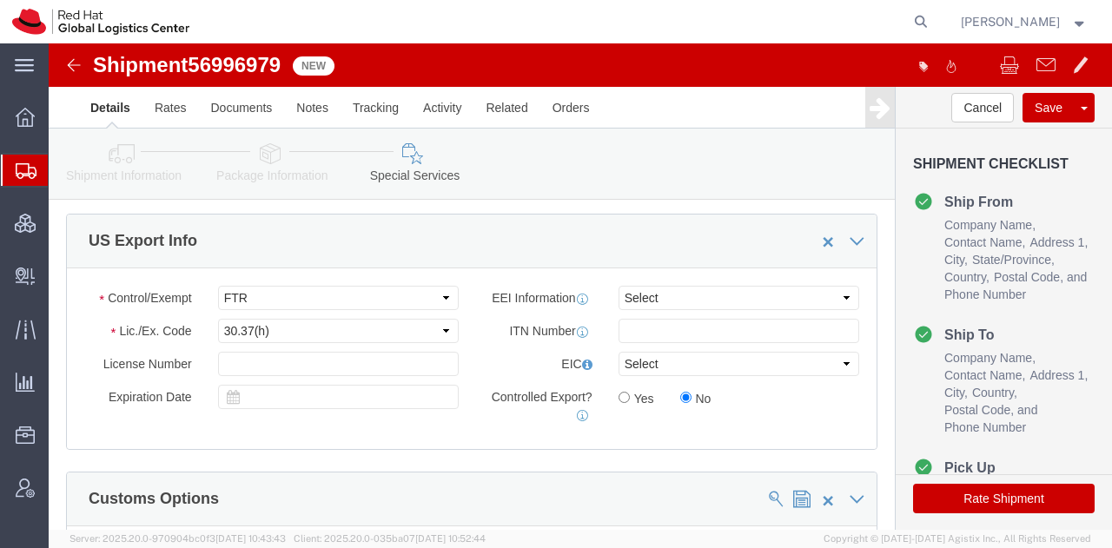
scroll to position [1337, 0]
click select "Select 30.2(d)(2) 30.36 30.37(a) 30.37(f) 30.37(g) 30.37(h) 30.37(i) 30.37(j) 3…"
select select "30.37(a)"
click select "Select 30.2(d)(2) 30.36 30.37(a) 30.37(f) 30.37(g) 30.37(h) 30.37(i) 30.37(j) 3…"
click button "button"
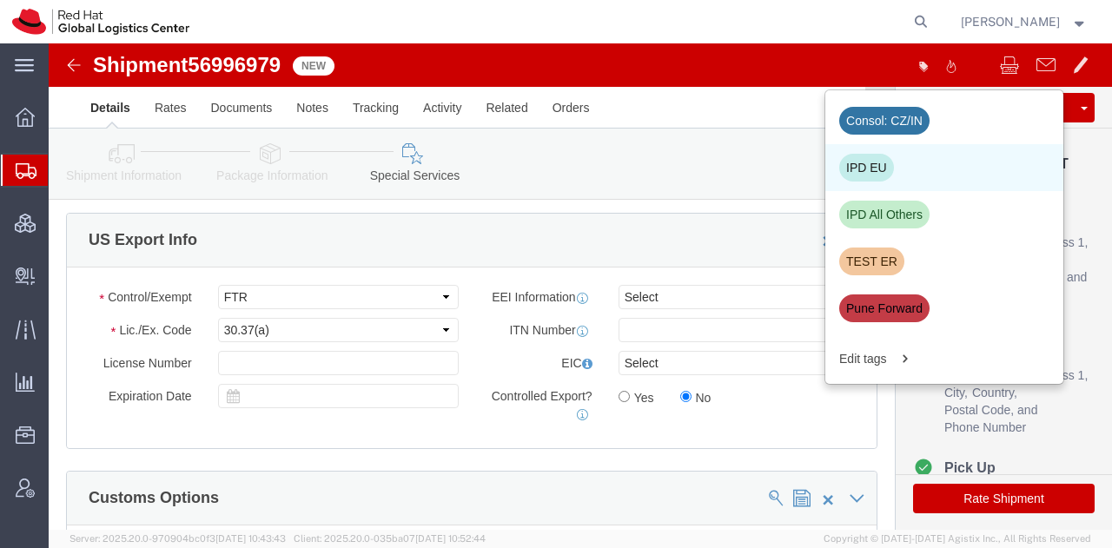
click div "IPD EU"
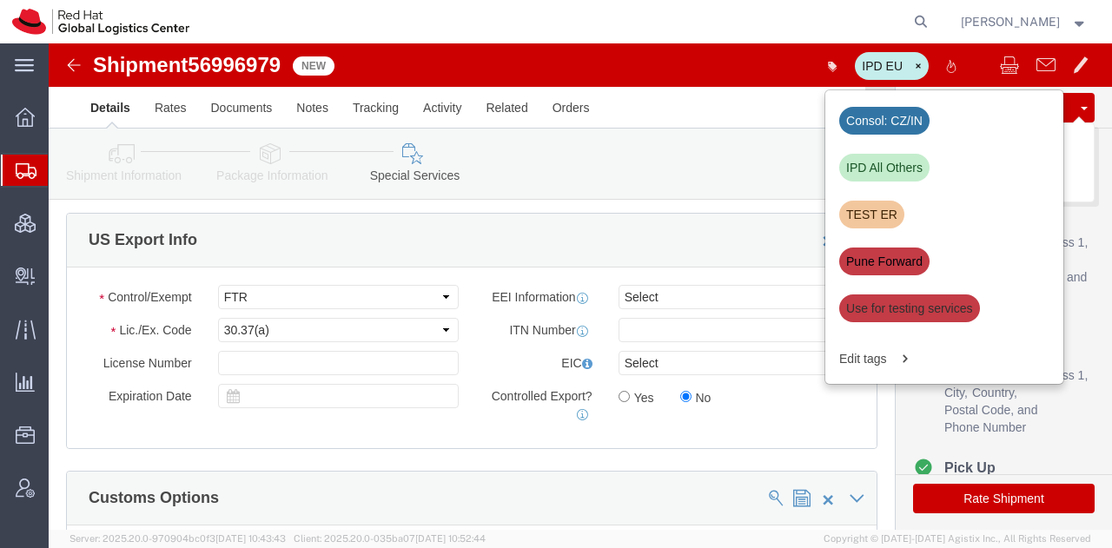
click button "Save"
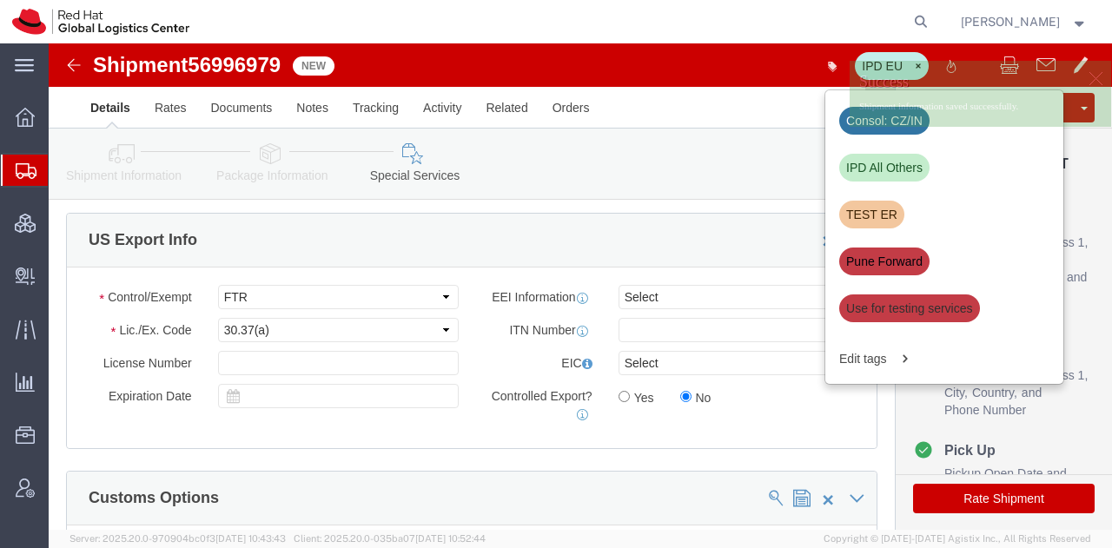
click at [0, 0] on span "Shipment Manager" at bounding box center [0, 0] width 0 height 0
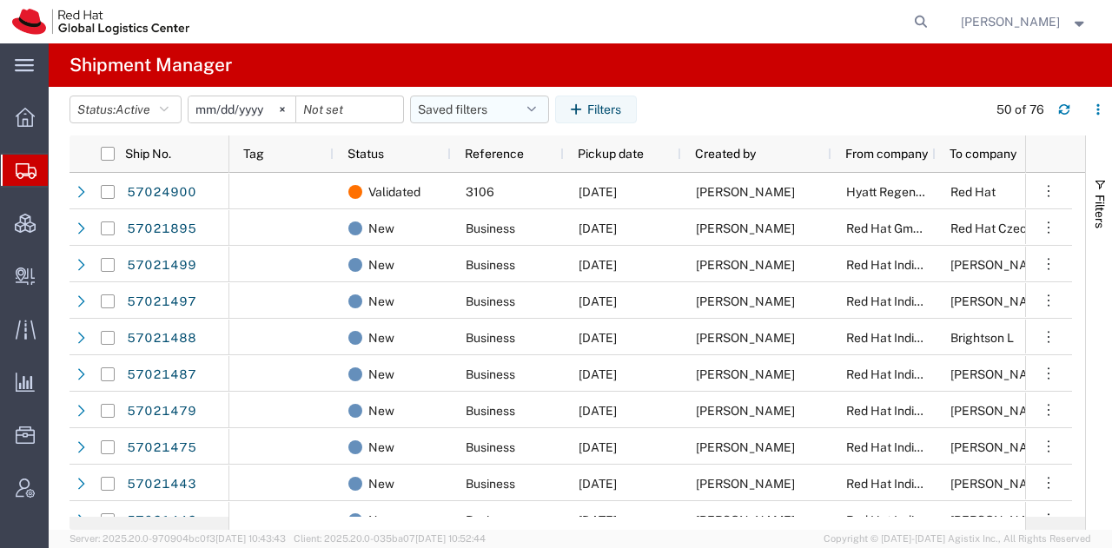
click at [453, 105] on button "Saved filters" at bounding box center [479, 110] width 139 height 28
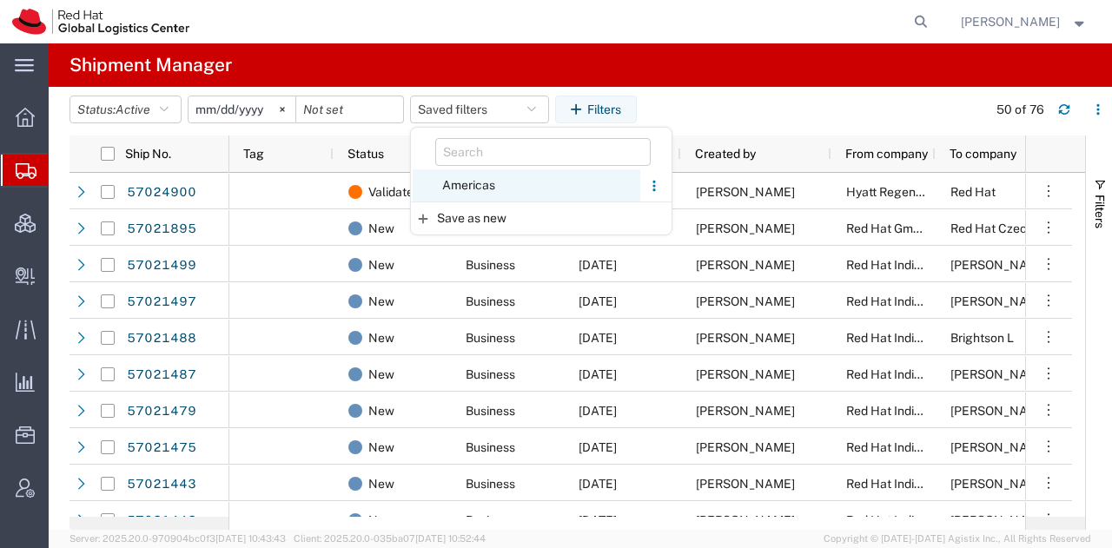
click at [474, 182] on span "Americas" at bounding box center [527, 185] width 228 height 32
type input "[DATE]"
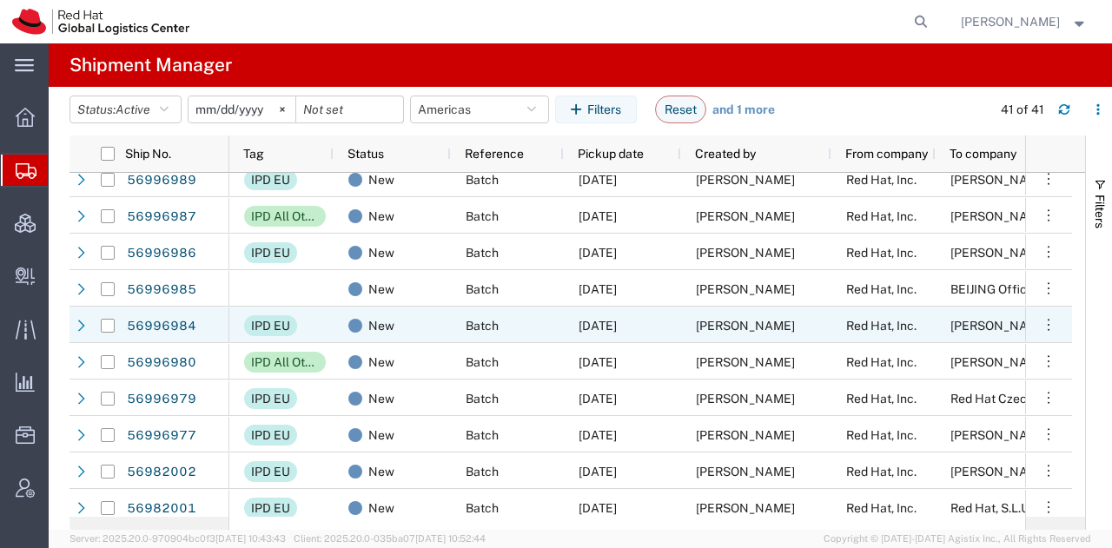
scroll to position [459, 0]
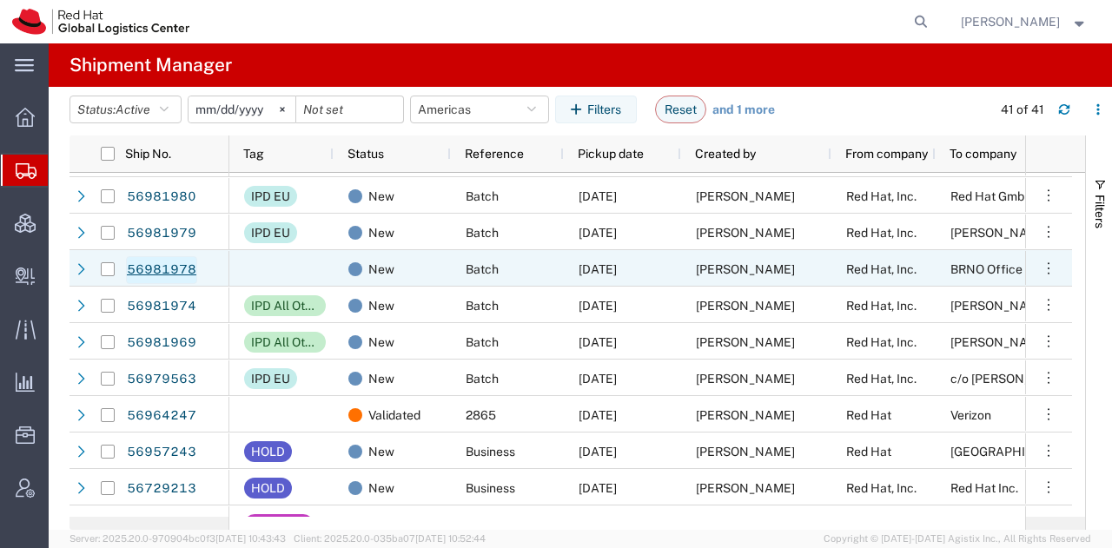
click at [181, 267] on link "56981978" at bounding box center [161, 270] width 71 height 28
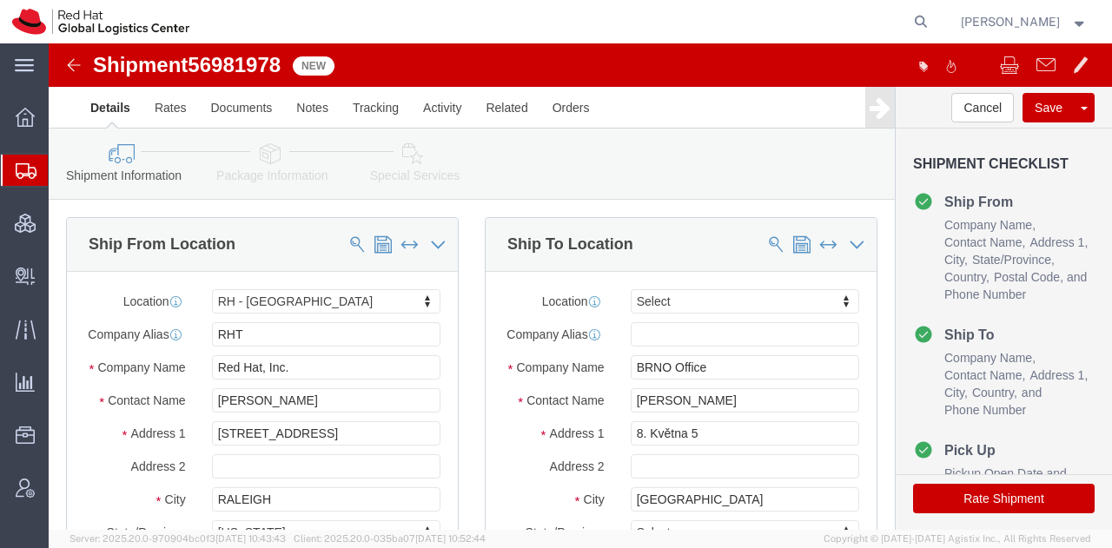
select select "38014"
select select
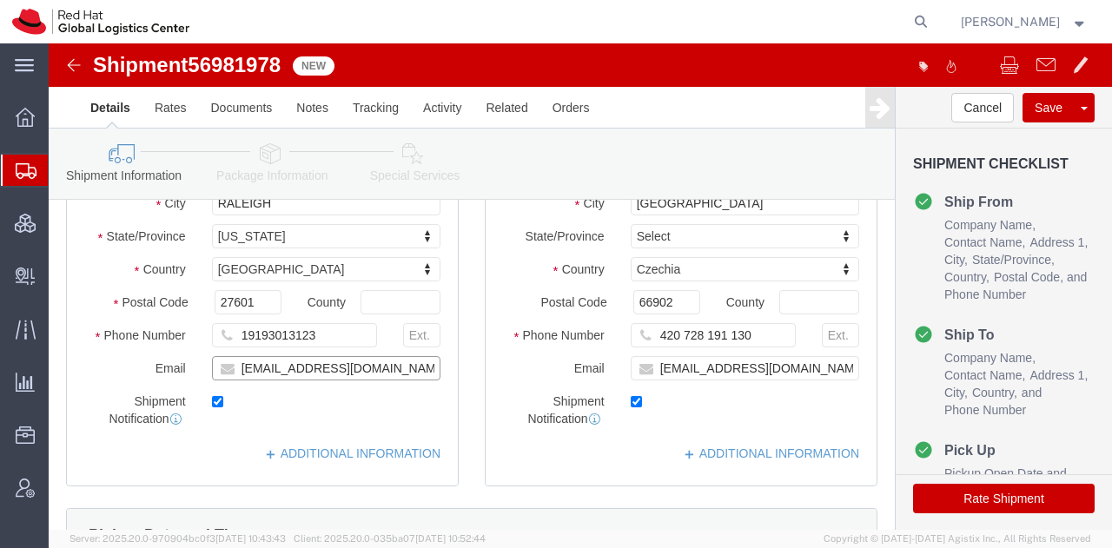
drag, startPoint x: 221, startPoint y: 340, endPoint x: -49, endPoint y: 322, distance: 269.9
click html "Shipment 56981978 New Details Rates Documents Notes Tracking Activity Related O…"
type input "[EMAIL_ADDRESS][DOMAIN_NAME]"
drag, startPoint x: 633, startPoint y: 340, endPoint x: 464, endPoint y: 345, distance: 169.4
click div "Email [EMAIL_ADDRESS][DOMAIN_NAME]"
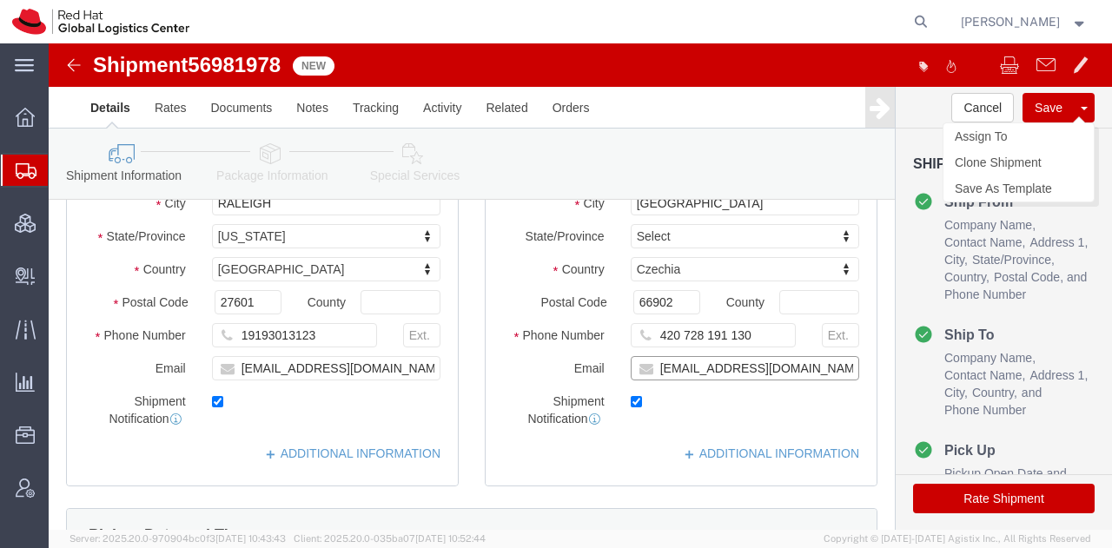
type input "[EMAIL_ADDRESS][DOMAIN_NAME]"
click button "Save"
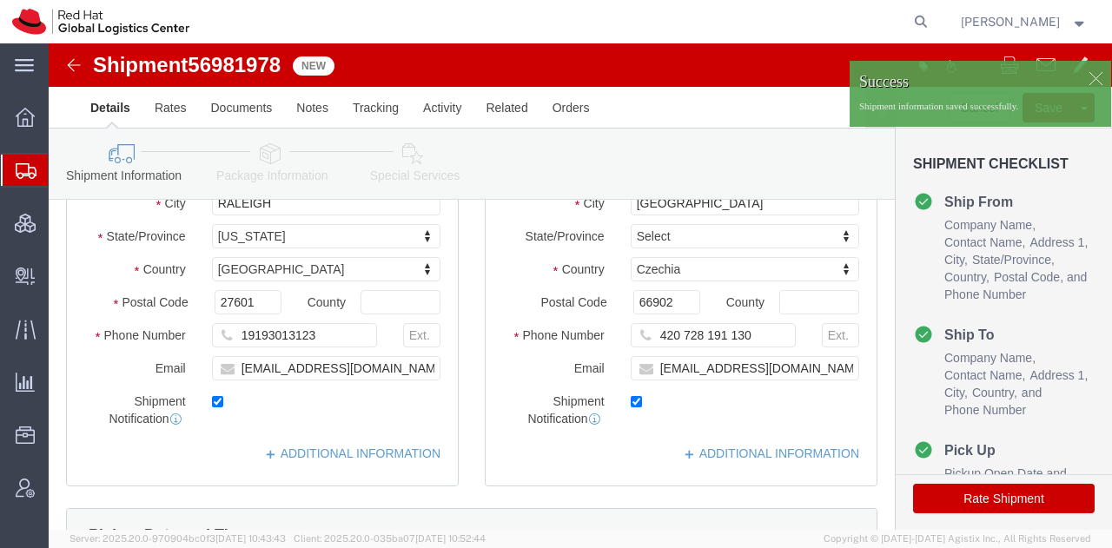
click div
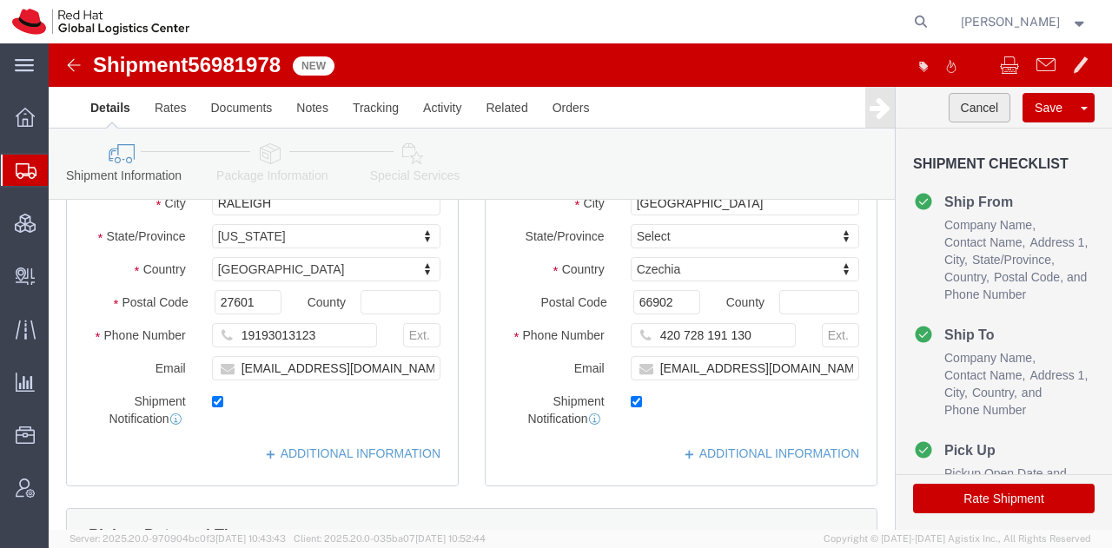
click button "Cancel"
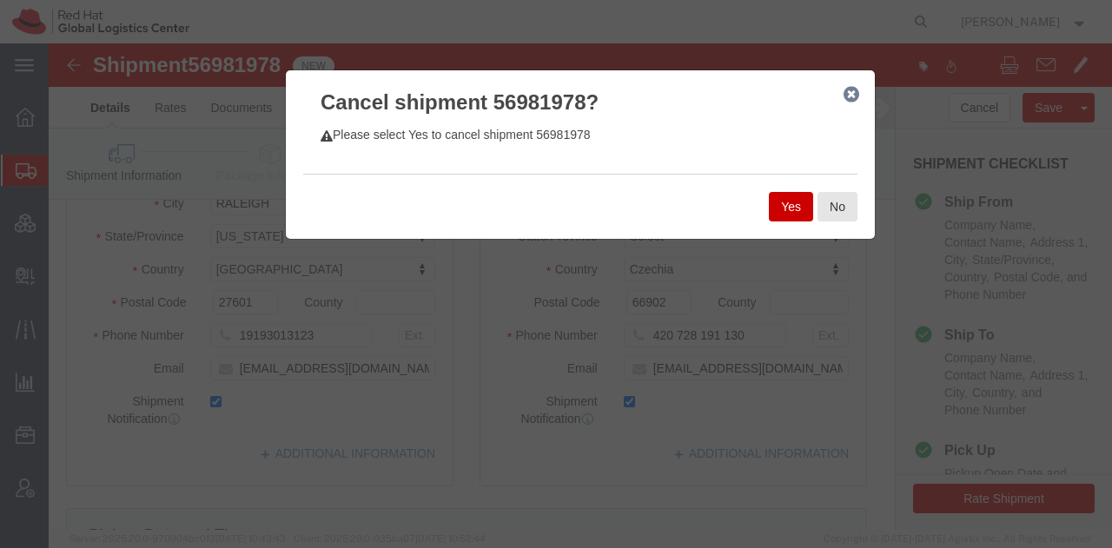
click button "Yes"
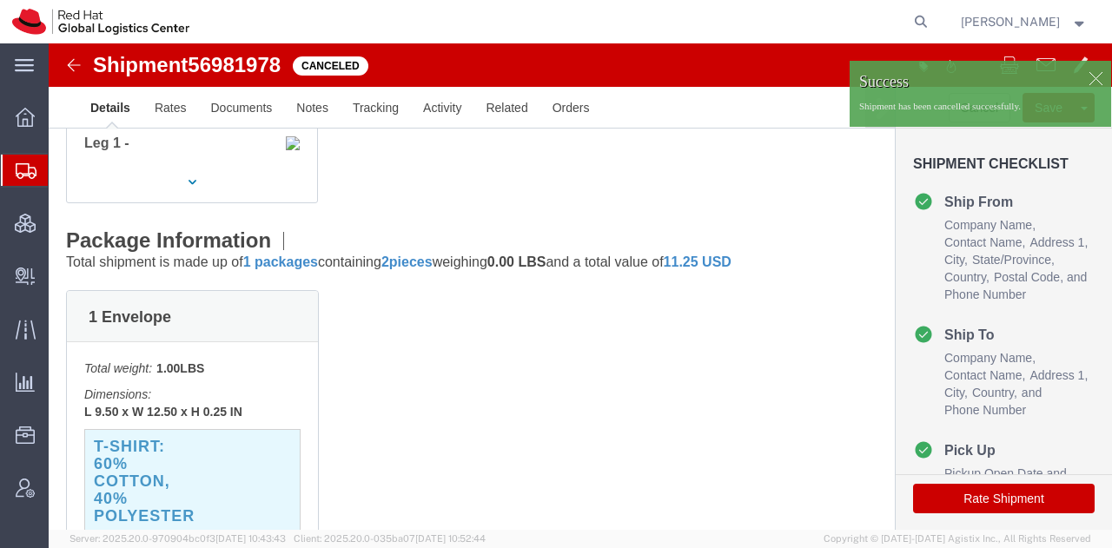
click at [0, 0] on span "Shipment Manager" at bounding box center [0, 0] width 0 height 0
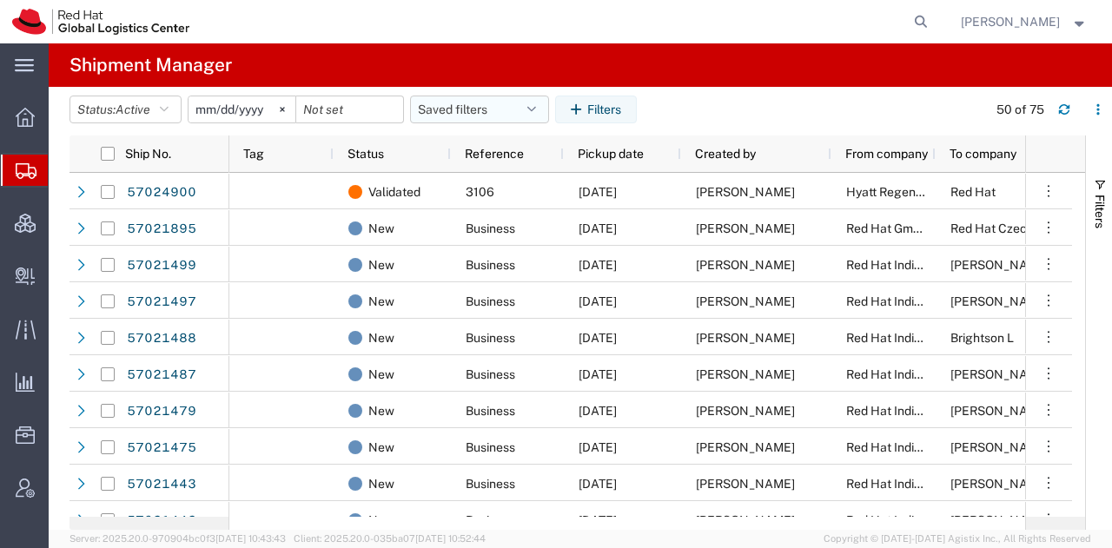
click at [469, 108] on button "Saved filters" at bounding box center [479, 110] width 139 height 28
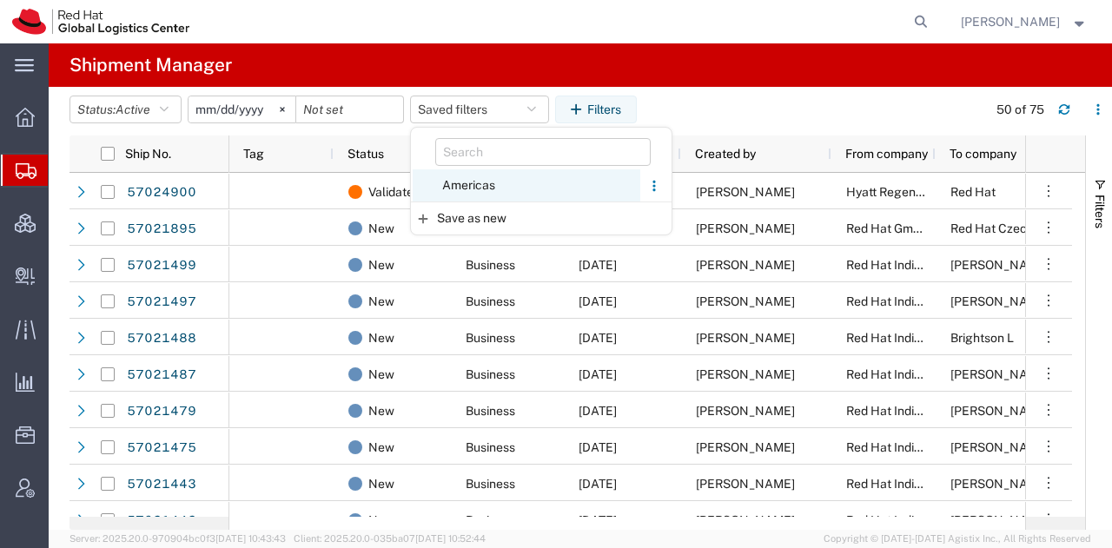
click at [474, 183] on span "Americas" at bounding box center [527, 185] width 228 height 32
type input "[DATE]"
